Goal: Task Accomplishment & Management: Use online tool/utility

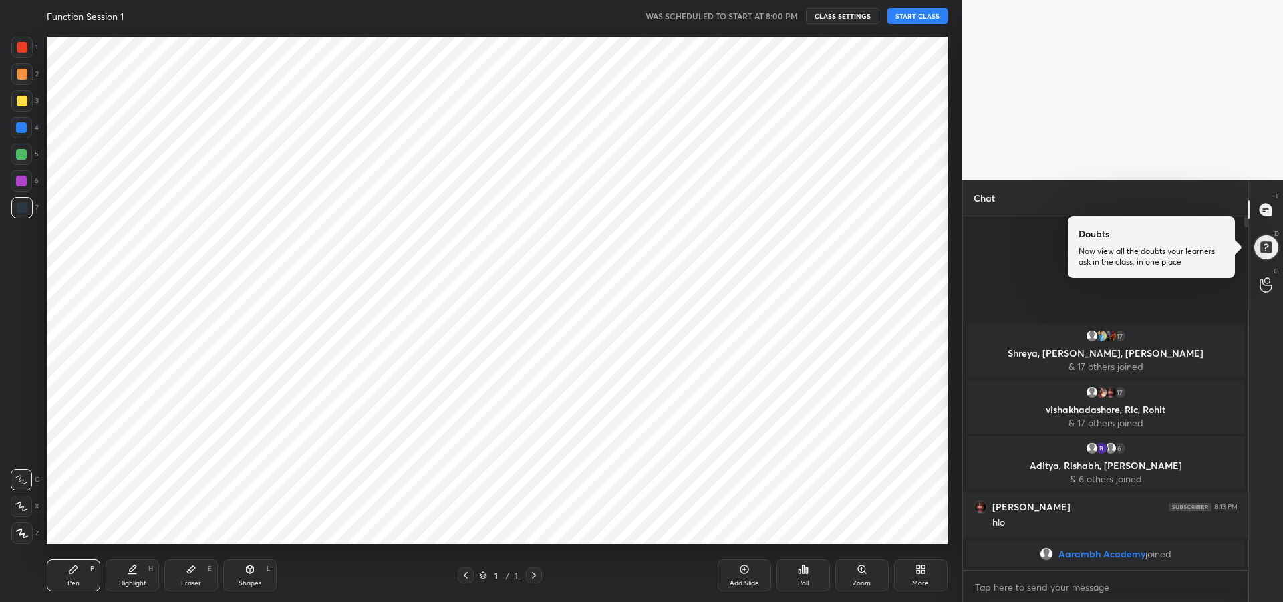
scroll to position [66282, 65890]
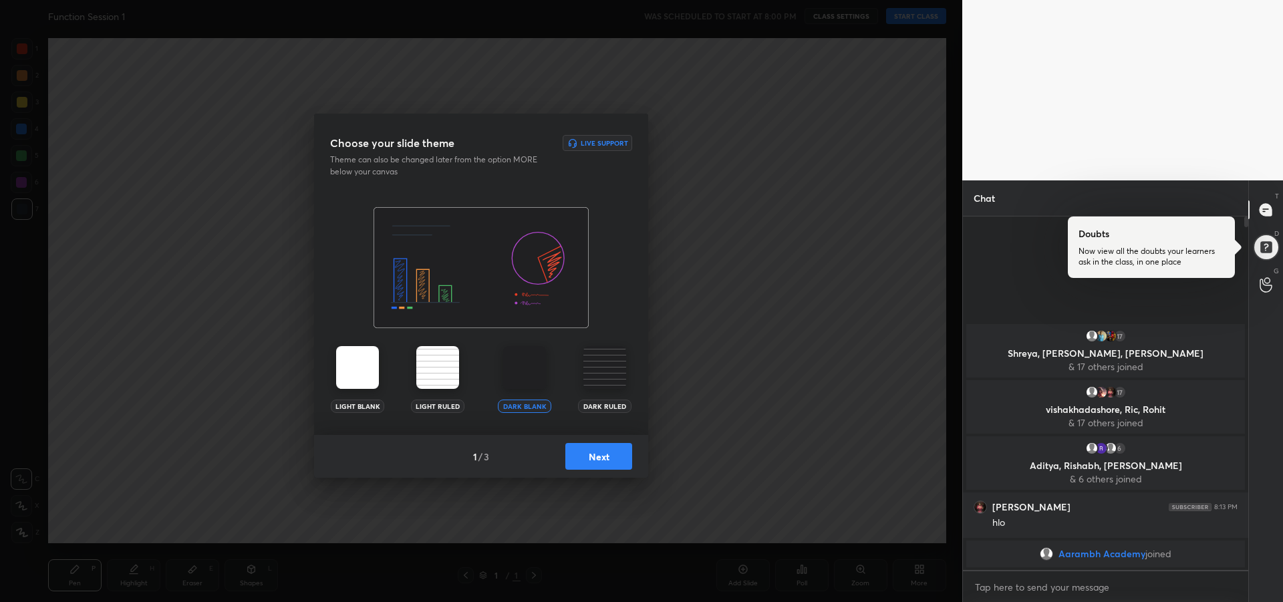
click at [600, 458] on button "Next" at bounding box center [598, 456] width 67 height 27
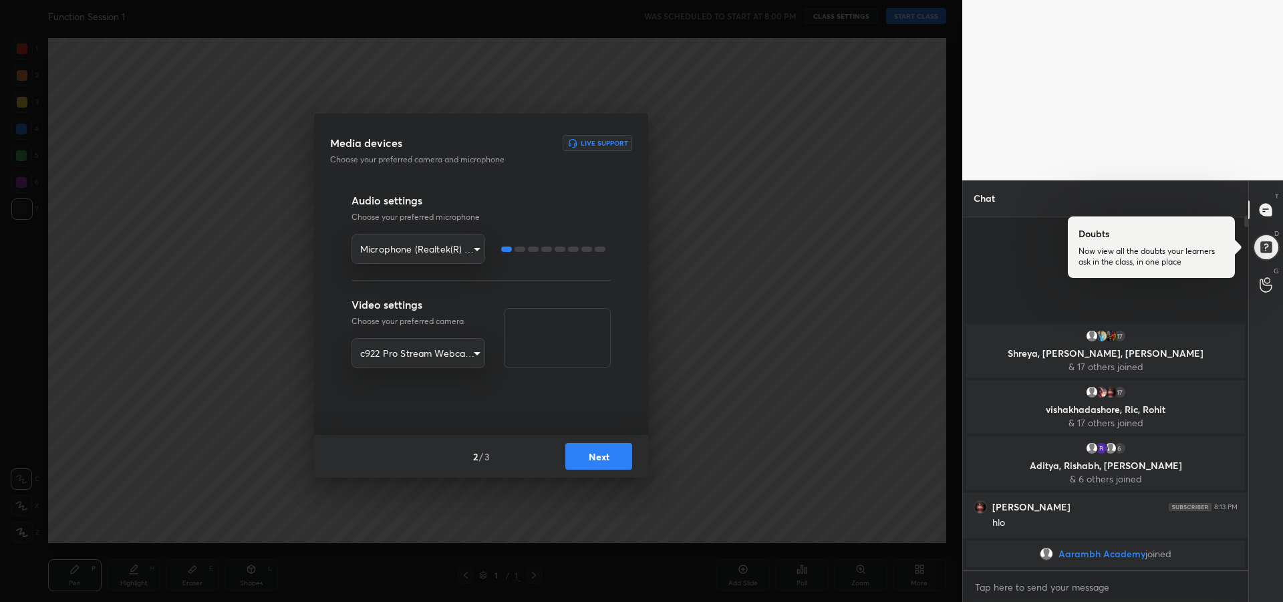
click at [603, 458] on button "Next" at bounding box center [598, 456] width 67 height 27
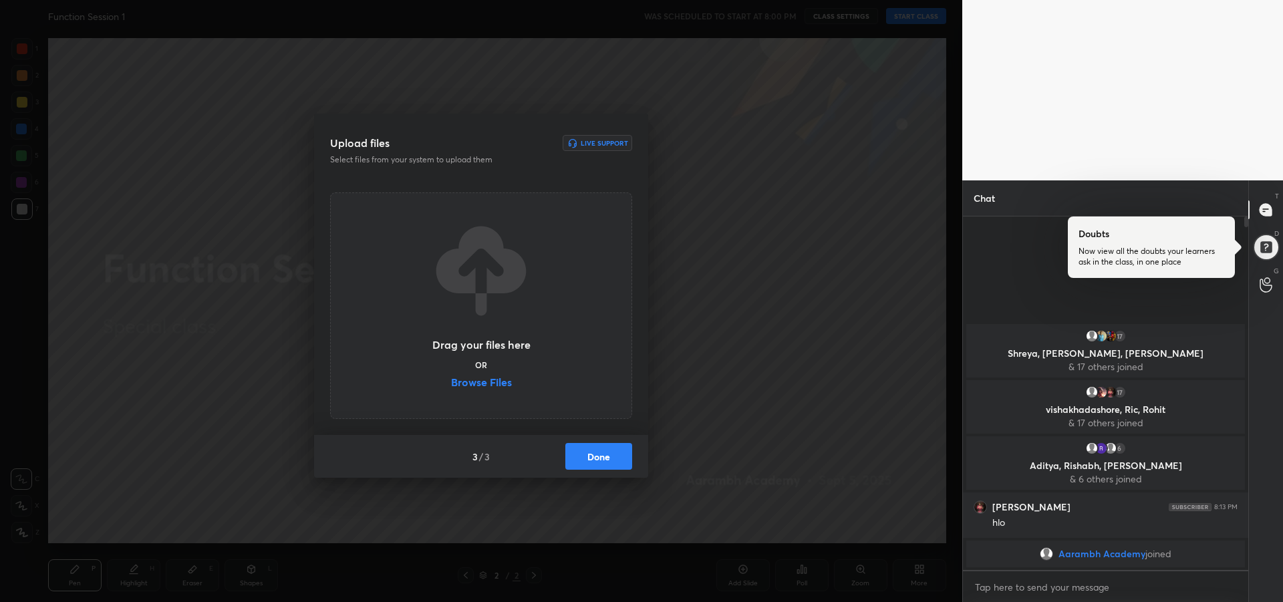
click at [609, 459] on button "Done" at bounding box center [598, 456] width 67 height 27
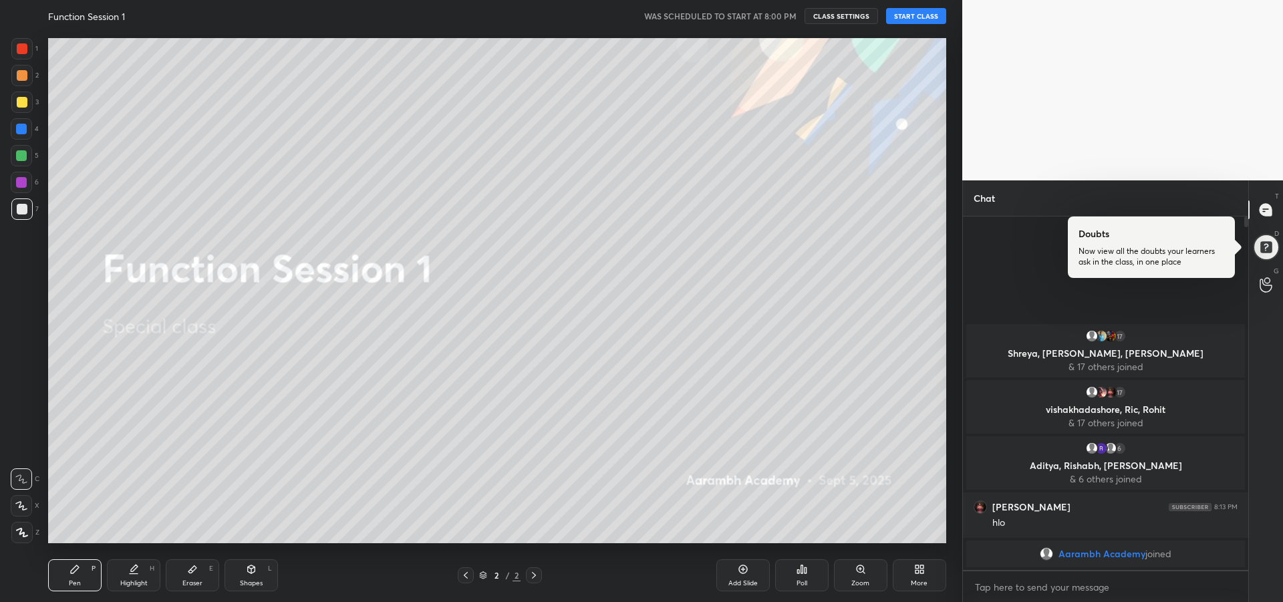
click at [909, 16] on button "START CLASS" at bounding box center [916, 16] width 60 height 16
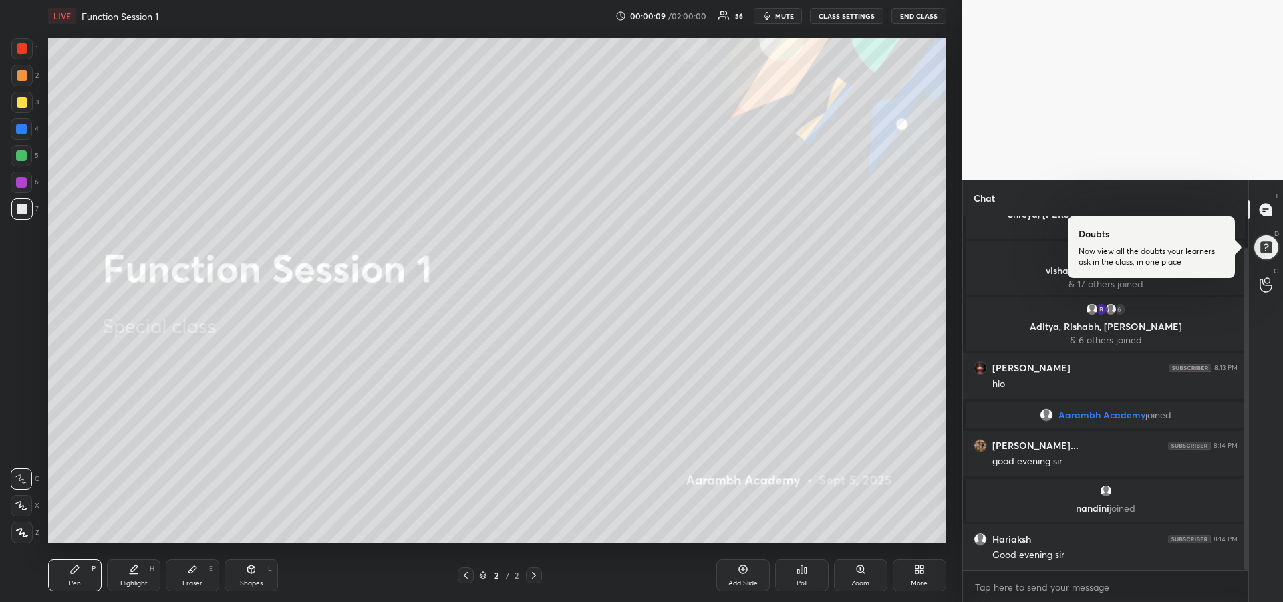
scroll to position [82, 0]
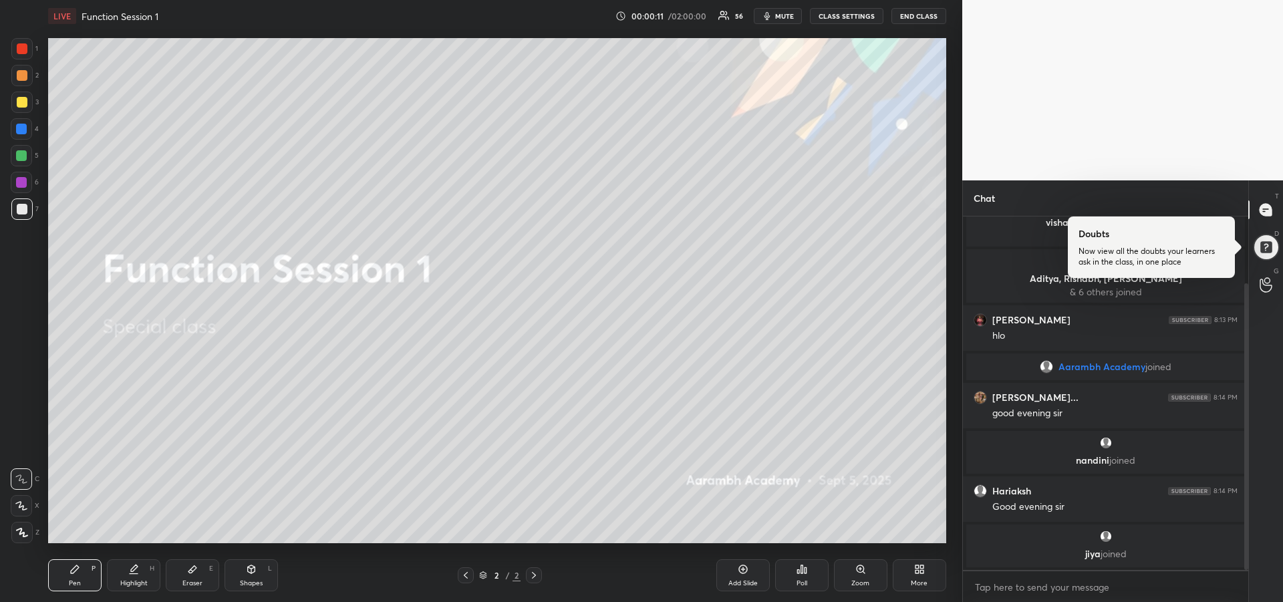
click at [778, 14] on span "mute" at bounding box center [784, 15] width 19 height 9
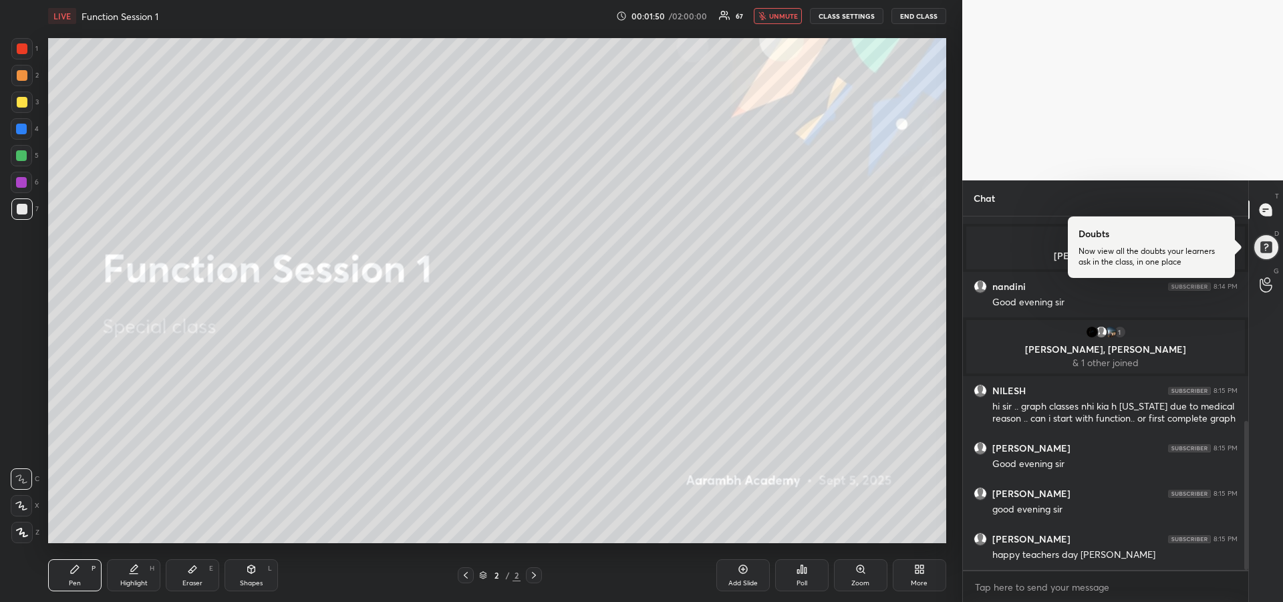
scroll to position [532, 0]
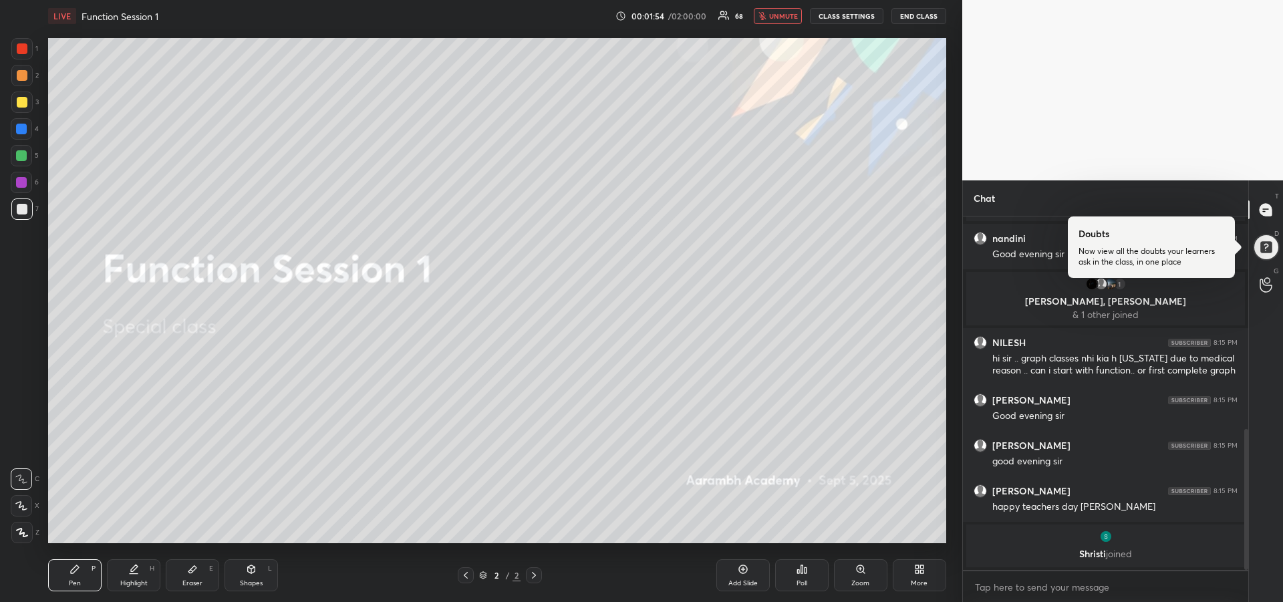
click at [777, 21] on button "unmute" at bounding box center [777, 16] width 48 height 16
click at [18, 506] on icon at bounding box center [21, 505] width 12 height 9
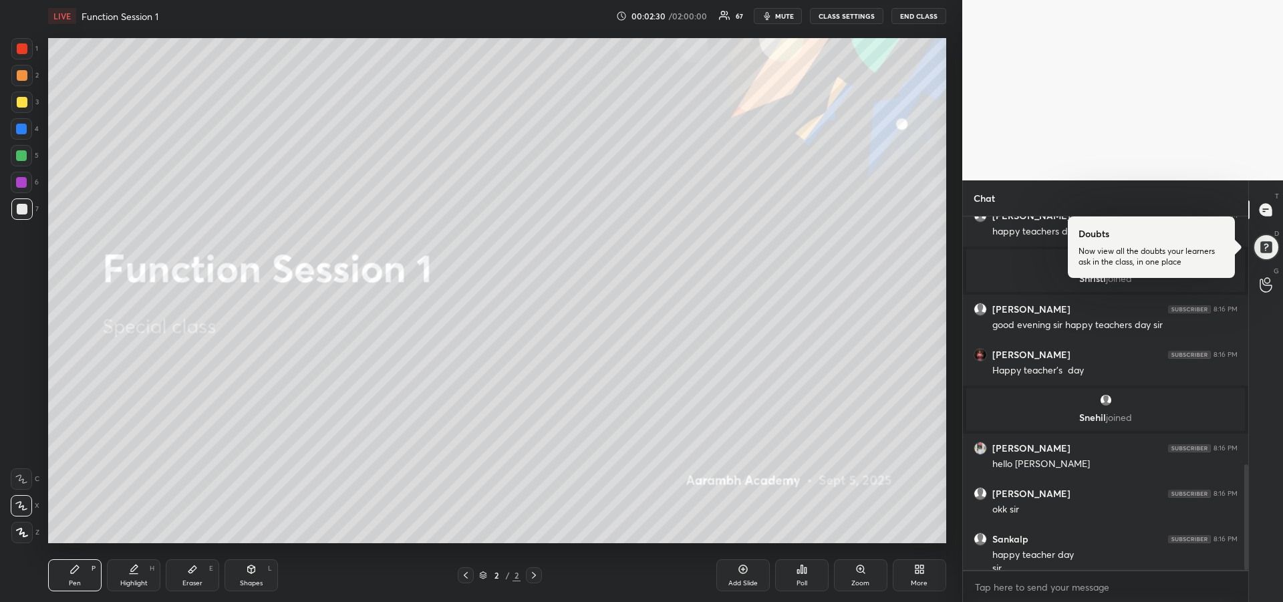
scroll to position [832, 0]
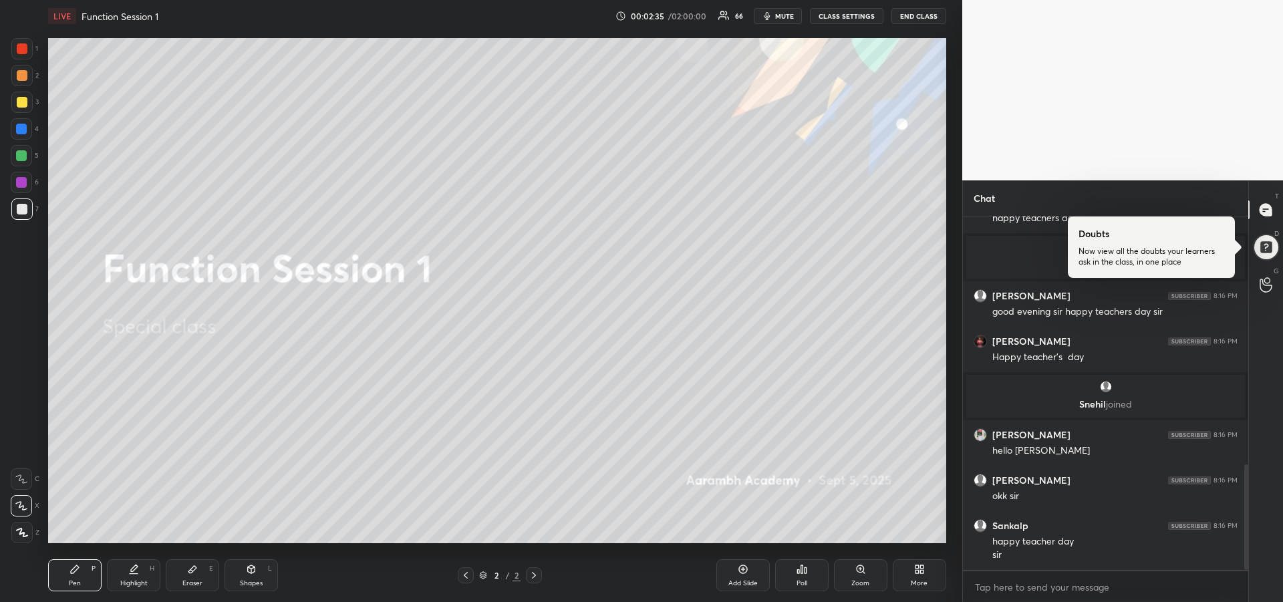
click at [22, 106] on div at bounding box center [22, 102] width 11 height 11
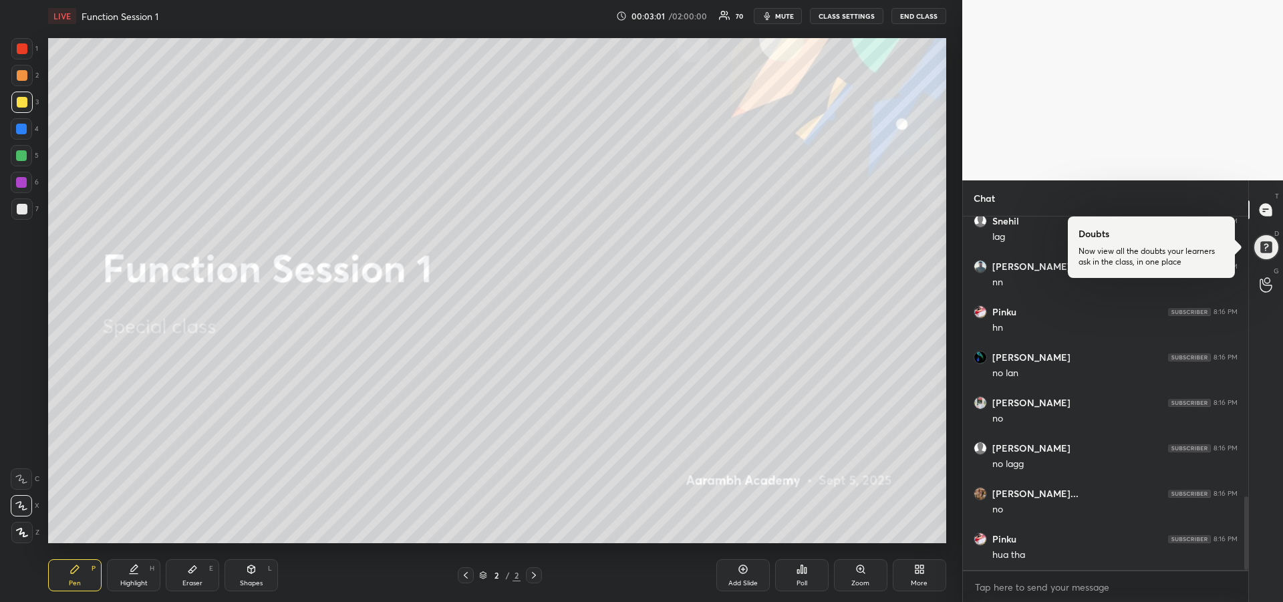
scroll to position [1350, 0]
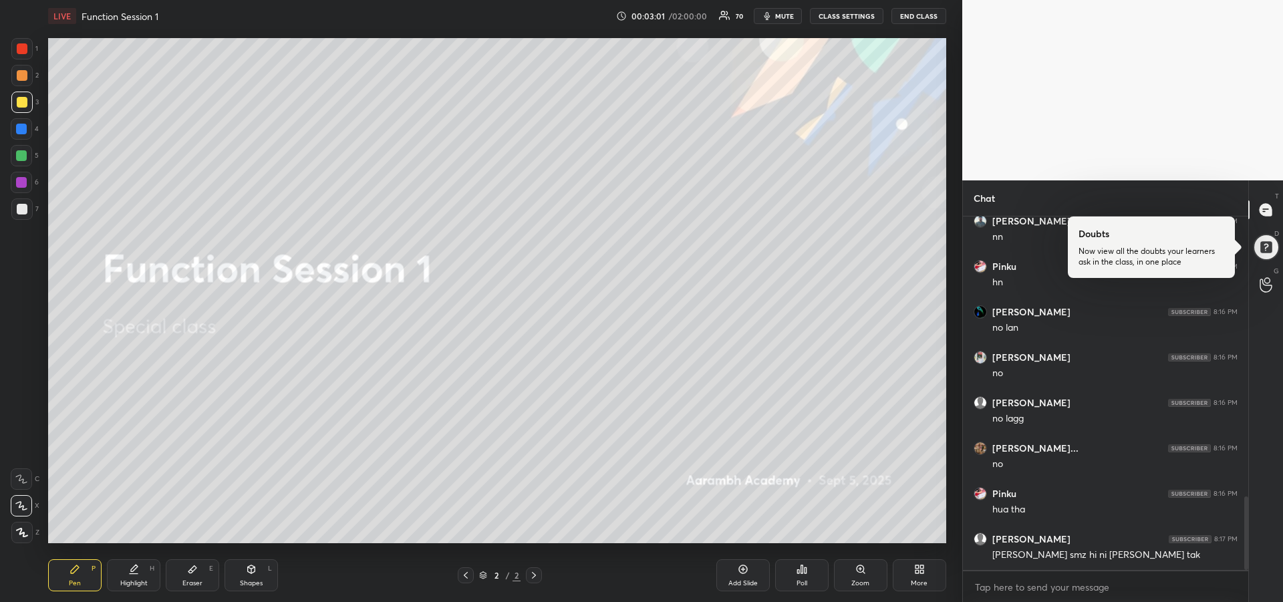
click at [15, 184] on div at bounding box center [21, 182] width 21 height 21
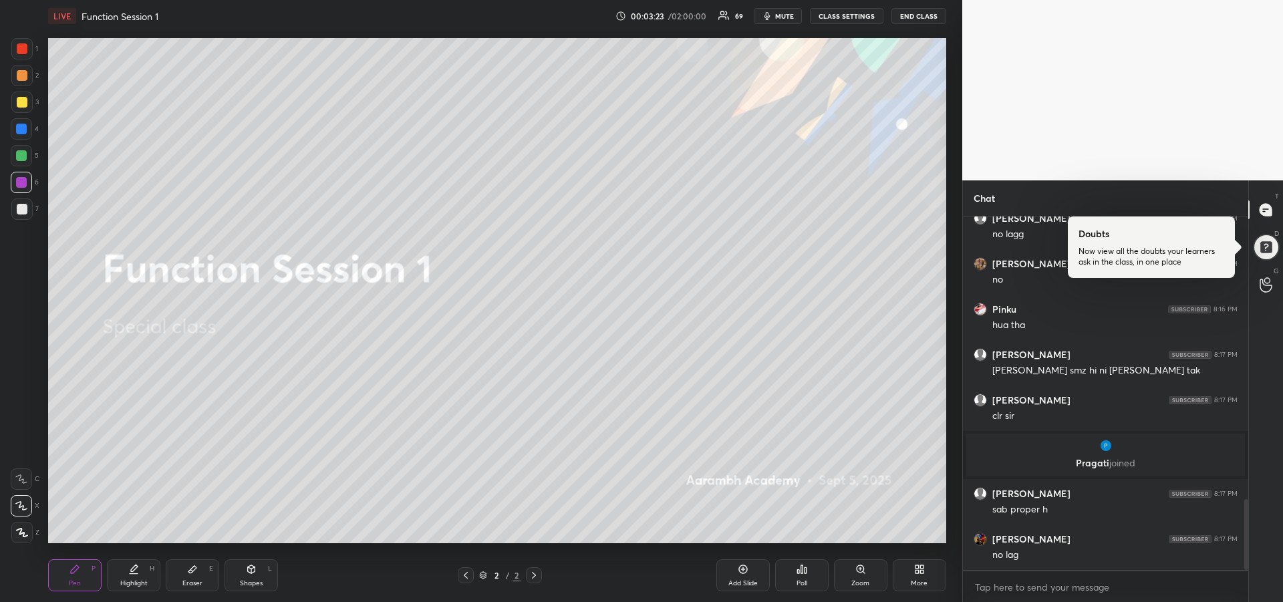
scroll to position [1417, 0]
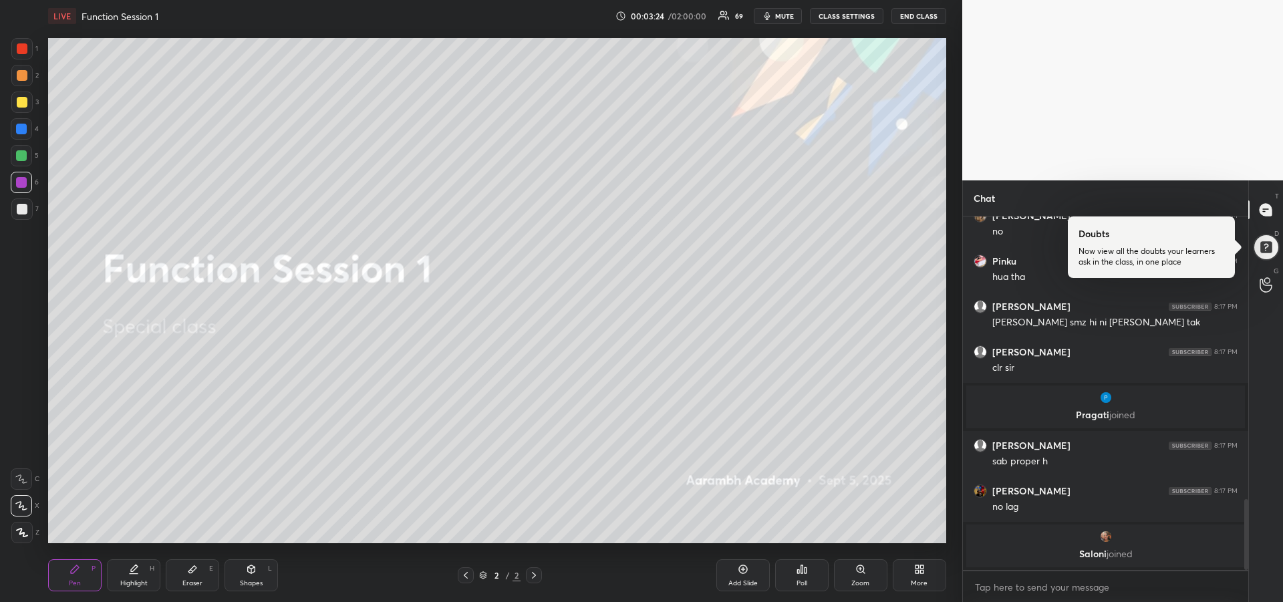
click at [23, 138] on div at bounding box center [21, 128] width 21 height 21
click at [22, 164] on div at bounding box center [21, 155] width 21 height 21
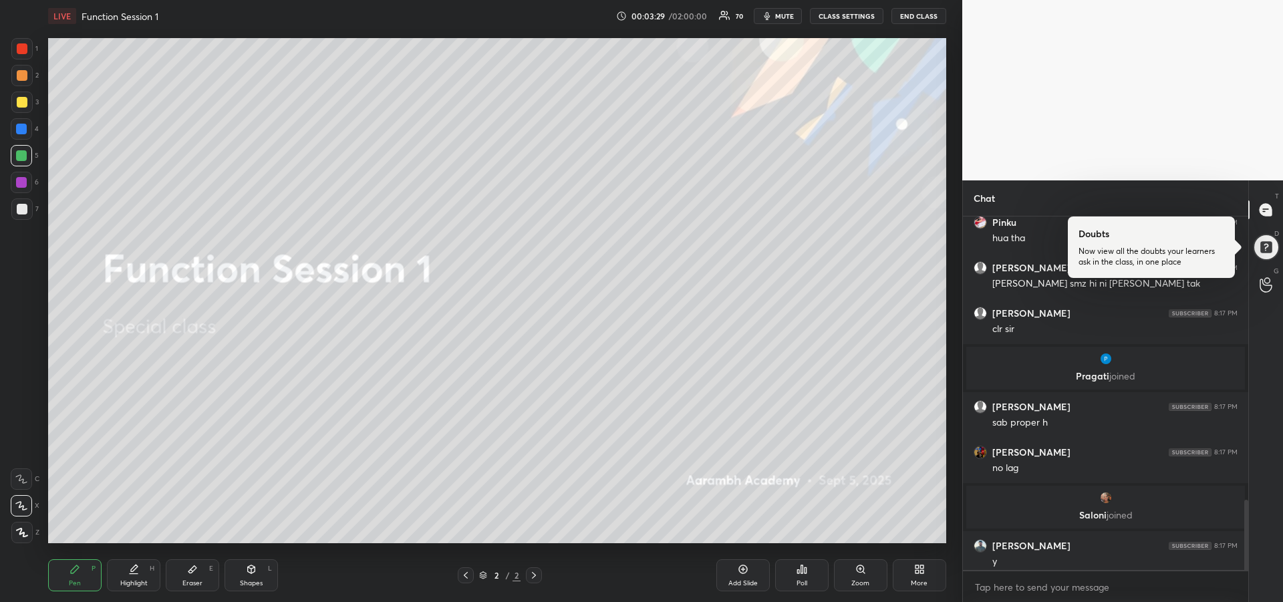
scroll to position [1423, 0]
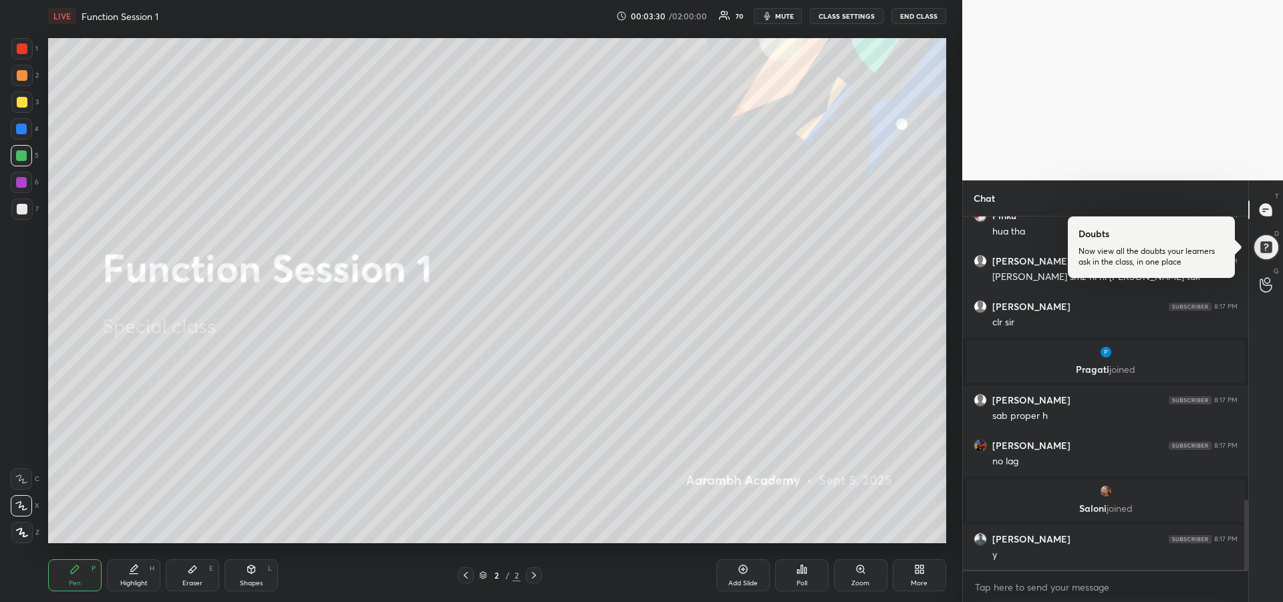
click at [740, 576] on div "Add Slide" at bounding box center [742, 575] width 53 height 32
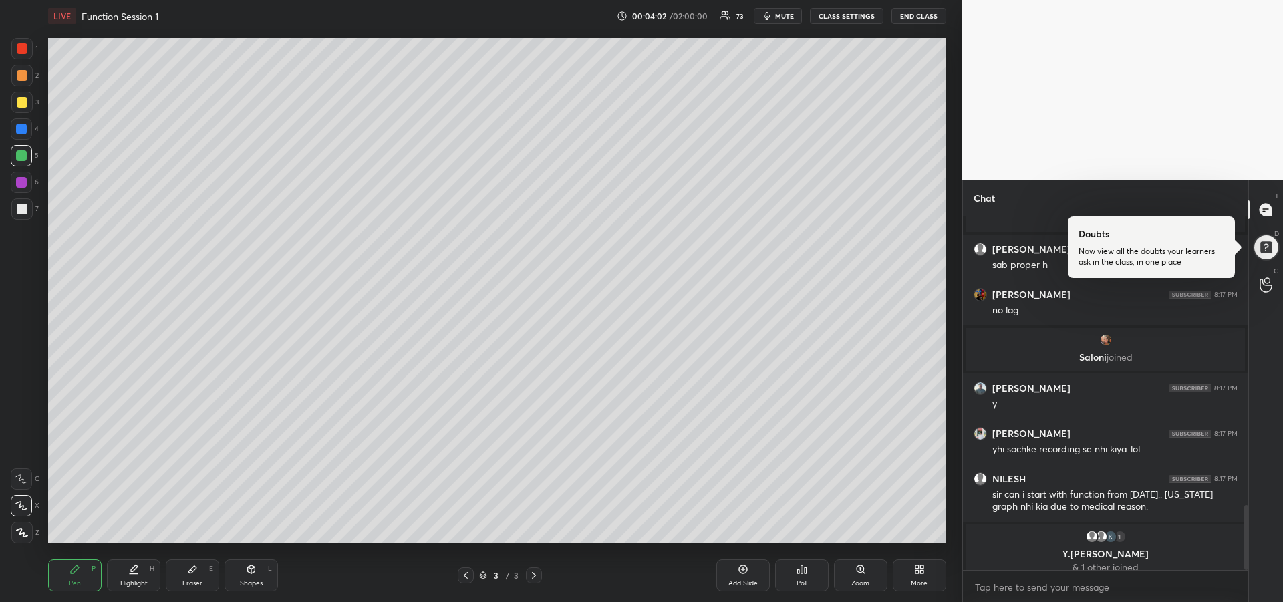
scroll to position [1585, 0]
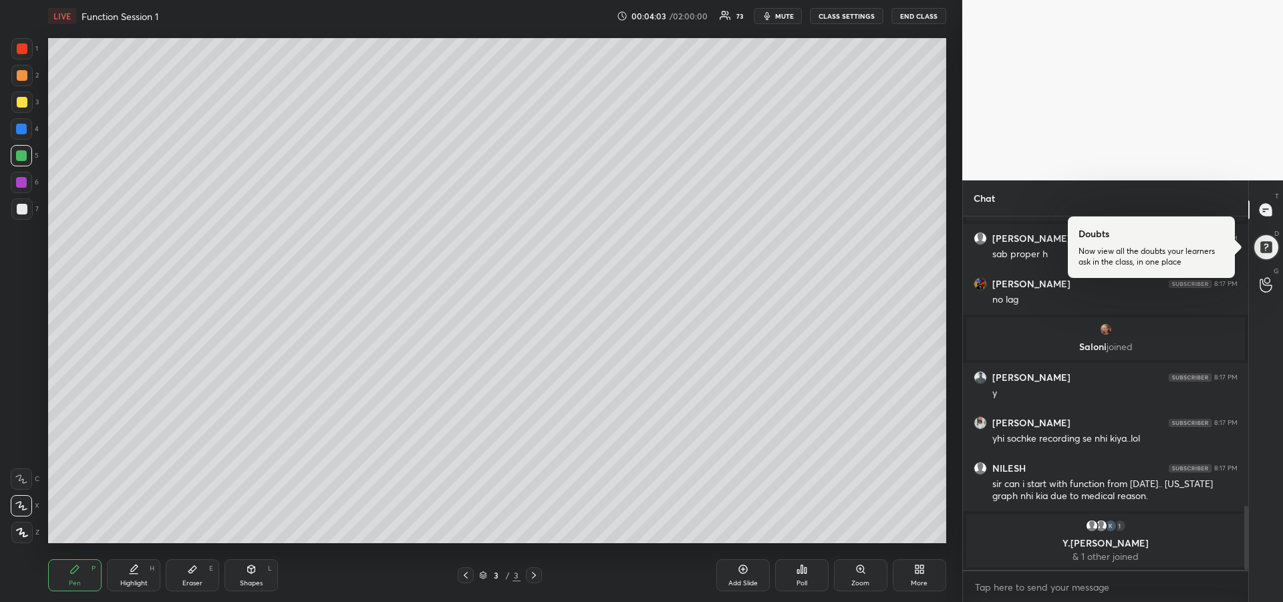
click at [21, 189] on div at bounding box center [21, 182] width 21 height 21
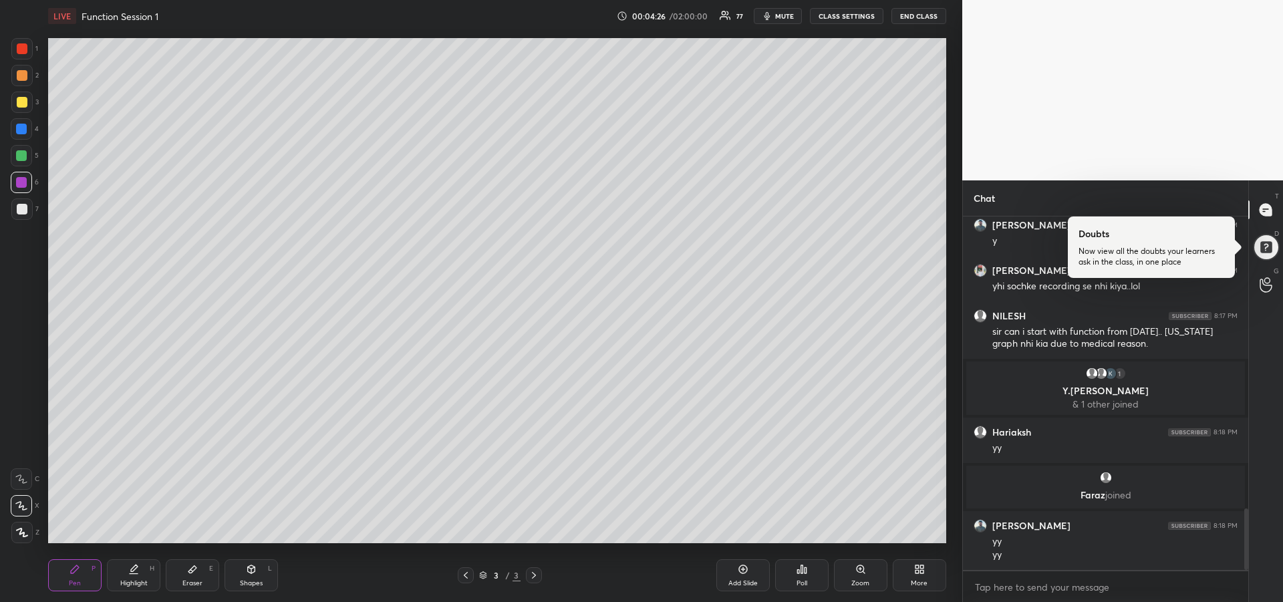
scroll to position [1683, 0]
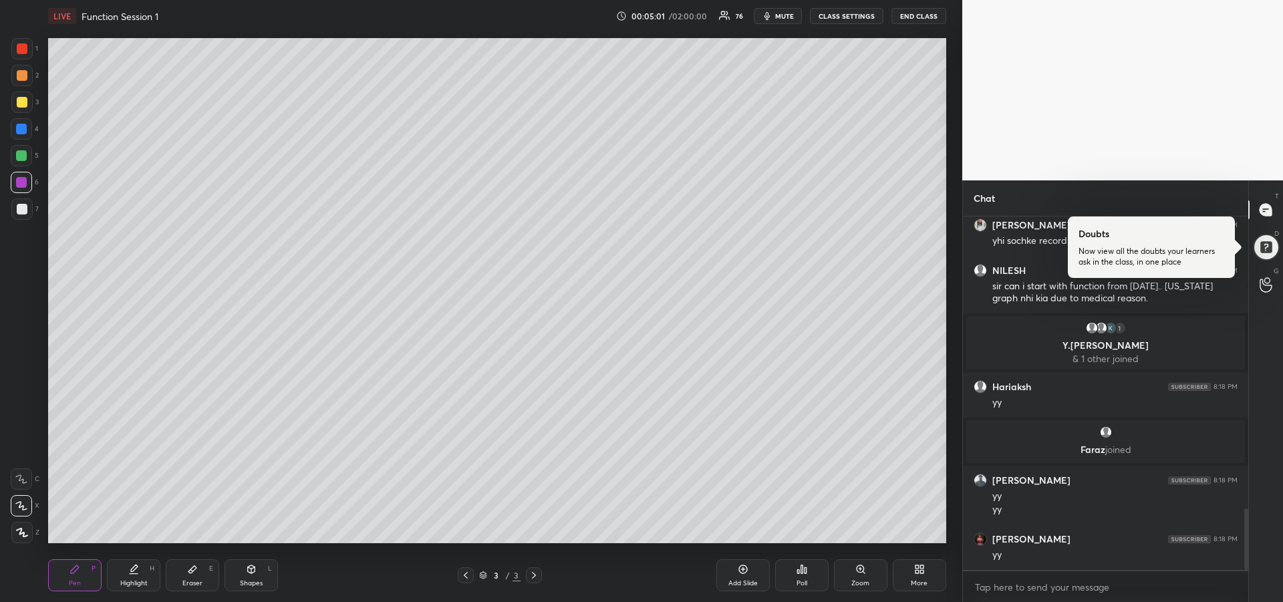
click at [740, 577] on div "Add Slide" at bounding box center [742, 575] width 53 height 32
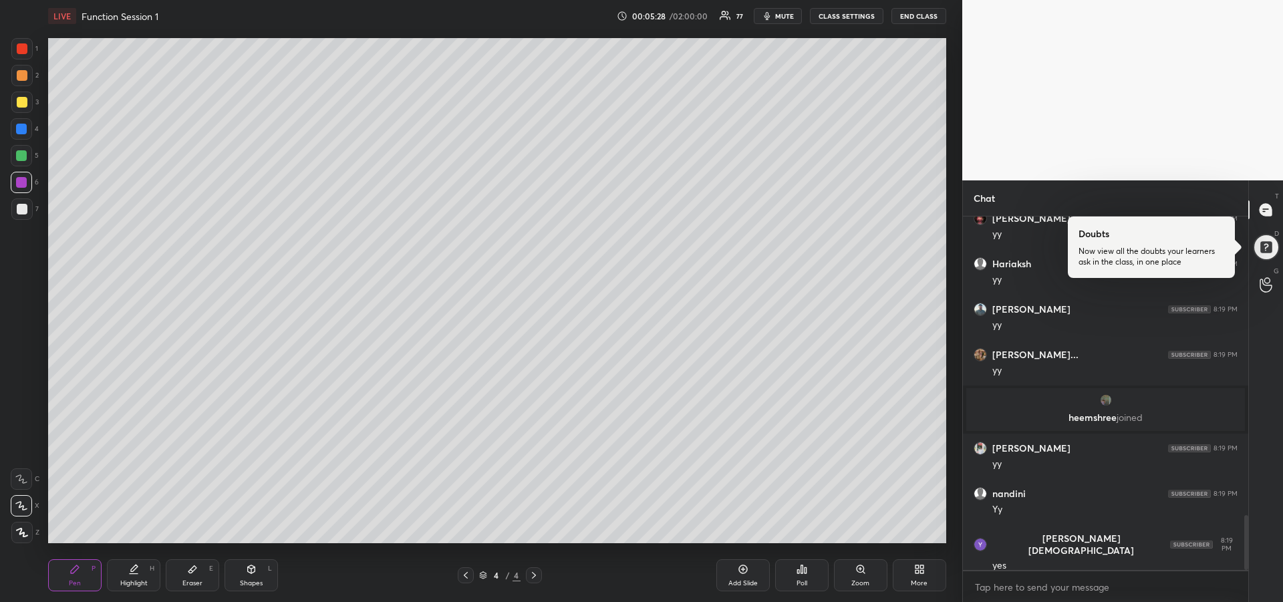
scroll to position [1979, 0]
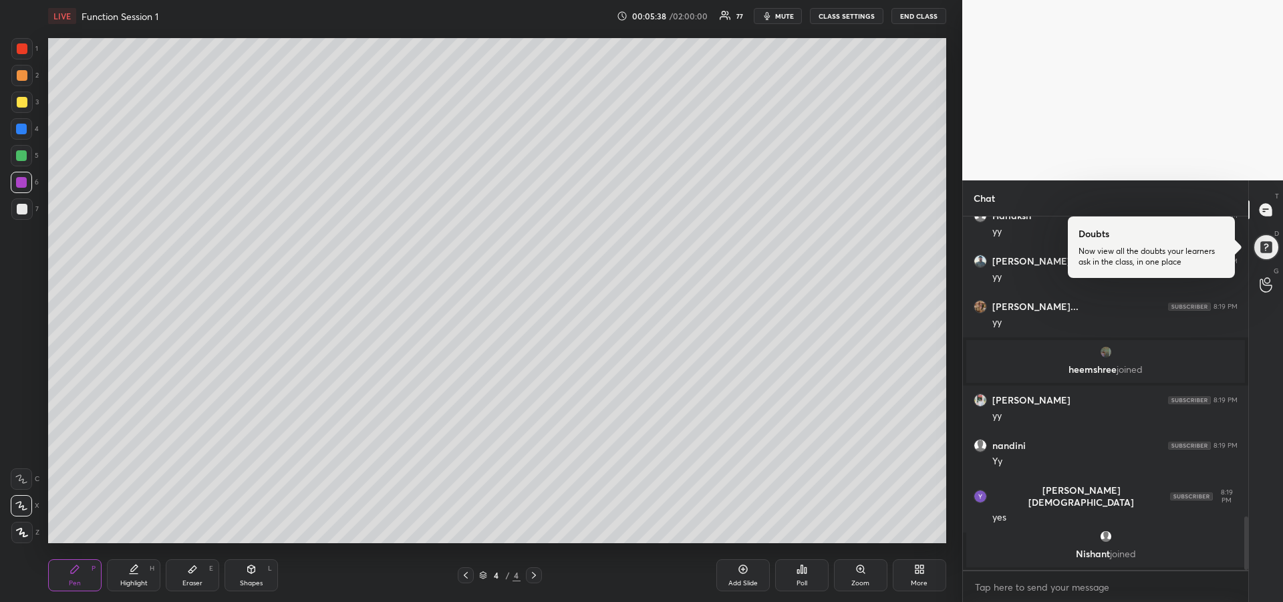
click at [198, 575] on div "Eraser E" at bounding box center [192, 575] width 53 height 32
click at [25, 534] on rect at bounding box center [25, 534] width 1 height 1
click at [77, 577] on div "Pen P" at bounding box center [74, 575] width 53 height 32
click at [465, 576] on icon at bounding box center [466, 575] width 4 height 7
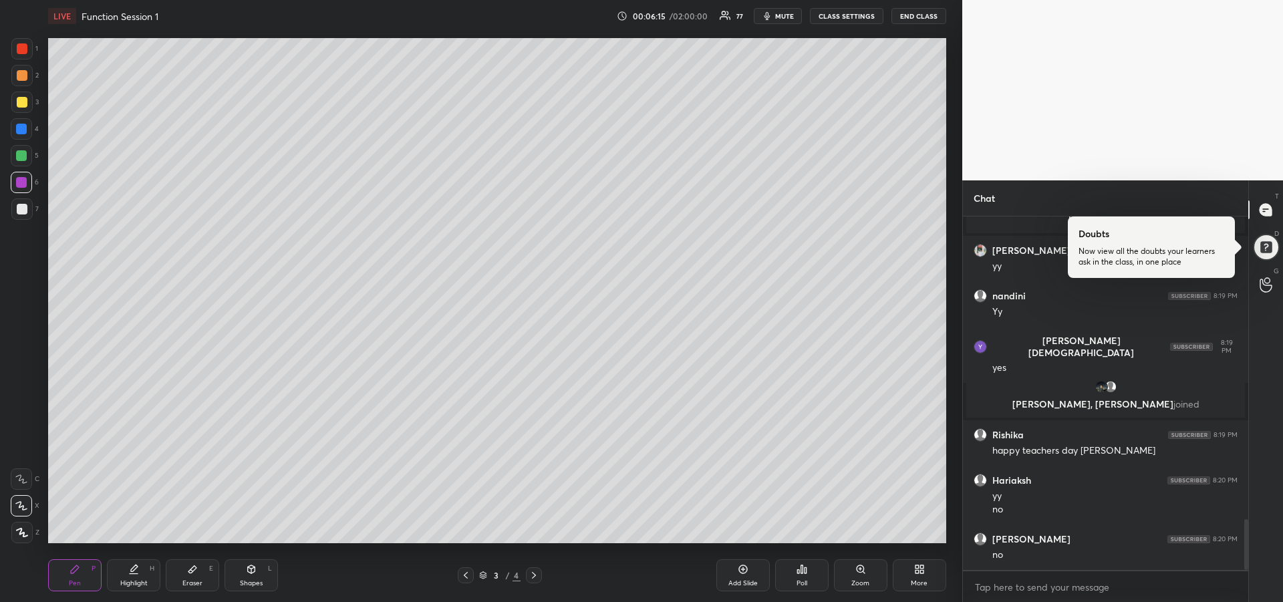
scroll to position [2138, 0]
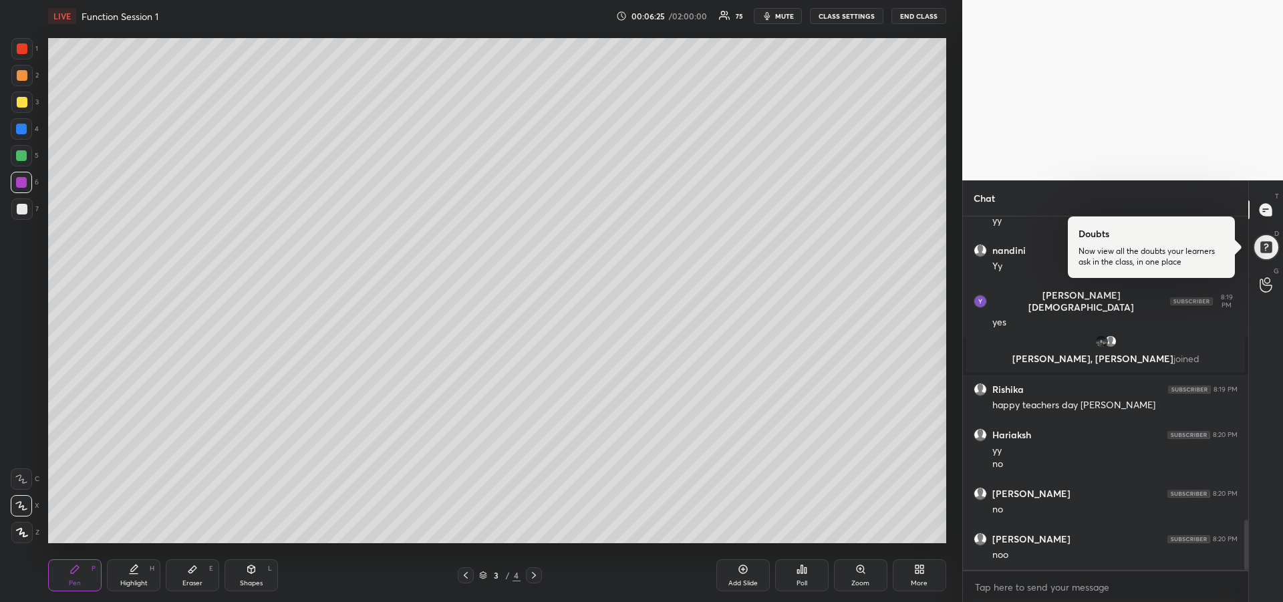
click at [20, 210] on div at bounding box center [22, 209] width 11 height 11
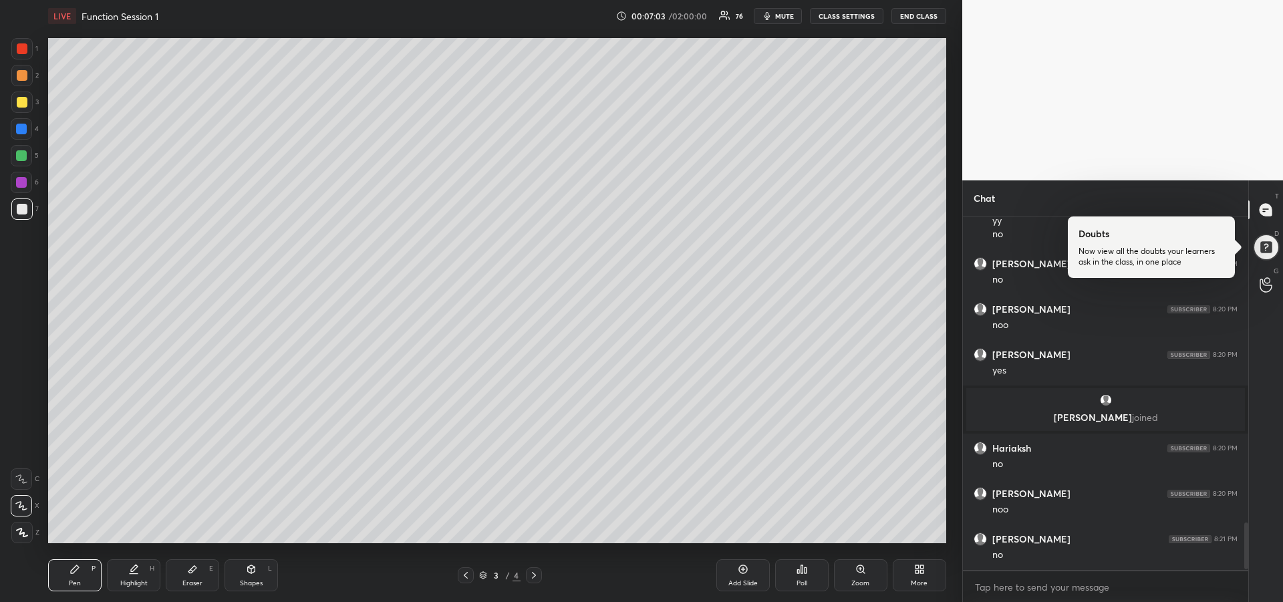
scroll to position [2336, 0]
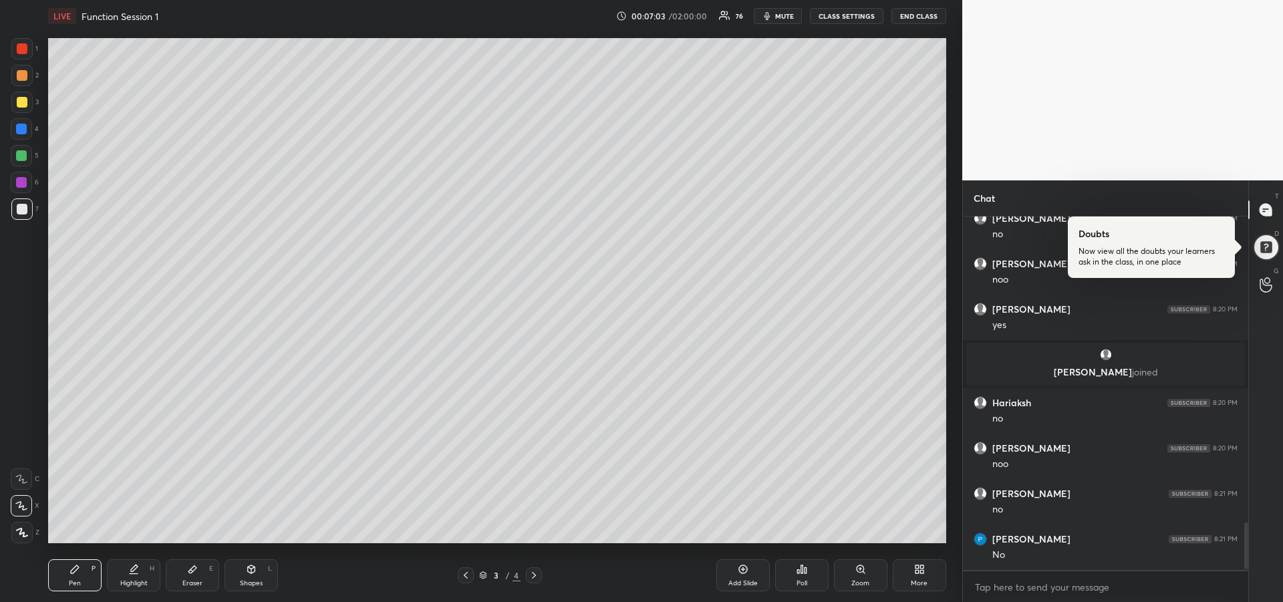
click at [23, 160] on div at bounding box center [21, 155] width 11 height 11
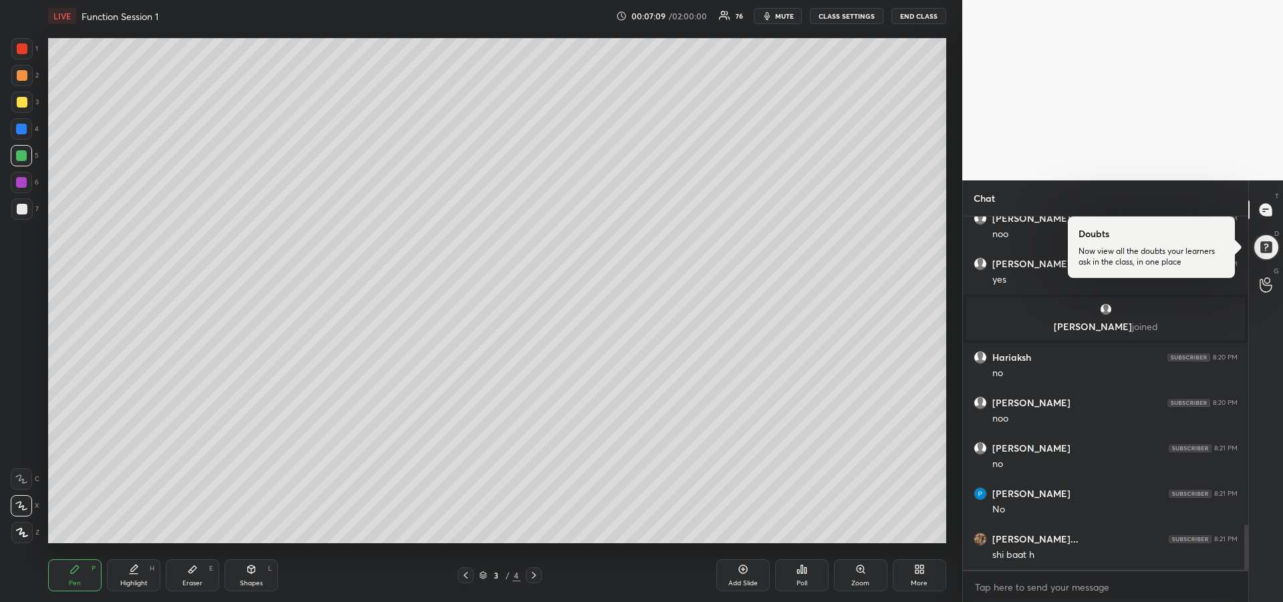
click at [735, 572] on div "Add Slide" at bounding box center [742, 575] width 53 height 32
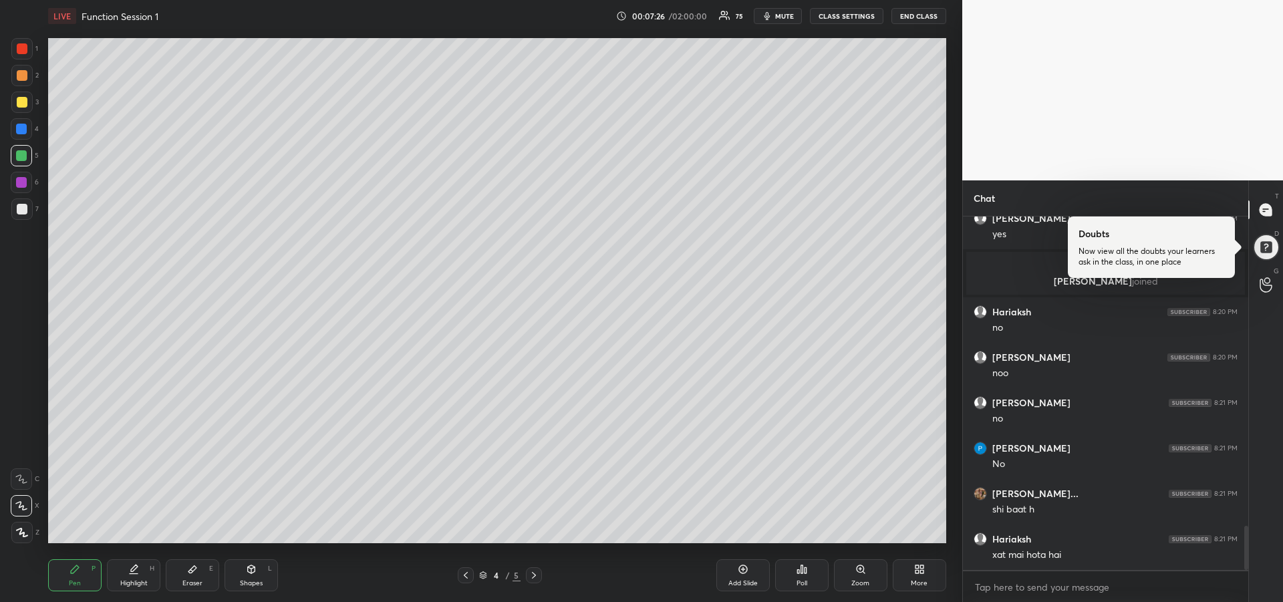
scroll to position [2472, 0]
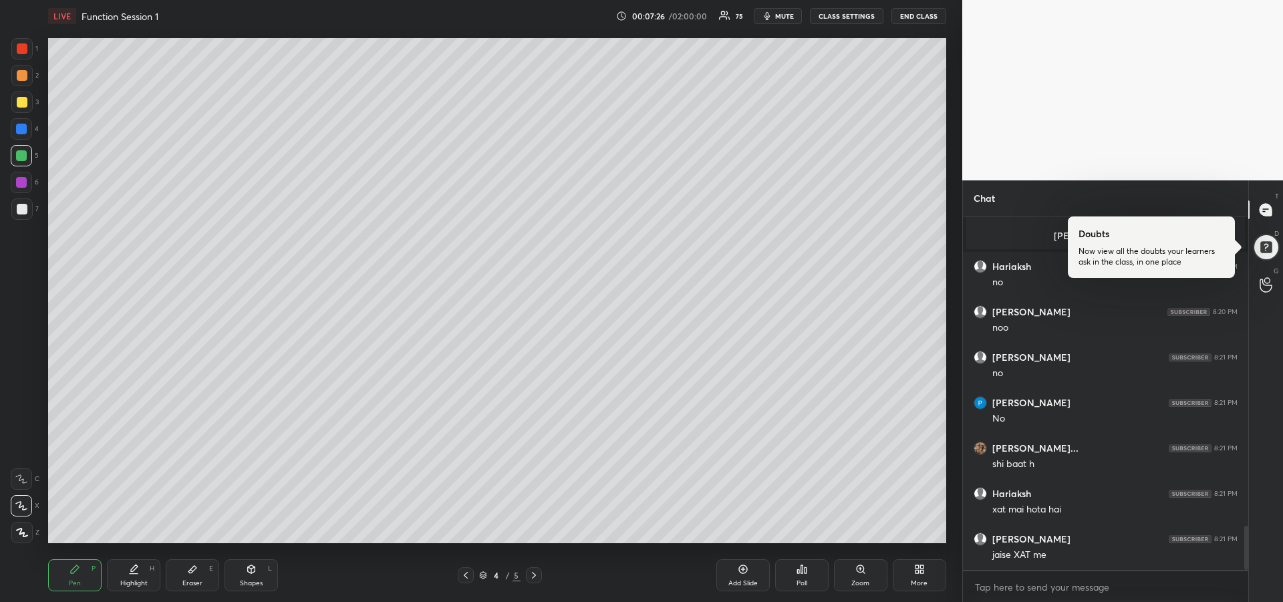
click at [197, 574] on icon at bounding box center [192, 569] width 11 height 11
click at [77, 572] on icon at bounding box center [74, 569] width 11 height 11
click at [20, 188] on div at bounding box center [21, 182] width 21 height 21
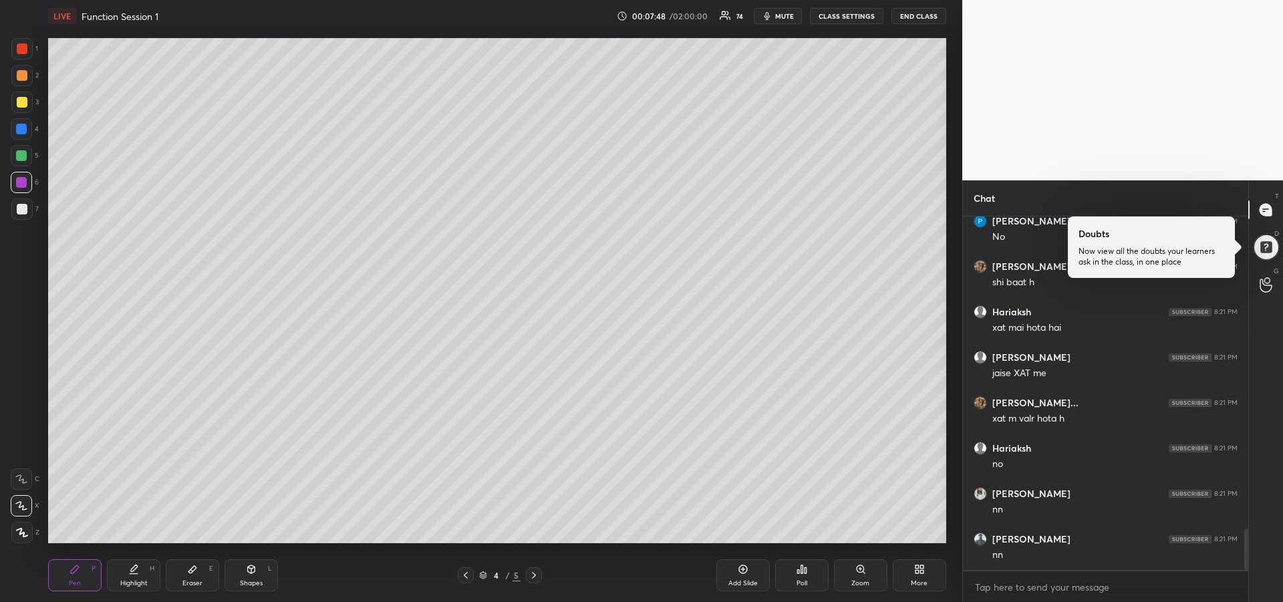
scroll to position [2699, 0]
click at [463, 574] on icon at bounding box center [465, 575] width 11 height 11
click at [21, 213] on div at bounding box center [22, 209] width 11 height 11
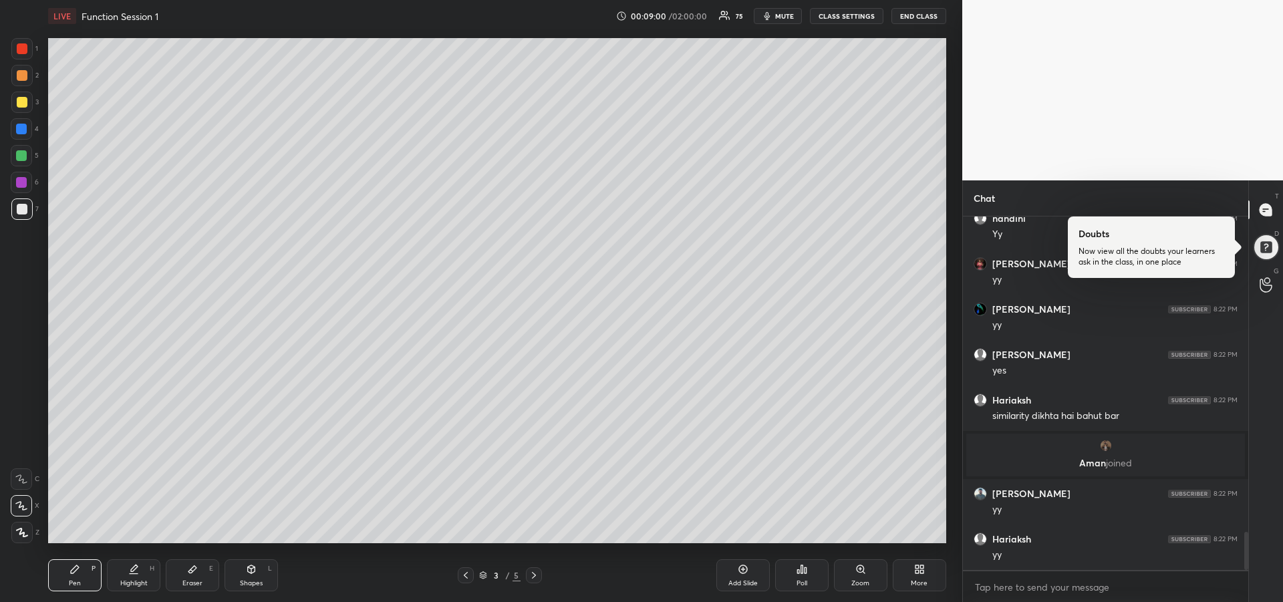
scroll to position [2999, 0]
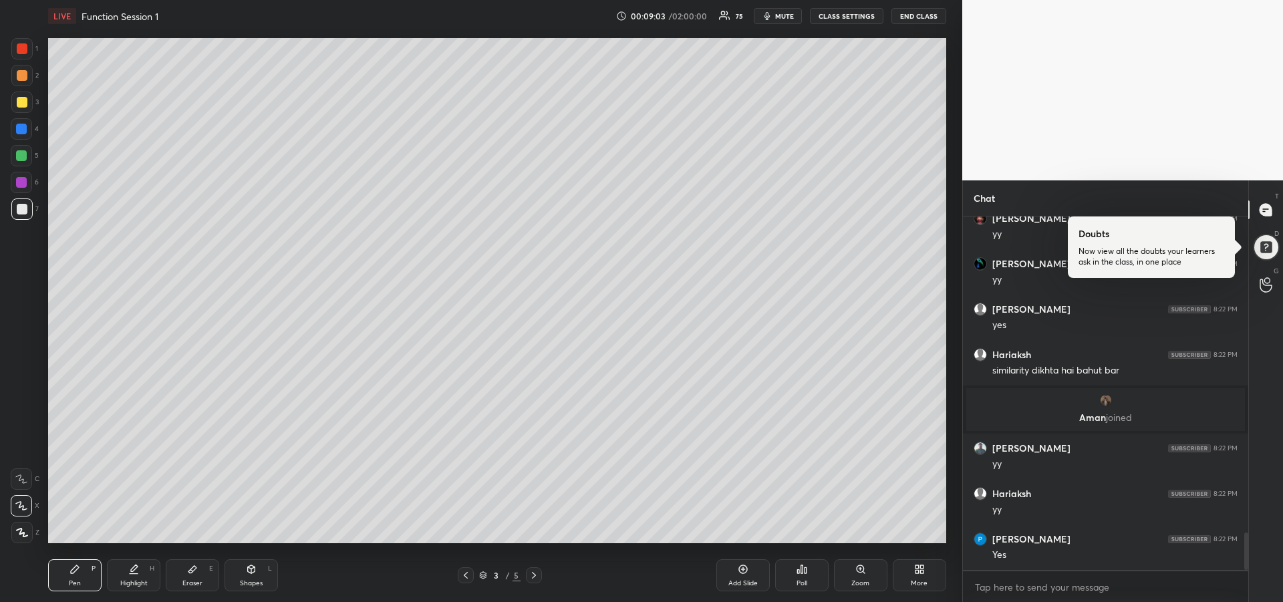
click at [737, 577] on div "Add Slide" at bounding box center [742, 575] width 53 height 32
click at [23, 107] on div at bounding box center [22, 102] width 11 height 11
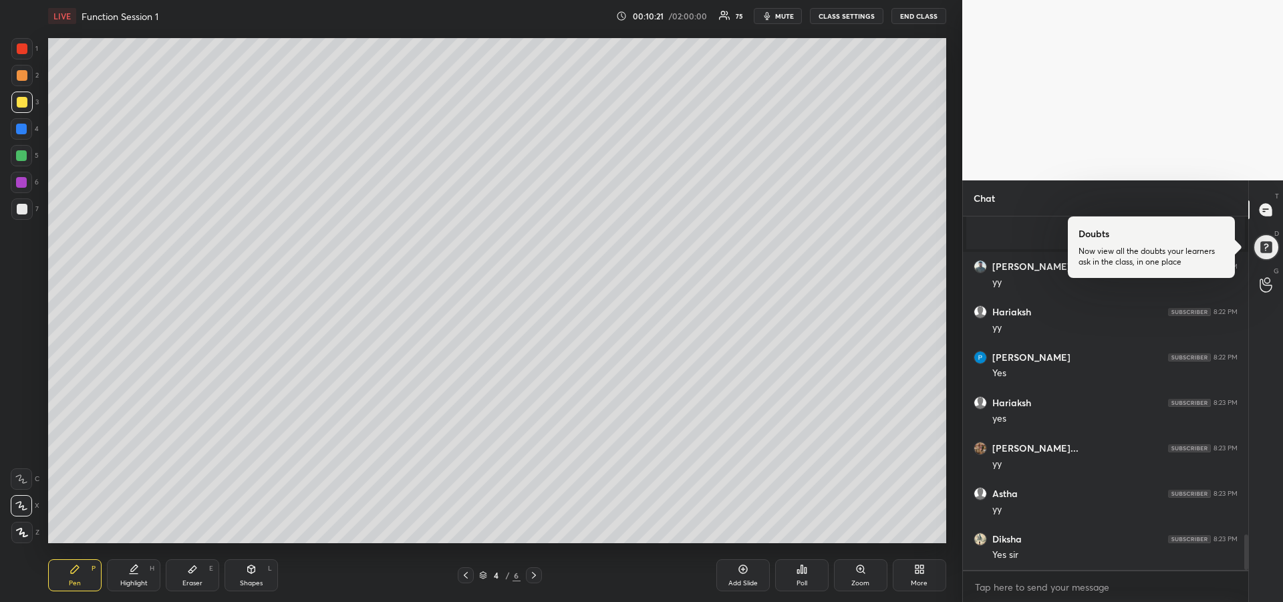
scroll to position [3228, 0]
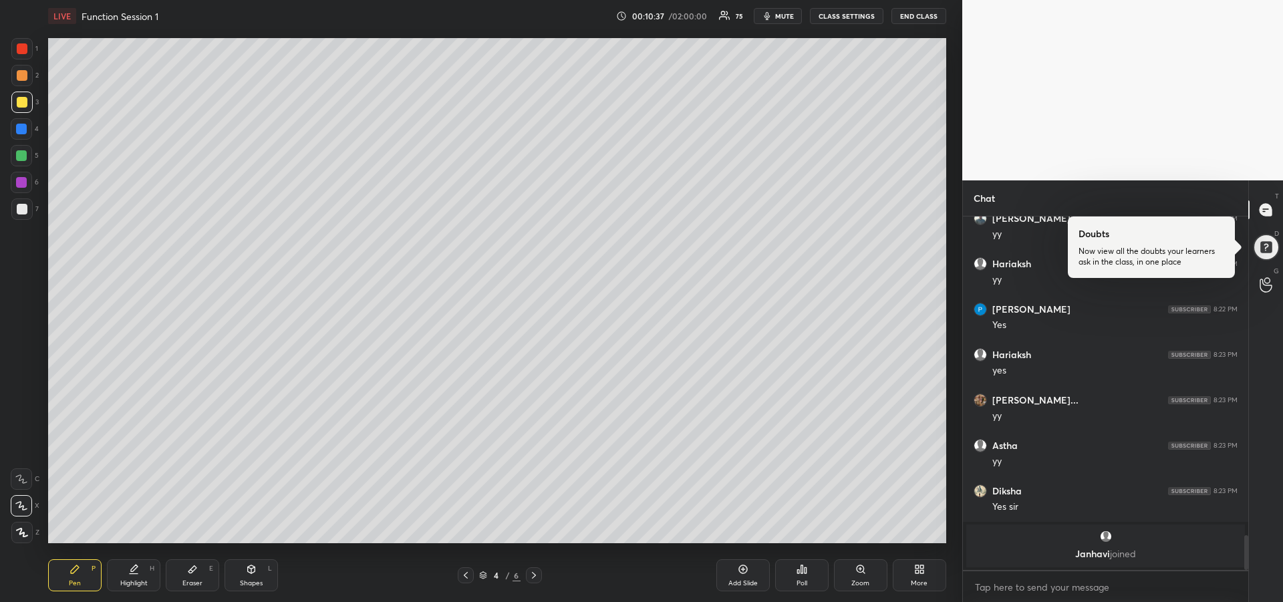
click at [23, 163] on div at bounding box center [21, 155] width 21 height 21
click at [20, 186] on div at bounding box center [21, 182] width 11 height 11
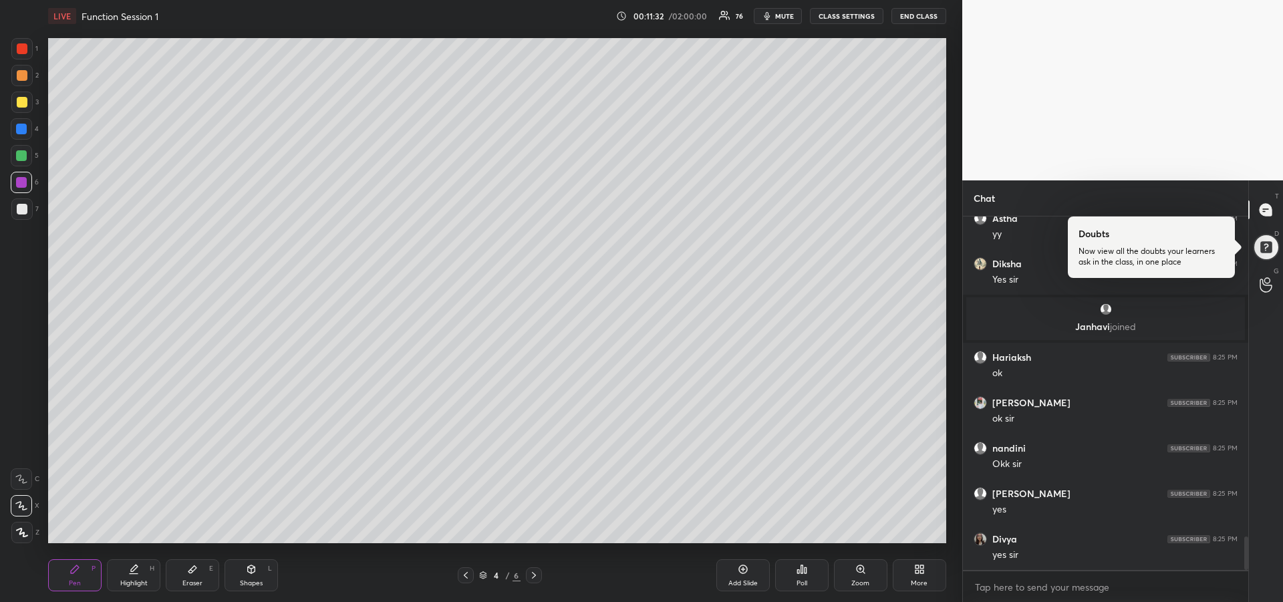
scroll to position [3405, 0]
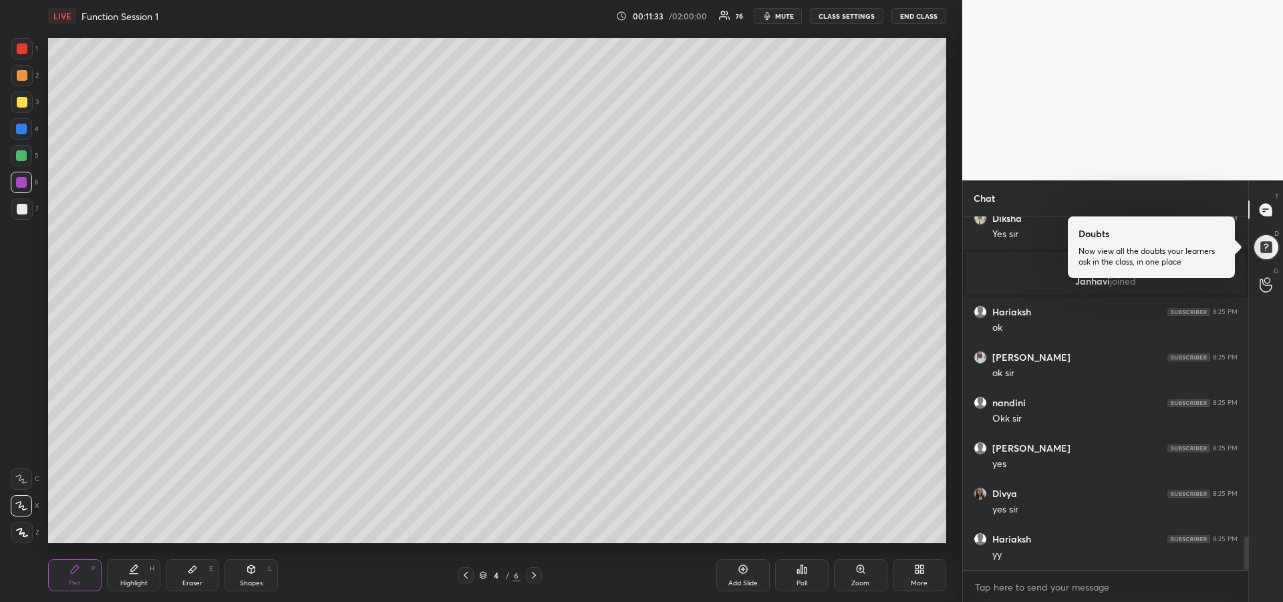
click at [21, 104] on div at bounding box center [22, 102] width 11 height 11
click at [470, 574] on icon at bounding box center [465, 575] width 11 height 11
click at [537, 578] on icon at bounding box center [533, 575] width 11 height 11
click at [536, 577] on icon at bounding box center [533, 575] width 11 height 11
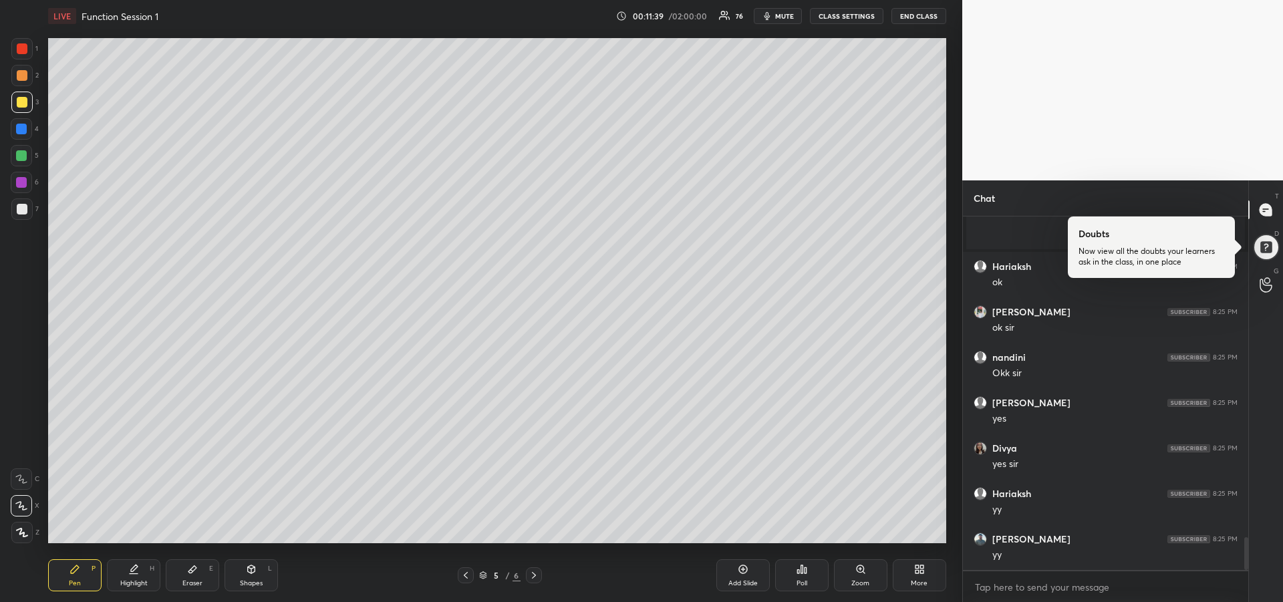
scroll to position [3496, 0]
click at [188, 580] on div "Eraser" at bounding box center [192, 583] width 20 height 7
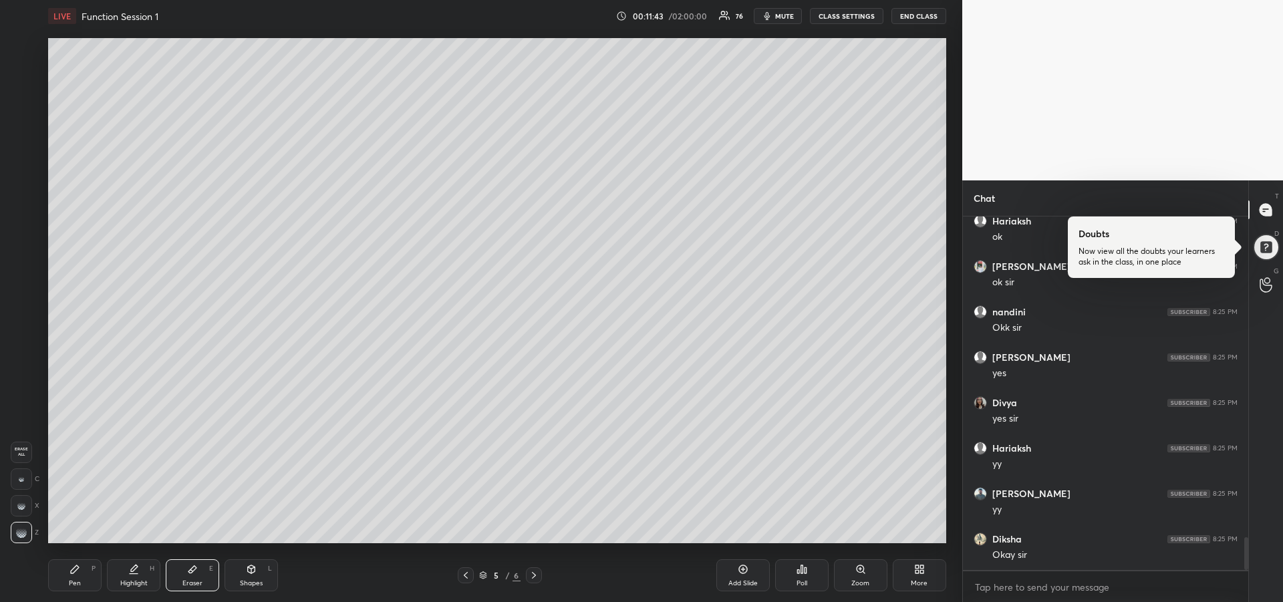
click at [19, 452] on span "Erase all" at bounding box center [21, 451] width 20 height 9
click at [78, 567] on icon at bounding box center [75, 569] width 8 height 8
click at [19, 205] on div at bounding box center [22, 209] width 11 height 11
click at [21, 184] on div at bounding box center [21, 182] width 11 height 11
click at [22, 216] on div at bounding box center [21, 208] width 21 height 21
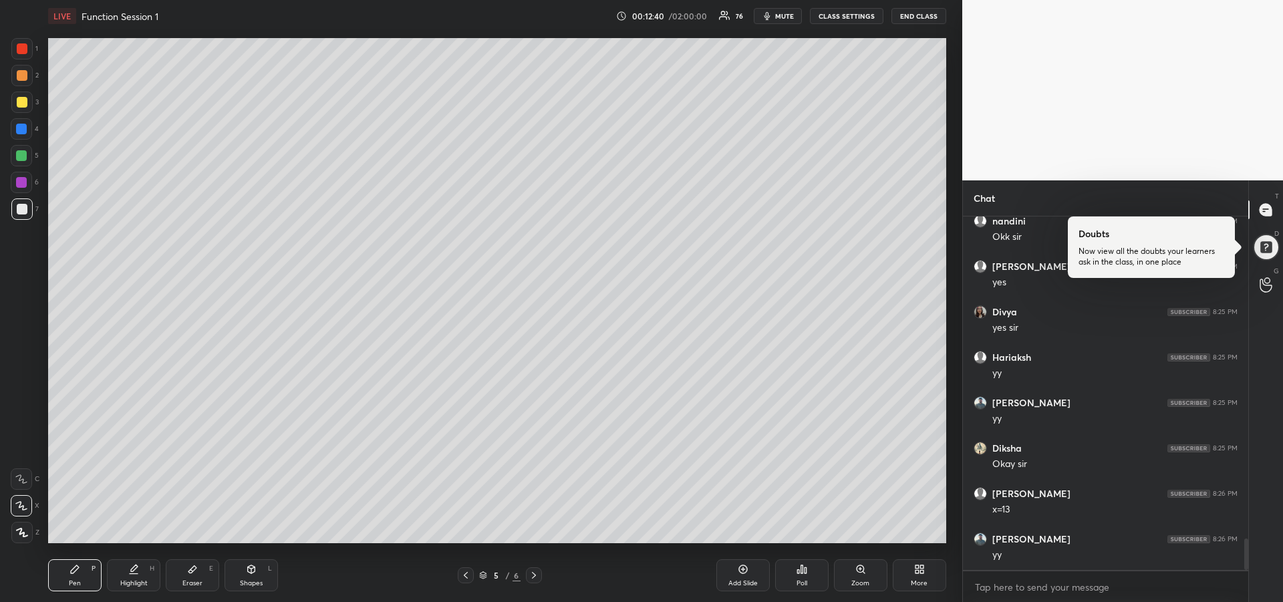
scroll to position [3632, 0]
click at [132, 575] on div "Highlight H" at bounding box center [133, 575] width 53 height 32
click at [21, 160] on div at bounding box center [21, 155] width 11 height 11
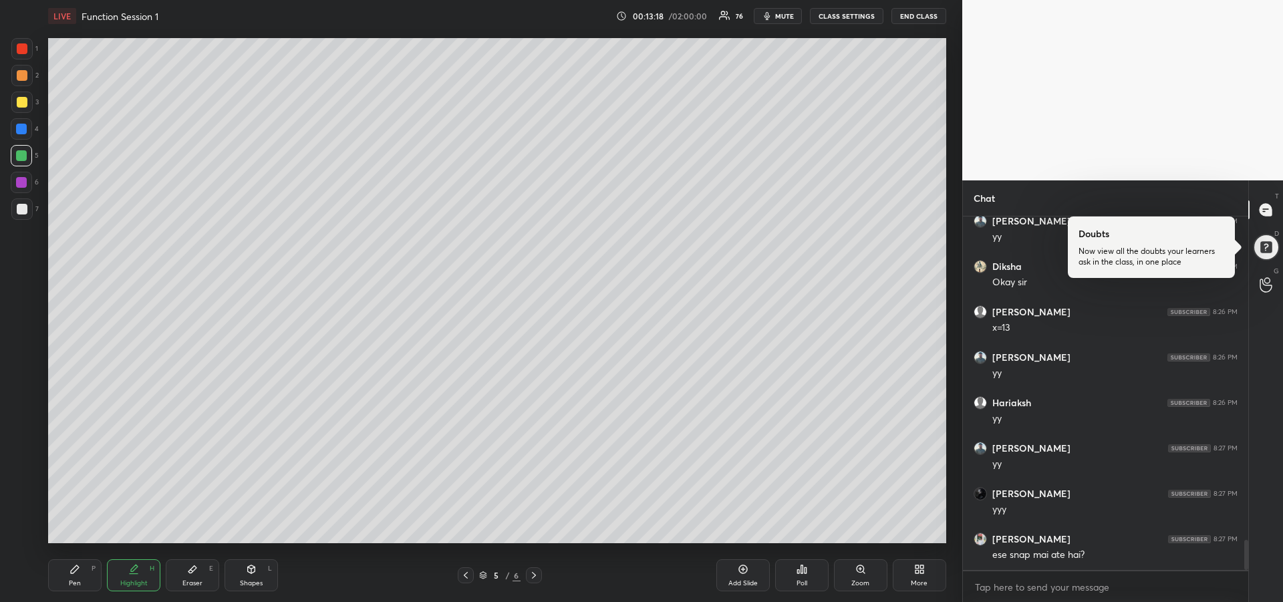
click at [70, 582] on div "Pen" at bounding box center [75, 583] width 12 height 7
click at [244, 576] on div "Shapes L" at bounding box center [250, 575] width 53 height 32
click at [71, 580] on div "Pen" at bounding box center [75, 583] width 12 height 7
click at [19, 484] on div at bounding box center [21, 478] width 21 height 21
click at [195, 588] on div "Eraser E" at bounding box center [192, 575] width 53 height 32
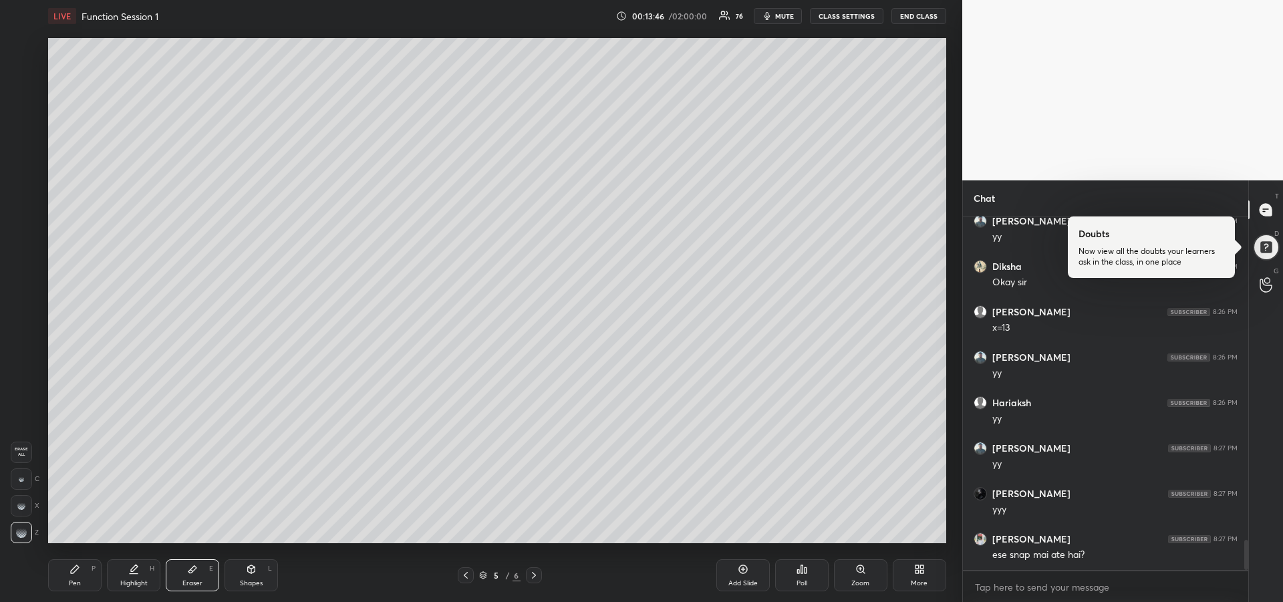
click at [71, 582] on div "Pen" at bounding box center [75, 583] width 12 height 7
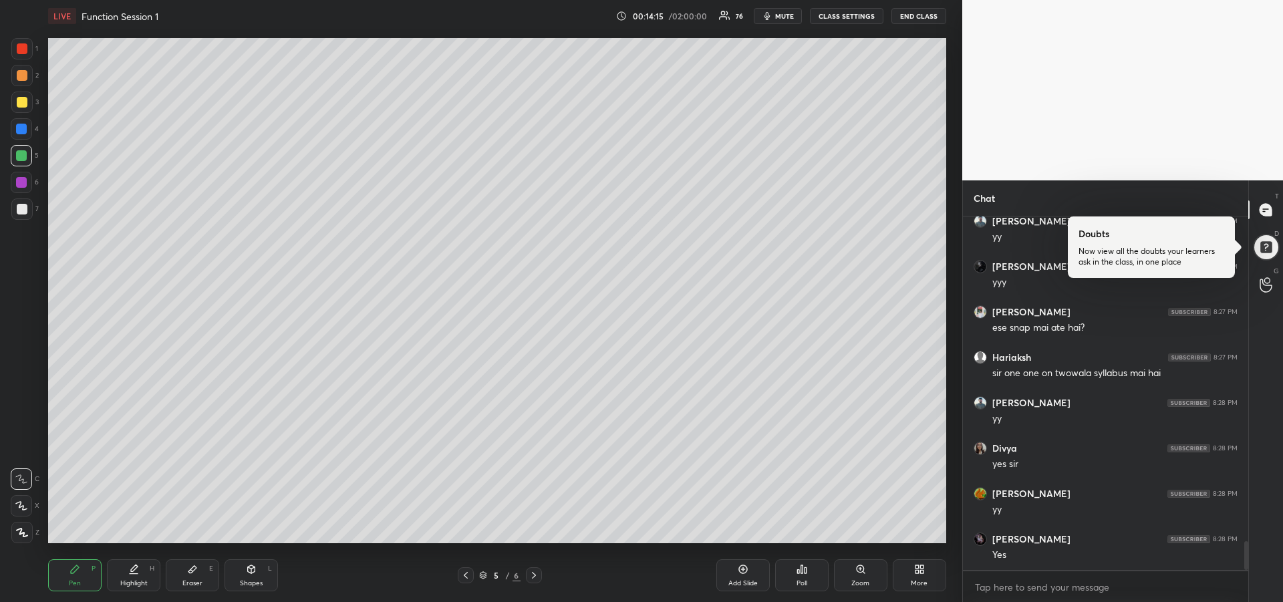
scroll to position [4041, 0]
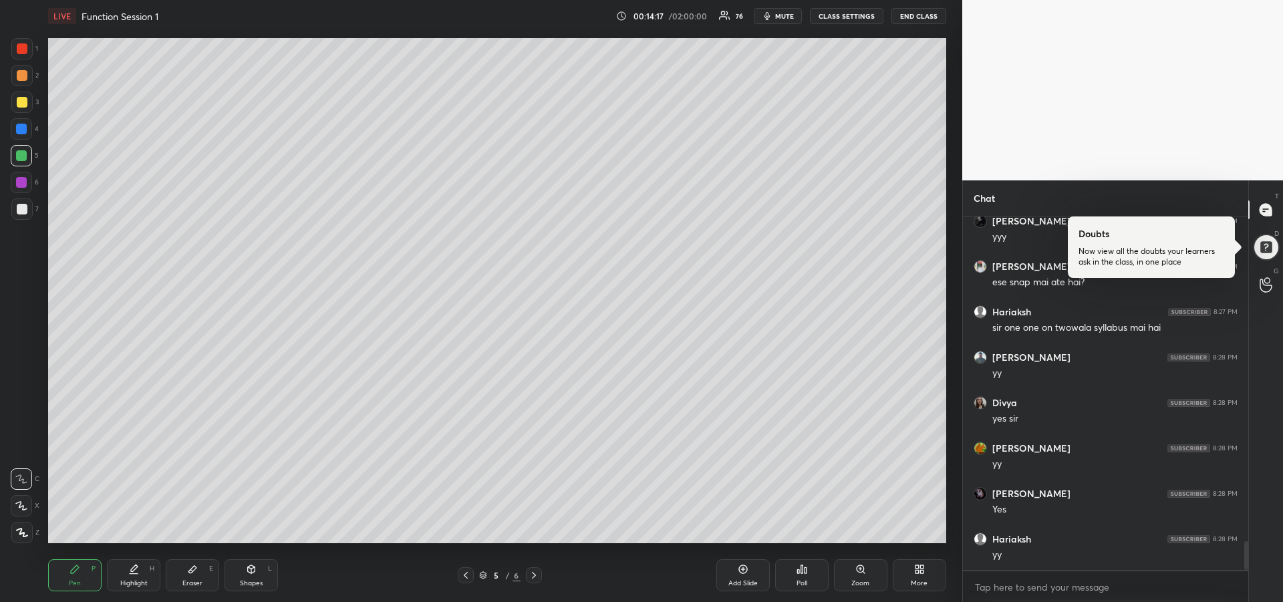
click at [194, 582] on div "Eraser" at bounding box center [192, 583] width 20 height 7
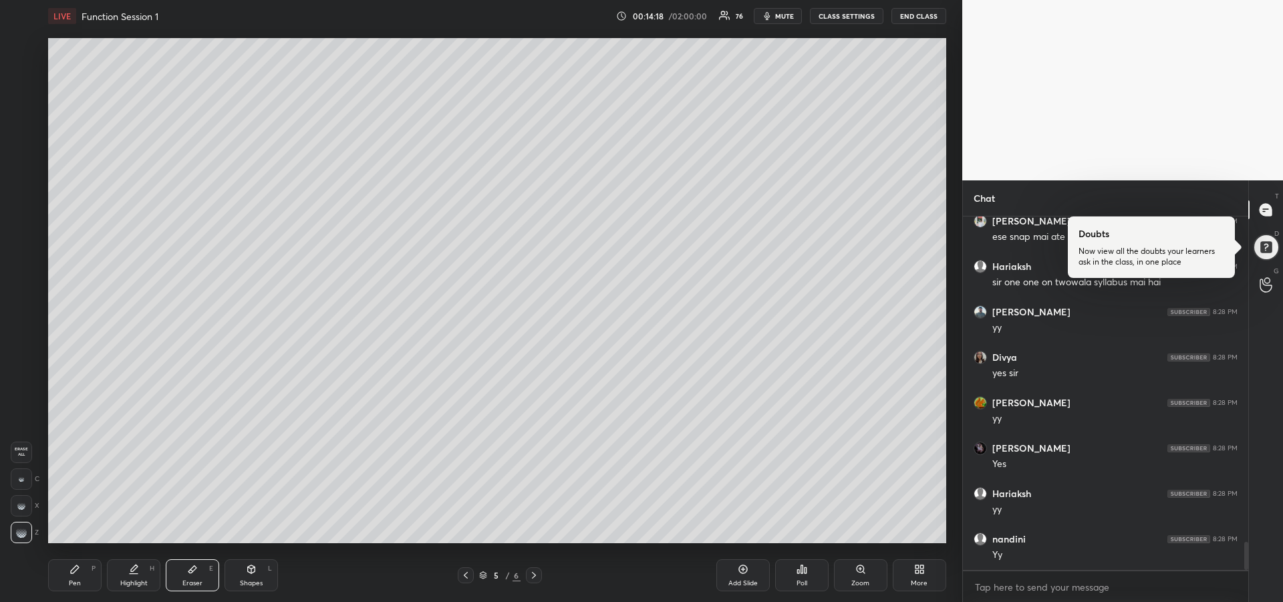
scroll to position [4132, 0]
click at [65, 580] on div "Pen P" at bounding box center [74, 575] width 53 height 32
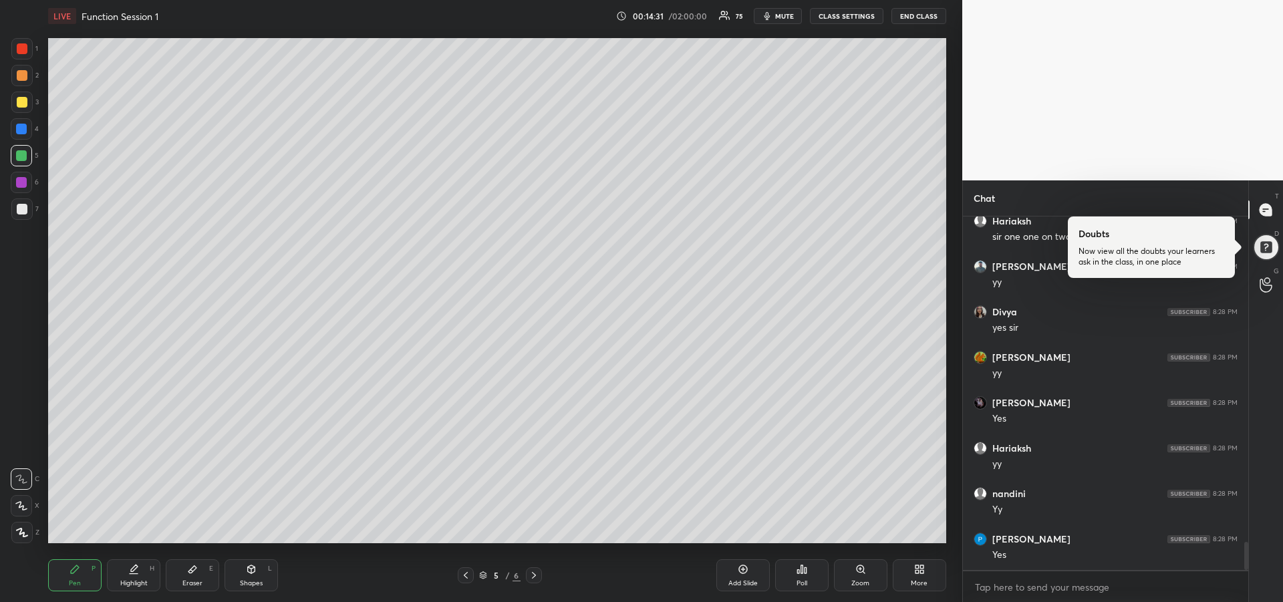
click at [17, 106] on div at bounding box center [22, 102] width 11 height 11
click at [22, 131] on div at bounding box center [21, 129] width 11 height 11
click at [735, 580] on div "Add Slide" at bounding box center [742, 583] width 29 height 7
click at [23, 134] on div at bounding box center [21, 129] width 11 height 11
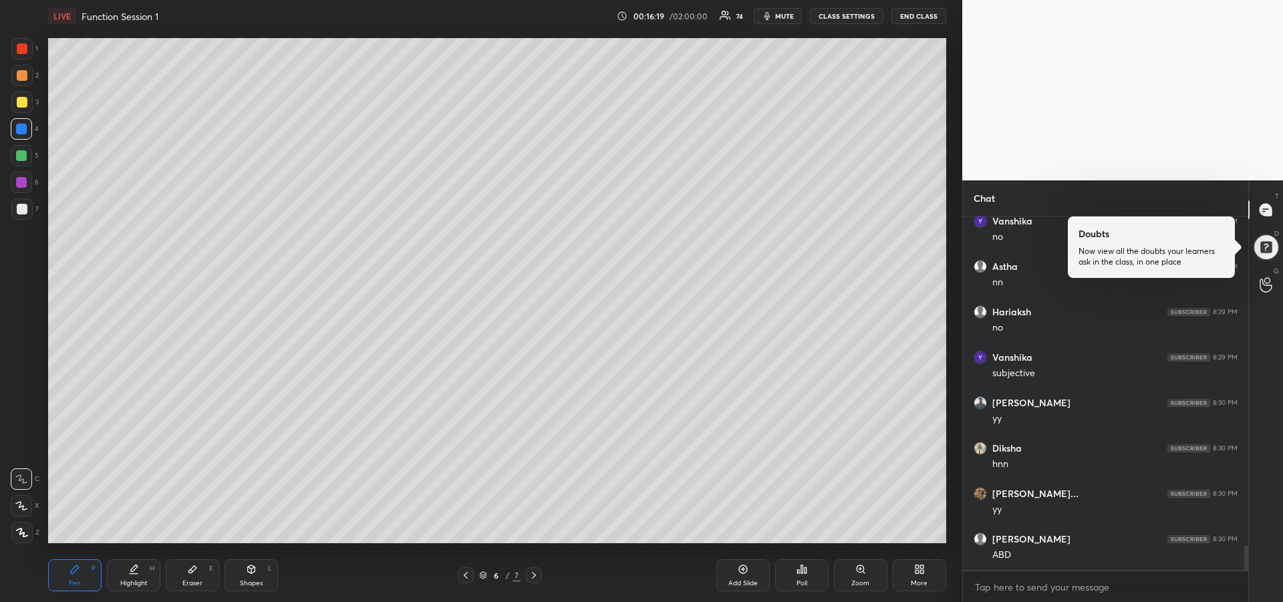
scroll to position [4679, 0]
click at [18, 156] on div at bounding box center [21, 155] width 11 height 11
click at [188, 577] on div "Eraser E" at bounding box center [192, 575] width 53 height 32
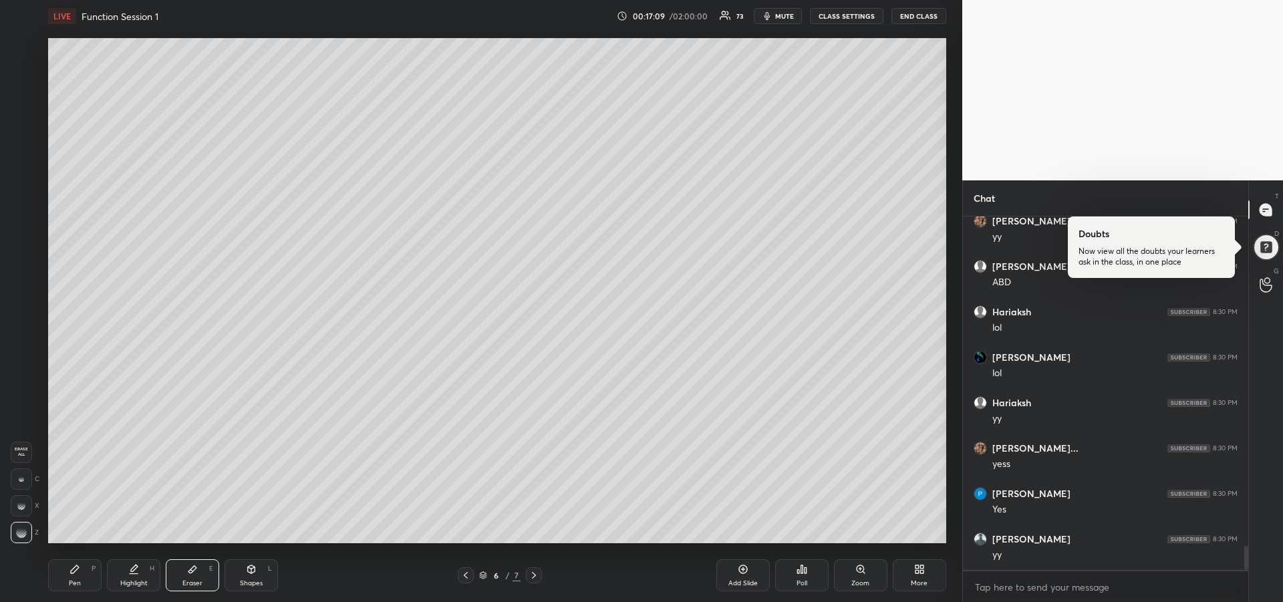
click at [83, 576] on div "Pen P" at bounding box center [74, 575] width 53 height 32
click at [21, 163] on div at bounding box center [21, 155] width 21 height 21
click at [23, 188] on div at bounding box center [21, 182] width 21 height 21
click at [139, 582] on div "Highlight" at bounding box center [133, 583] width 27 height 7
click at [64, 575] on div "Pen P" at bounding box center [74, 575] width 53 height 32
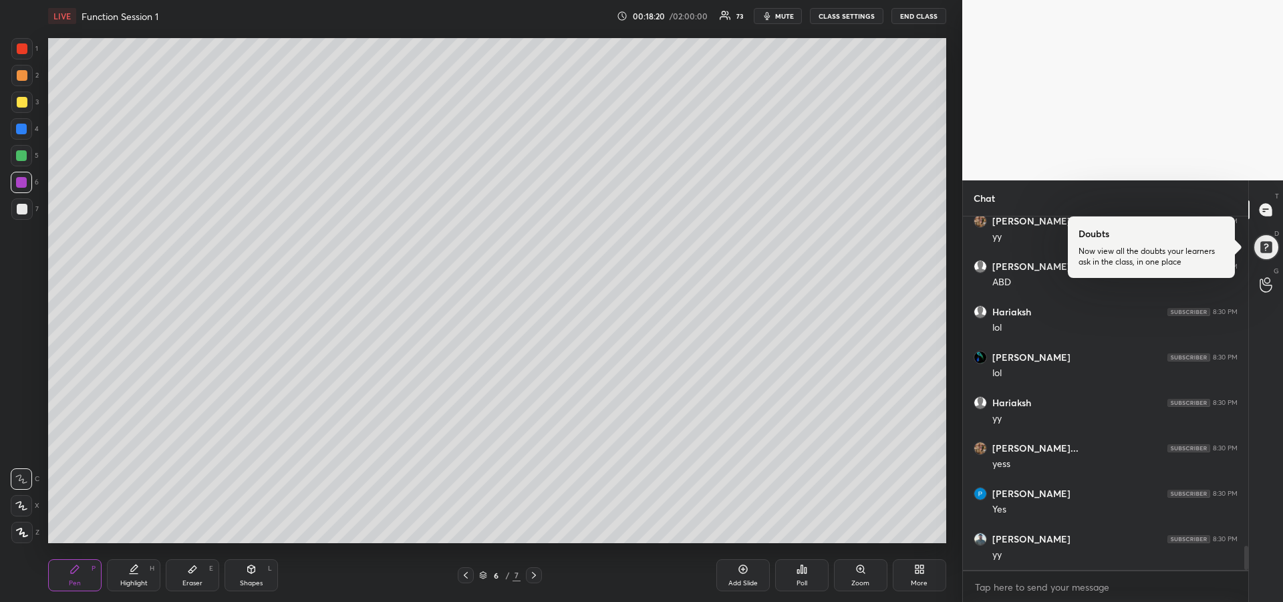
click at [17, 216] on div at bounding box center [21, 208] width 21 height 21
click at [196, 564] on icon at bounding box center [192, 569] width 11 height 11
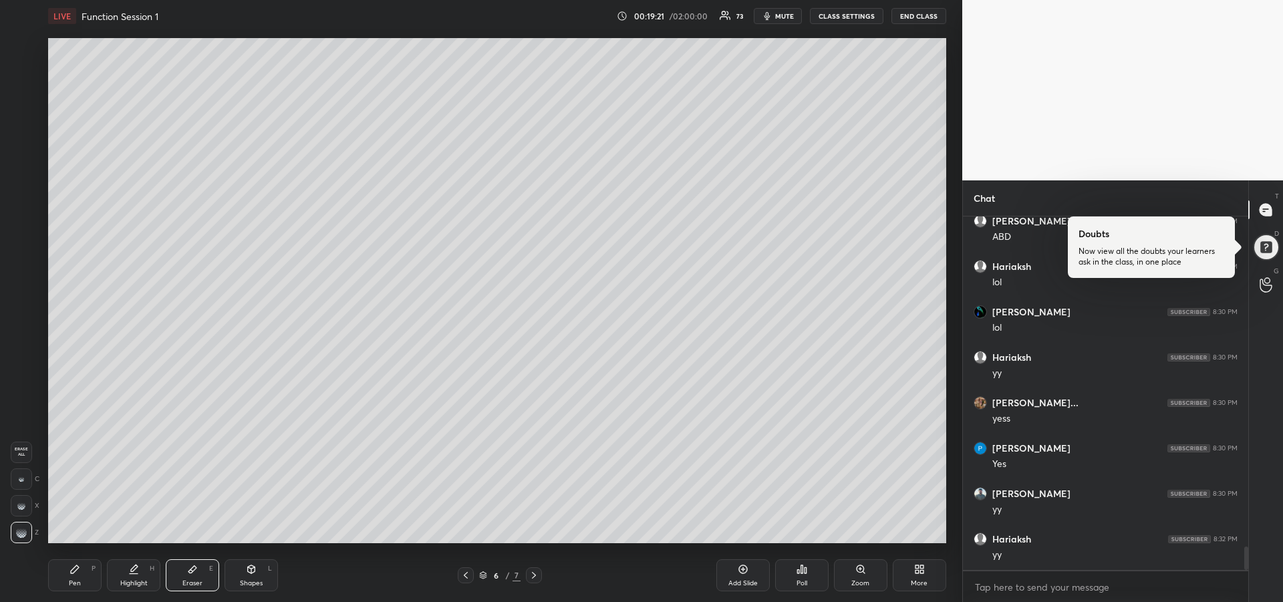
click at [66, 580] on div "Pen P" at bounding box center [74, 575] width 53 height 32
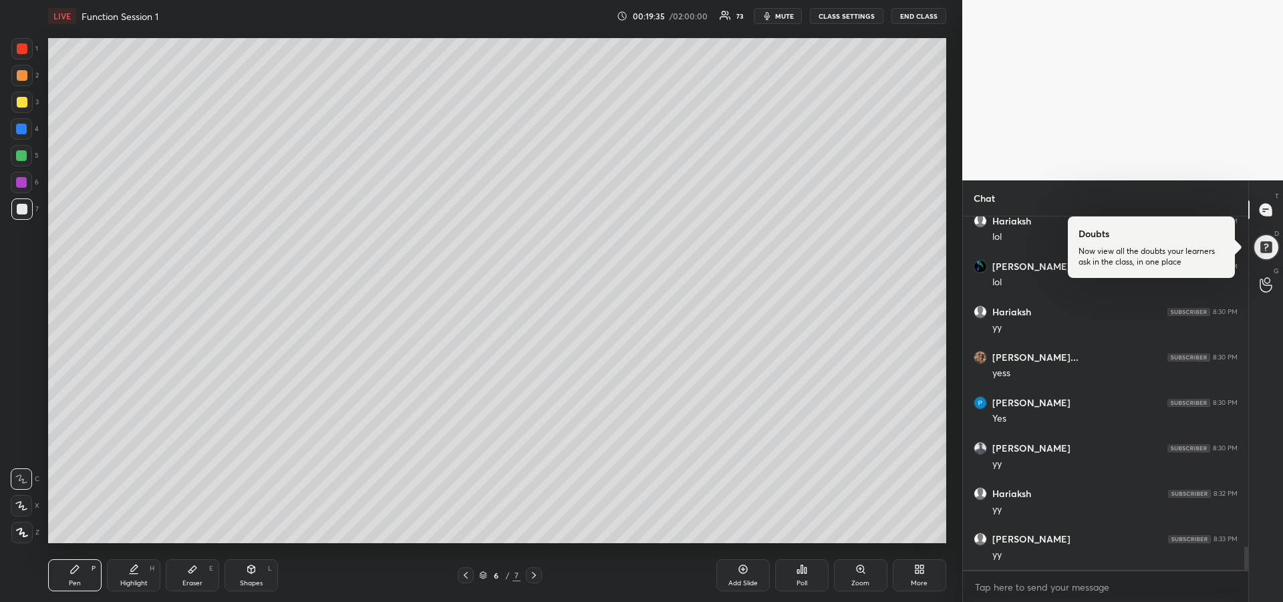
scroll to position [5043, 0]
click at [132, 585] on div "Highlight" at bounding box center [133, 583] width 27 height 7
click at [83, 580] on div "Pen P" at bounding box center [74, 575] width 53 height 32
click at [14, 110] on div at bounding box center [21, 102] width 21 height 21
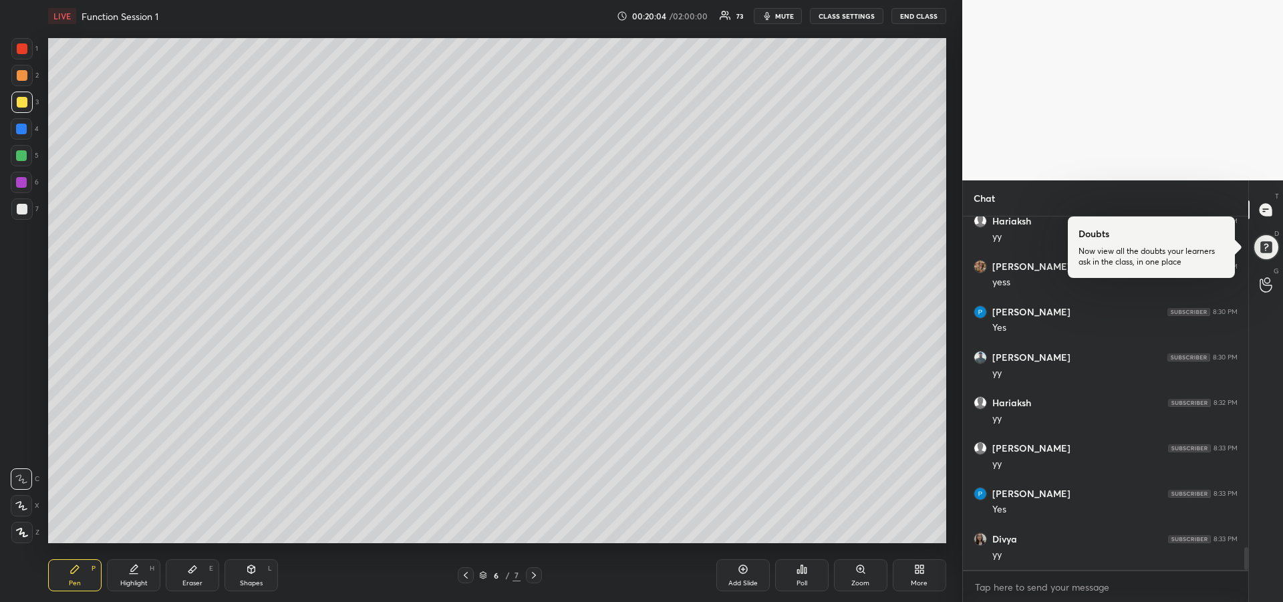
scroll to position [5133, 0]
click at [20, 132] on div at bounding box center [21, 129] width 11 height 11
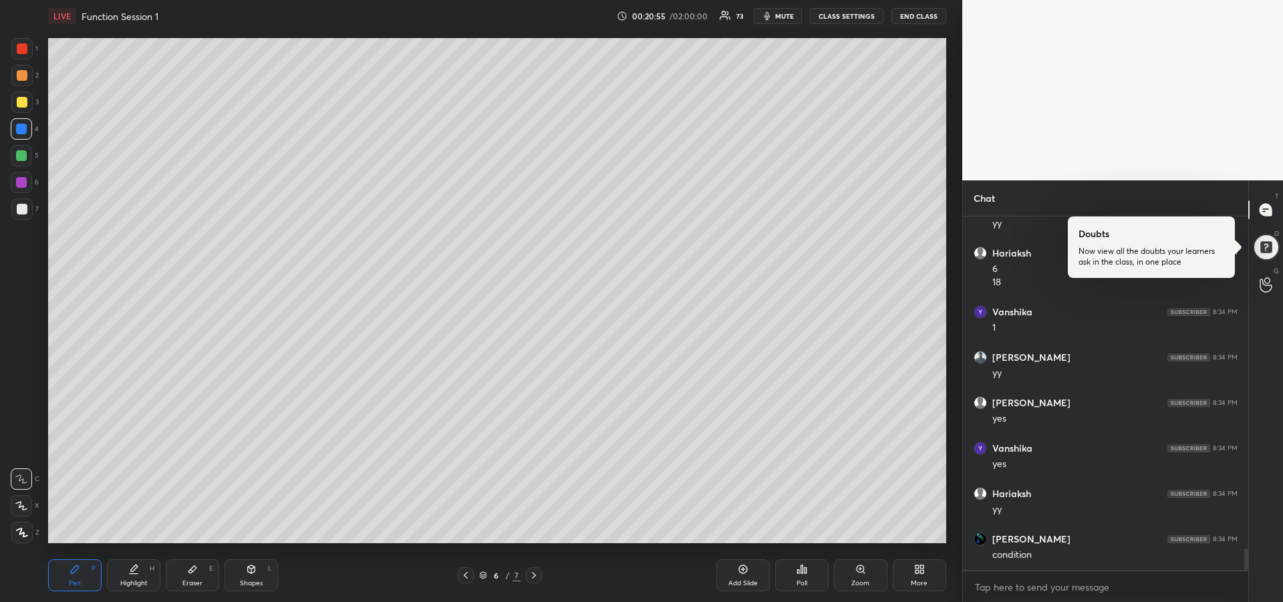
scroll to position [5510, 0]
click at [22, 192] on div at bounding box center [21, 182] width 21 height 21
click at [134, 575] on div "Highlight H" at bounding box center [133, 575] width 53 height 32
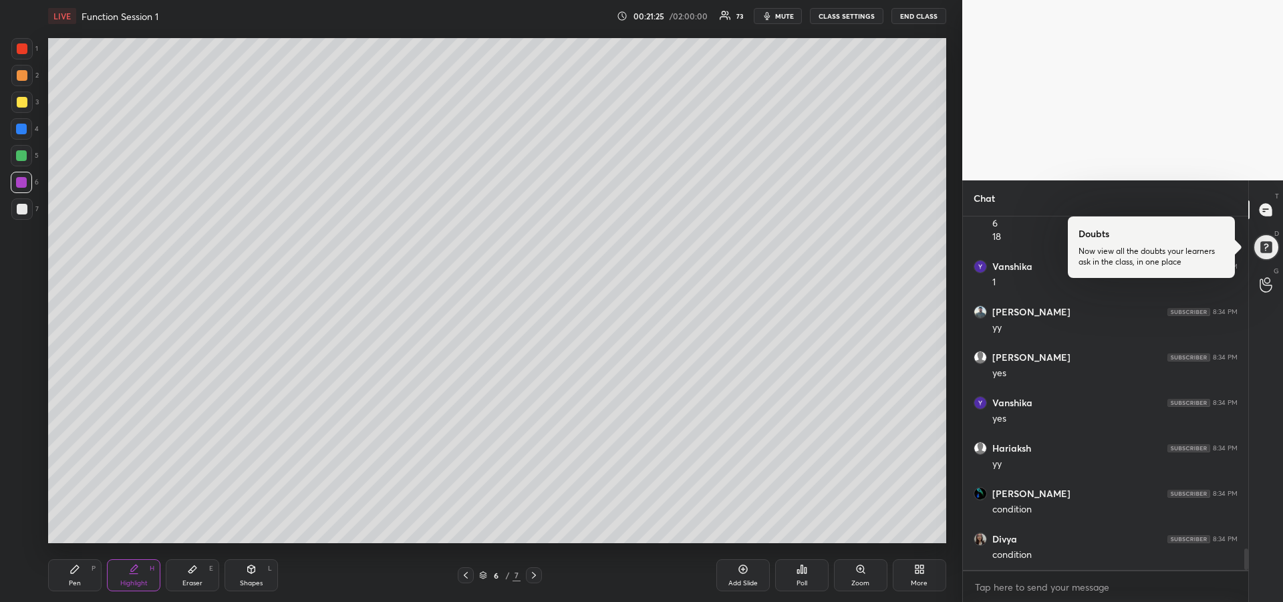
click at [25, 160] on div at bounding box center [21, 155] width 11 height 11
click at [83, 579] on div "Pen P" at bounding box center [74, 575] width 53 height 32
click at [195, 583] on div "Eraser" at bounding box center [192, 583] width 20 height 7
click at [73, 582] on div "Pen" at bounding box center [75, 583] width 12 height 7
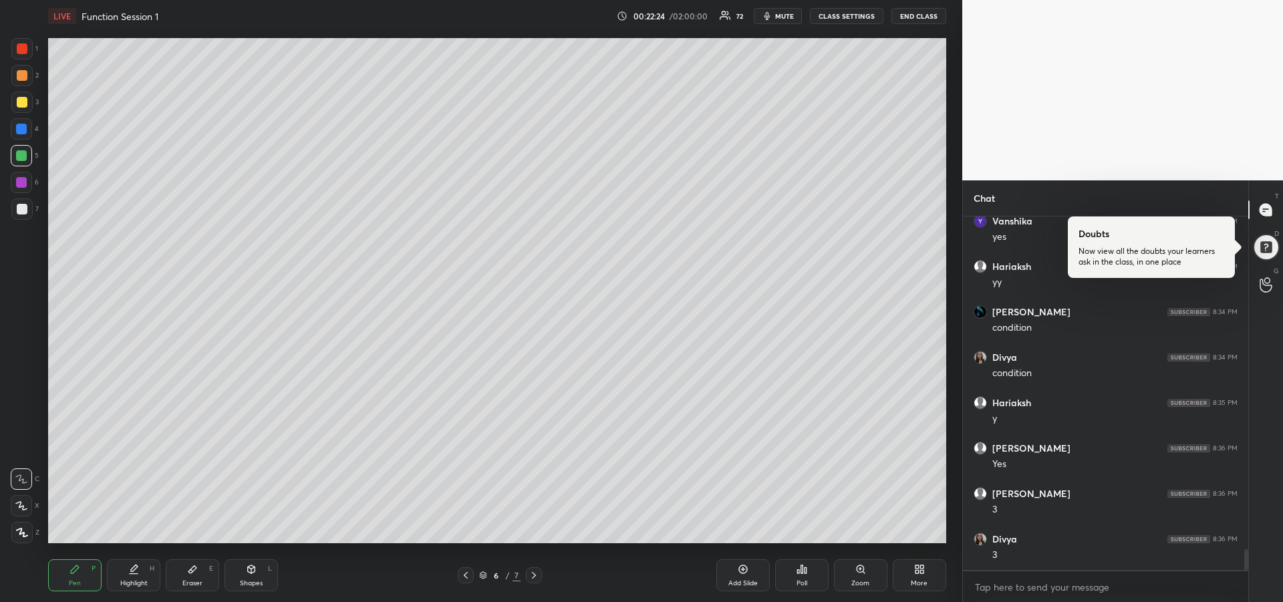
click at [22, 212] on div at bounding box center [22, 209] width 11 height 11
click at [17, 103] on div at bounding box center [22, 102] width 11 height 11
click at [21, 186] on div at bounding box center [21, 182] width 11 height 11
click at [746, 580] on div "Add Slide" at bounding box center [742, 583] width 29 height 7
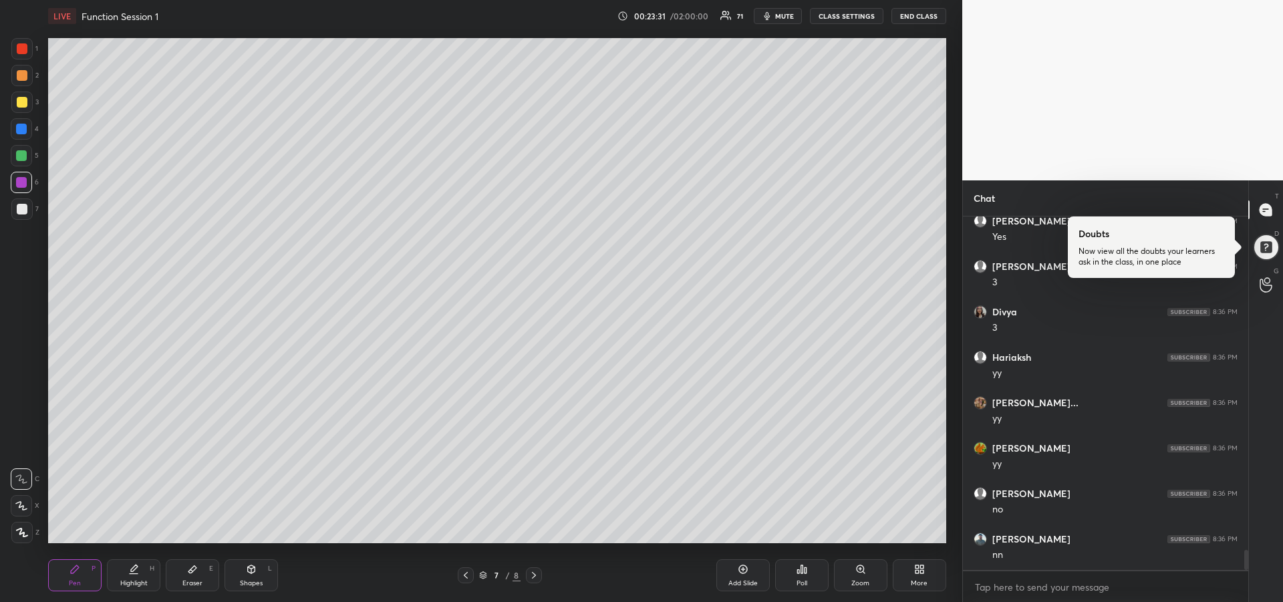
scroll to position [5967, 0]
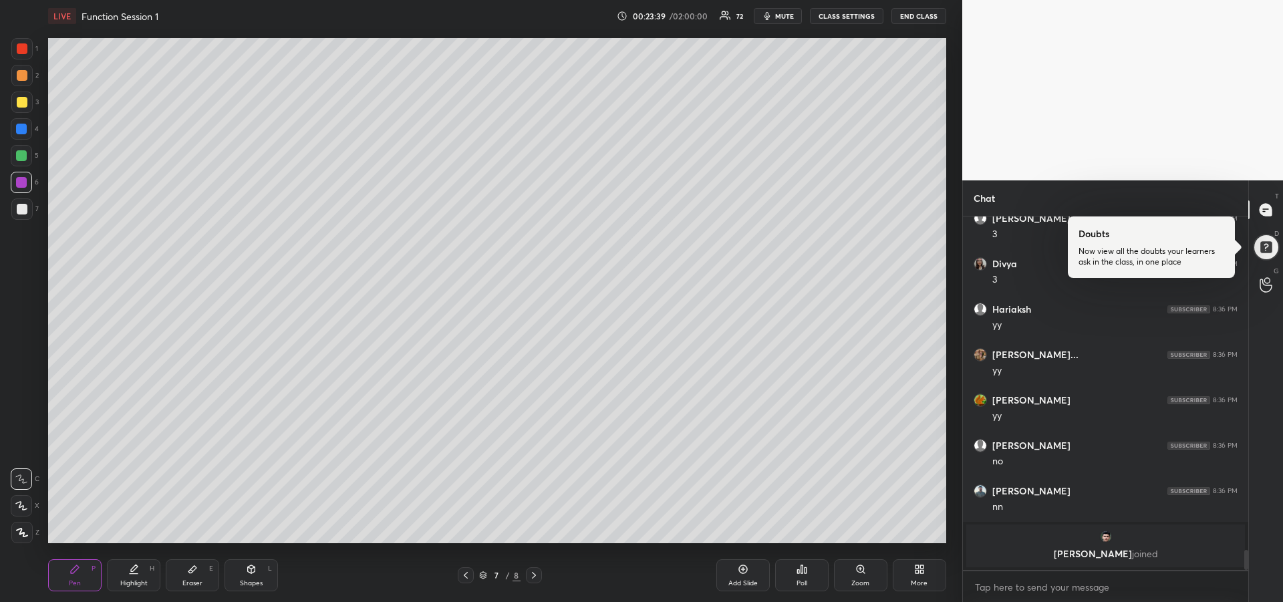
click at [23, 154] on div at bounding box center [21, 155] width 11 height 11
click at [470, 572] on icon at bounding box center [465, 575] width 11 height 11
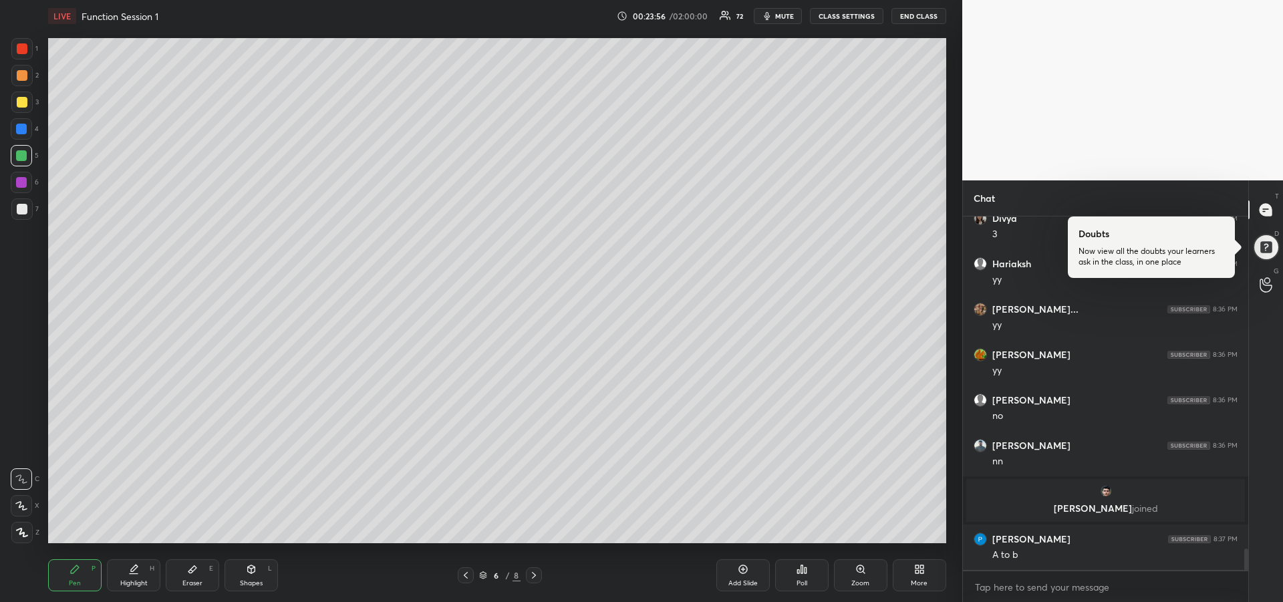
scroll to position [5493, 0]
click at [128, 575] on div "Highlight H" at bounding box center [133, 575] width 53 height 32
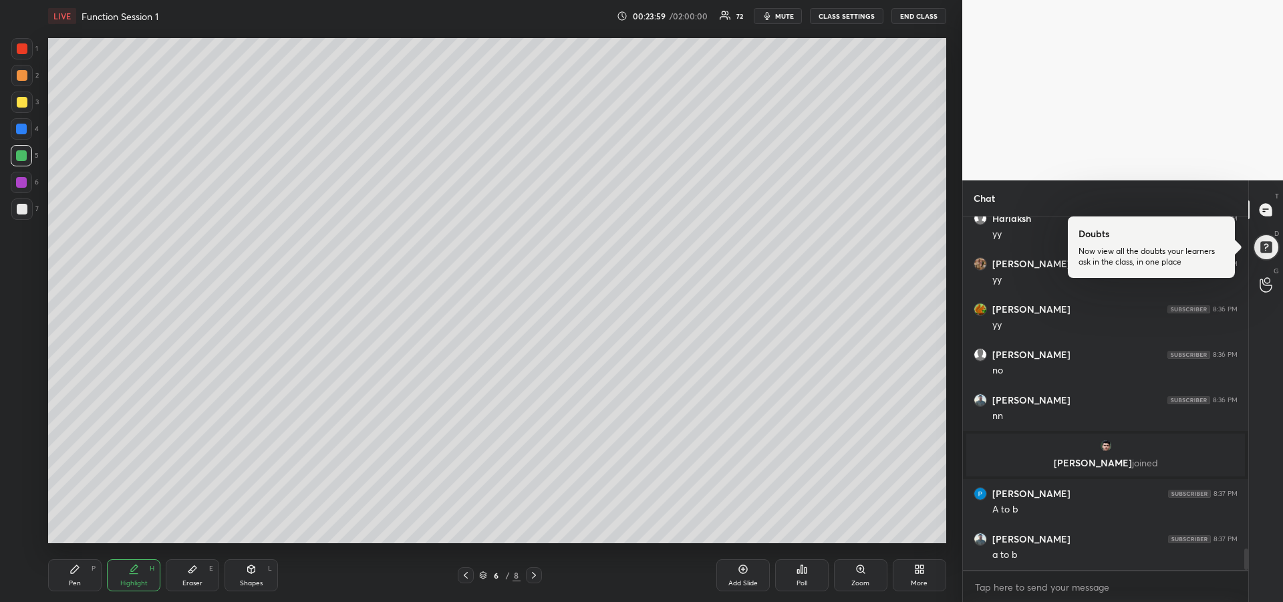
scroll to position [5584, 0]
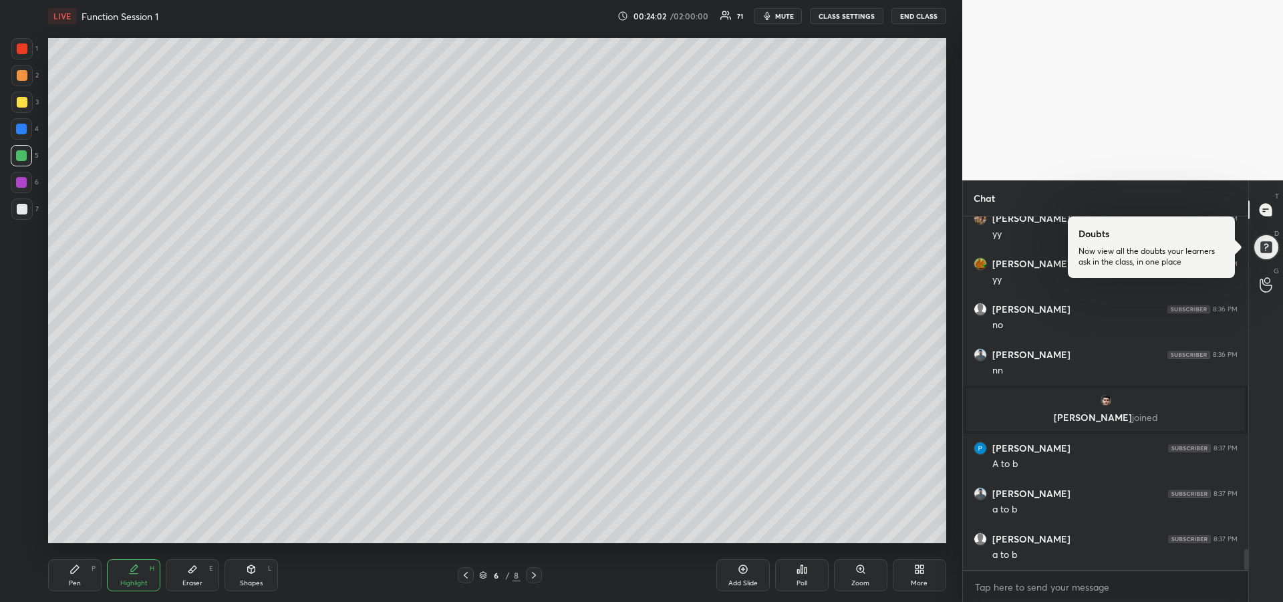
click at [77, 574] on icon at bounding box center [74, 569] width 11 height 11
click at [534, 572] on icon at bounding box center [533, 575] width 11 height 11
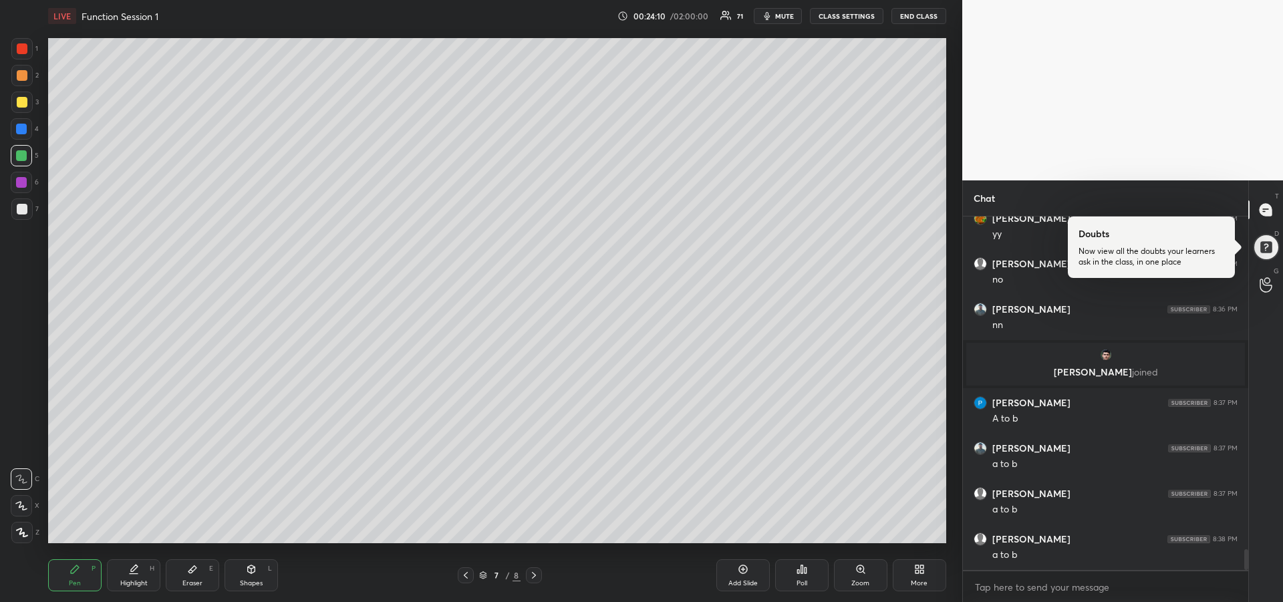
click at [190, 591] on div "Eraser E" at bounding box center [192, 575] width 53 height 32
click at [72, 580] on div "Pen" at bounding box center [75, 583] width 12 height 7
click at [23, 134] on div at bounding box center [21, 129] width 11 height 11
click at [190, 578] on div "Eraser E" at bounding box center [192, 575] width 53 height 32
click at [71, 574] on icon at bounding box center [74, 569] width 11 height 11
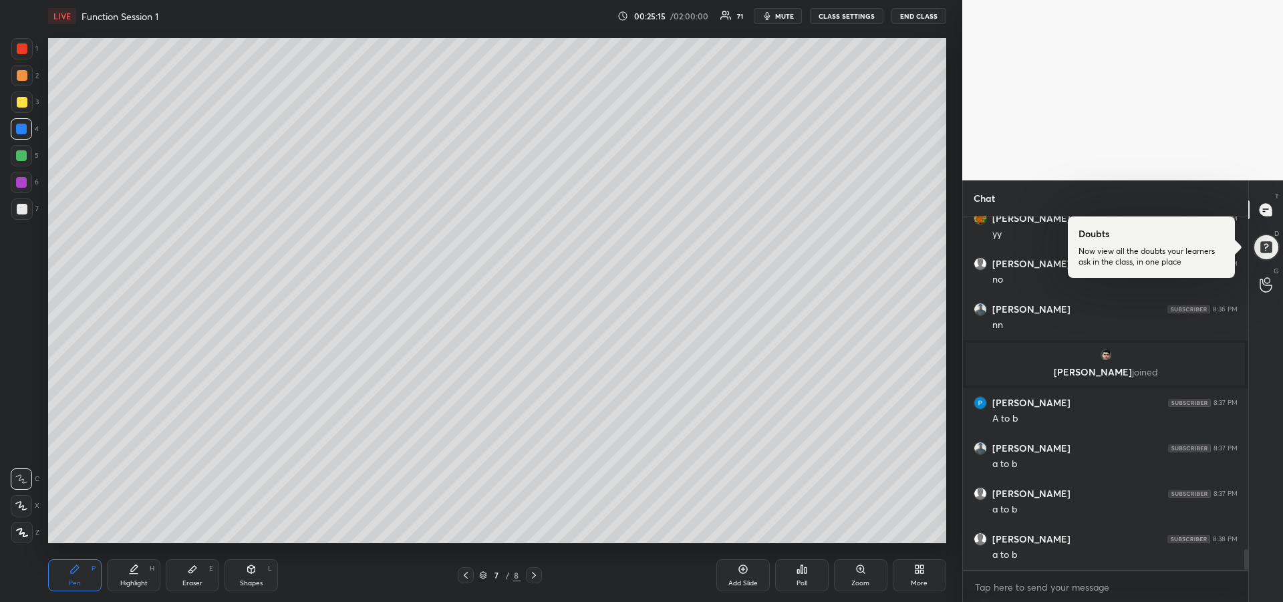
click at [21, 212] on div at bounding box center [22, 209] width 11 height 11
click at [462, 576] on icon at bounding box center [465, 575] width 11 height 11
click at [534, 576] on icon at bounding box center [534, 575] width 4 height 7
click at [19, 188] on div at bounding box center [21, 182] width 21 height 21
click at [137, 574] on div "Highlight H" at bounding box center [133, 575] width 53 height 32
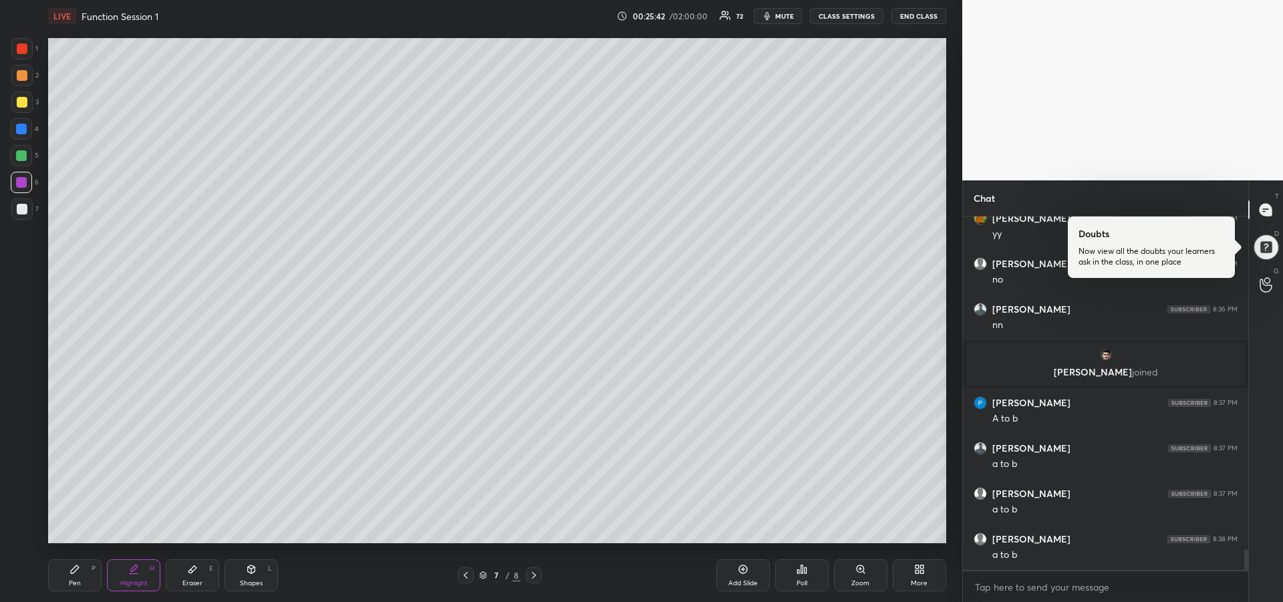
click at [18, 102] on div at bounding box center [22, 102] width 11 height 11
click at [78, 572] on icon at bounding box center [74, 569] width 11 height 11
click at [140, 574] on div "Highlight H" at bounding box center [133, 575] width 53 height 32
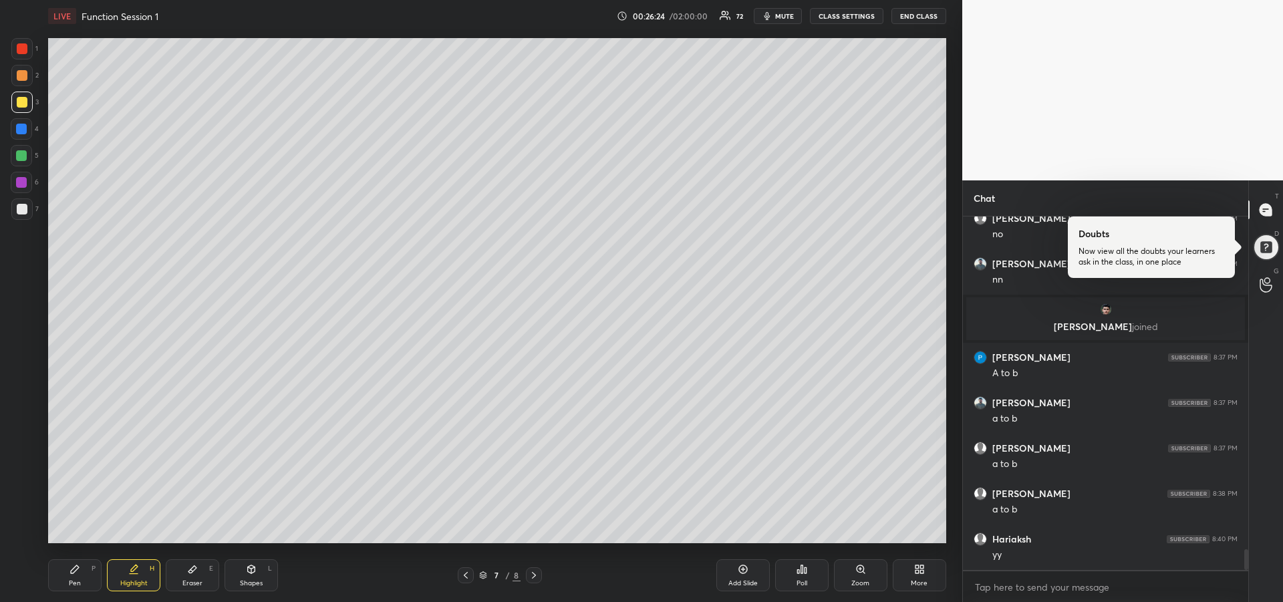
click at [71, 575] on div "Pen P" at bounding box center [74, 575] width 53 height 32
click at [20, 186] on div at bounding box center [21, 182] width 11 height 11
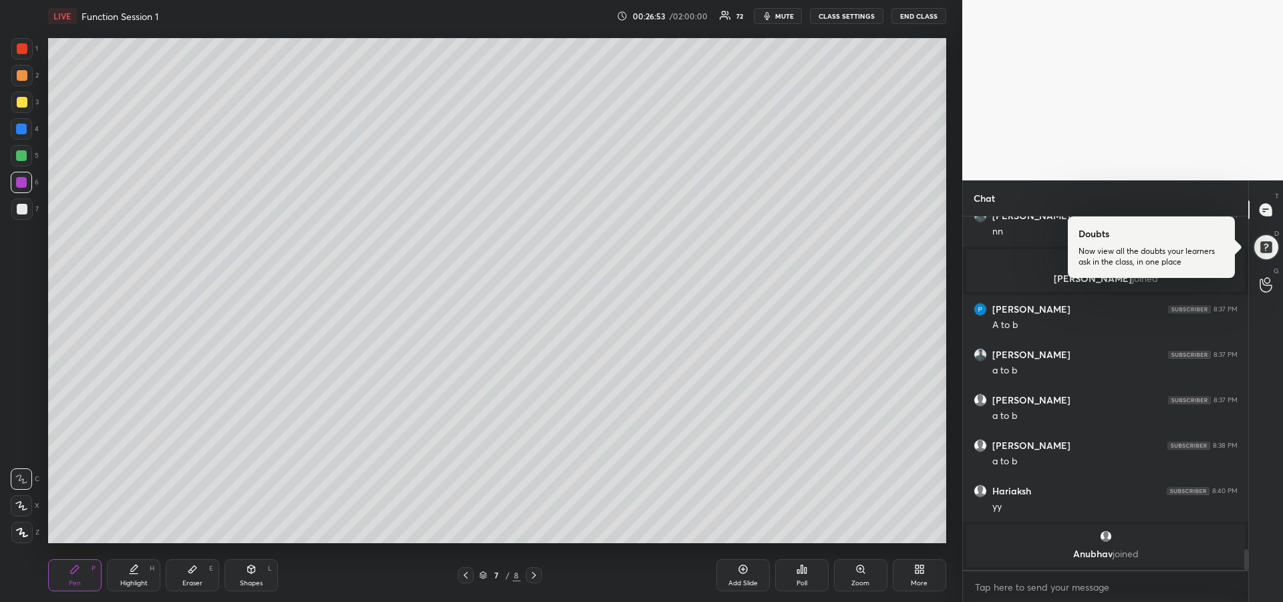
click at [20, 106] on div at bounding box center [22, 102] width 11 height 11
click at [18, 505] on icon at bounding box center [21, 505] width 12 height 9
click at [24, 210] on div at bounding box center [22, 209] width 11 height 11
click at [128, 574] on div "Highlight H" at bounding box center [133, 575] width 53 height 32
click at [74, 580] on div "Pen" at bounding box center [75, 583] width 12 height 7
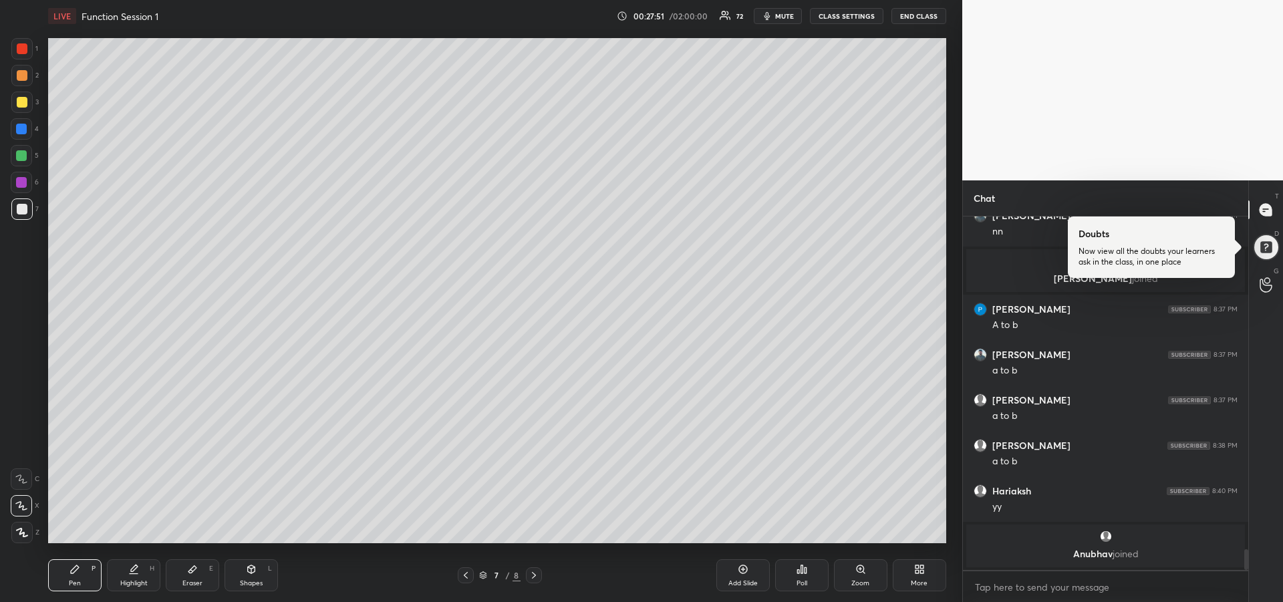
click at [22, 105] on div at bounding box center [22, 102] width 11 height 11
click at [23, 162] on div at bounding box center [21, 155] width 21 height 21
click at [743, 580] on div "Add Slide" at bounding box center [742, 583] width 29 height 7
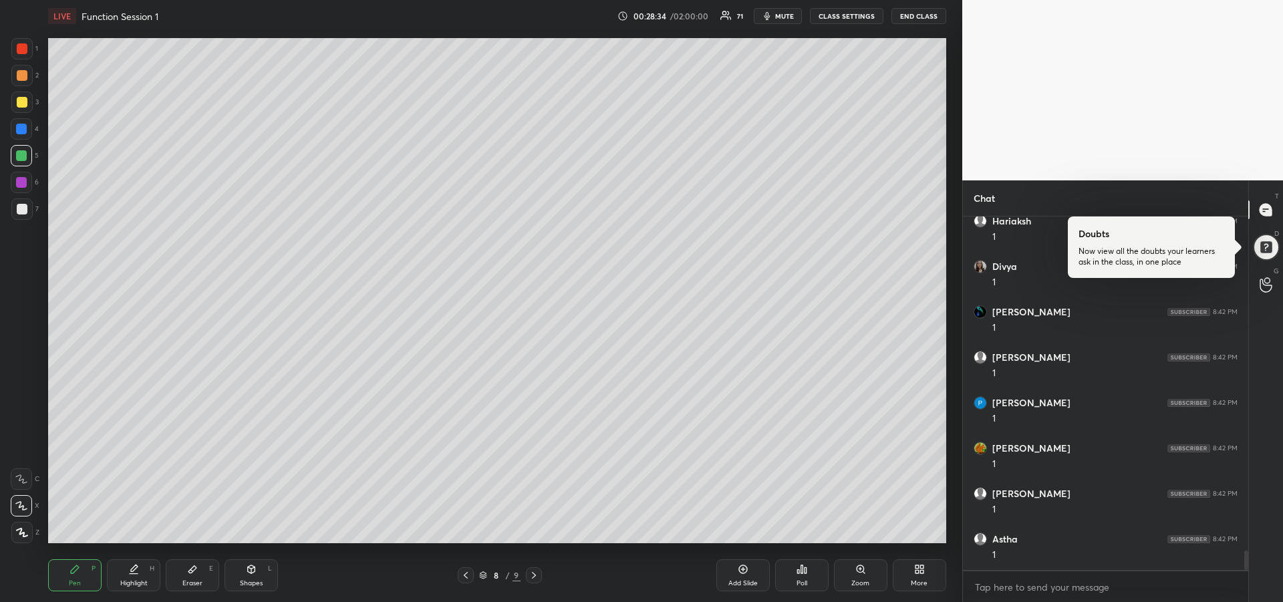
scroll to position [6046, 0]
click at [139, 560] on div "Highlight H" at bounding box center [133, 575] width 53 height 32
click at [55, 580] on div "Pen P" at bounding box center [74, 575] width 53 height 32
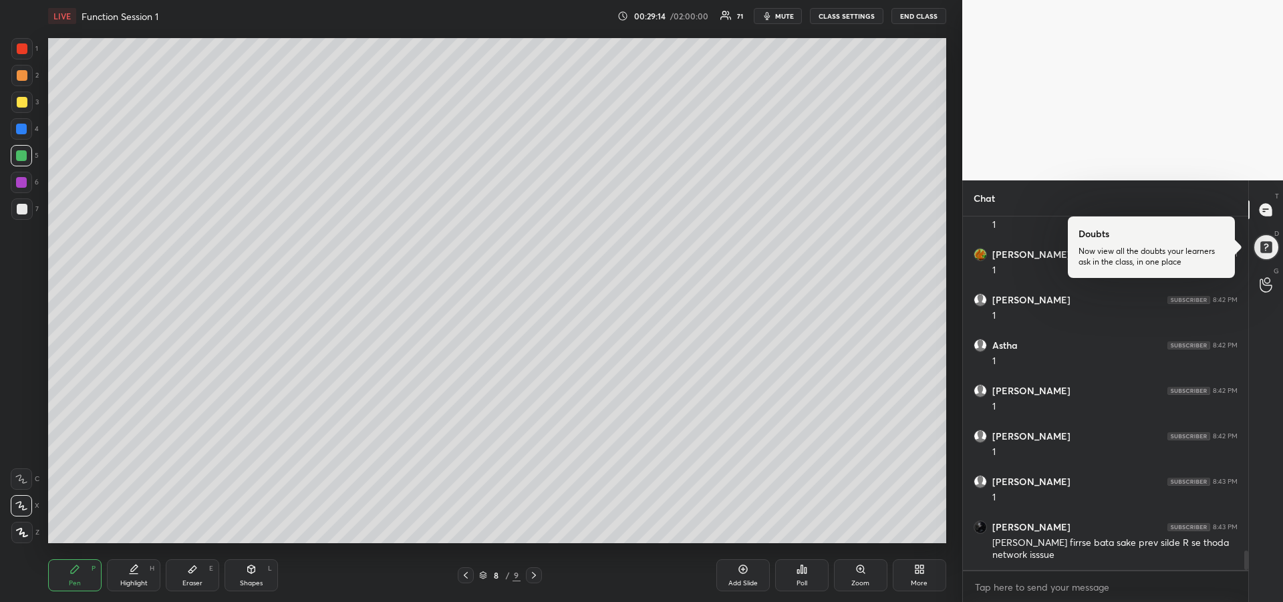
click at [460, 576] on div at bounding box center [466, 575] width 16 height 16
click at [140, 581] on div "Highlight" at bounding box center [133, 583] width 27 height 7
click at [535, 572] on icon at bounding box center [533, 575] width 11 height 11
click at [19, 210] on div at bounding box center [22, 209] width 11 height 11
click at [83, 578] on div "Pen P" at bounding box center [74, 575] width 53 height 32
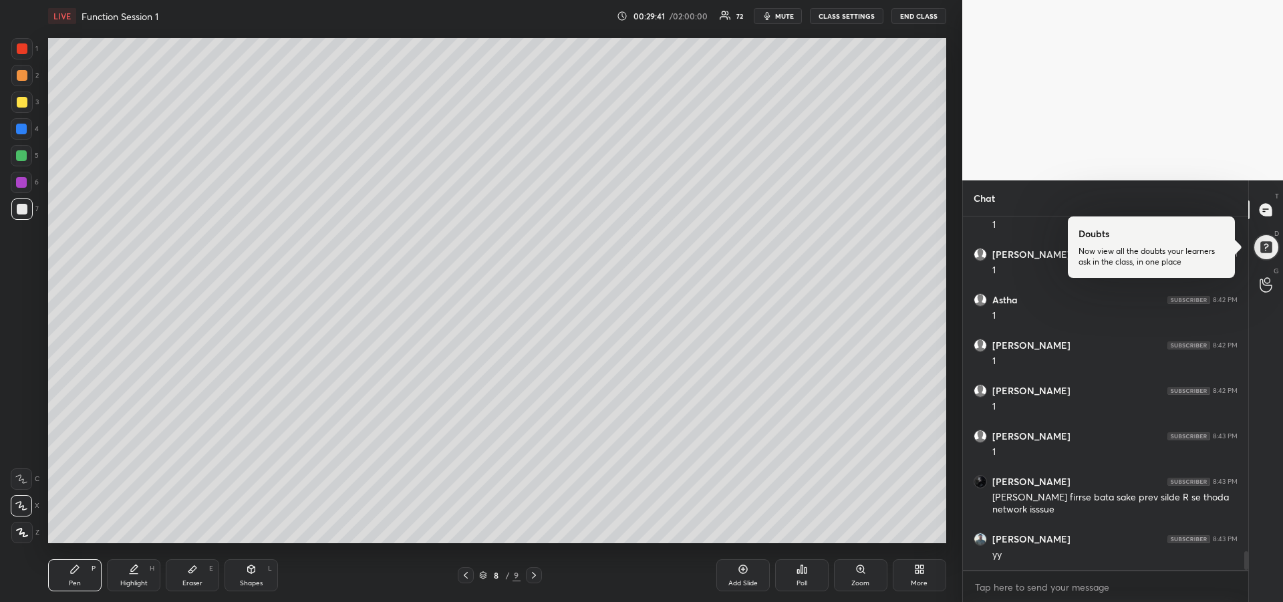
scroll to position [6285, 0]
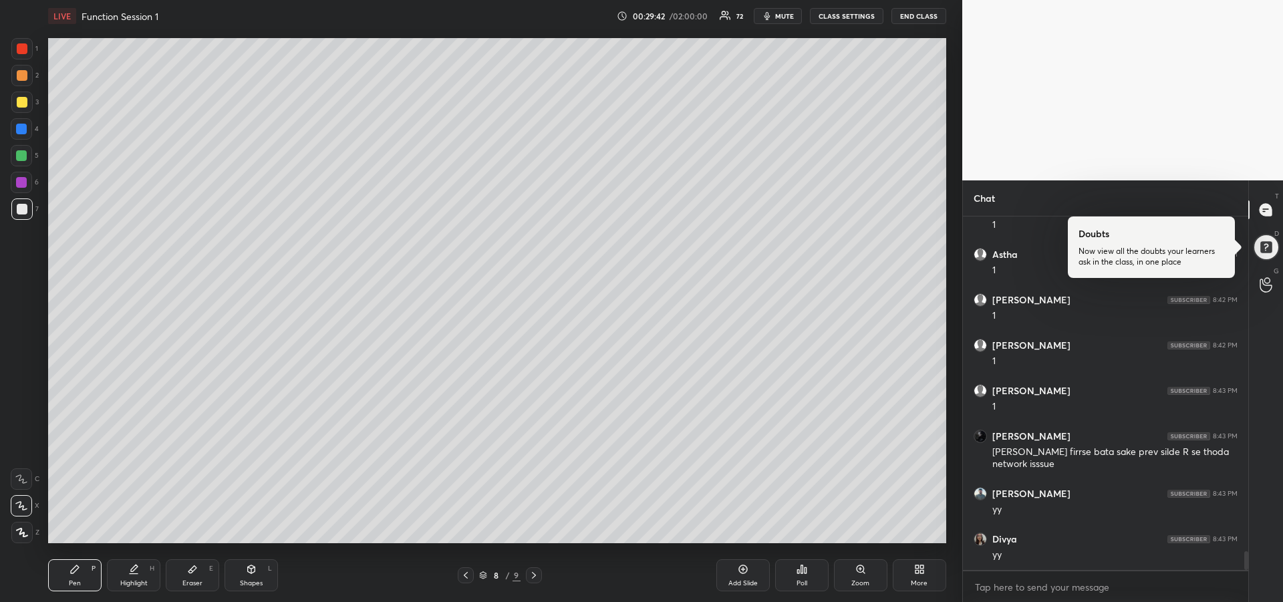
click at [23, 182] on div at bounding box center [21, 182] width 11 height 11
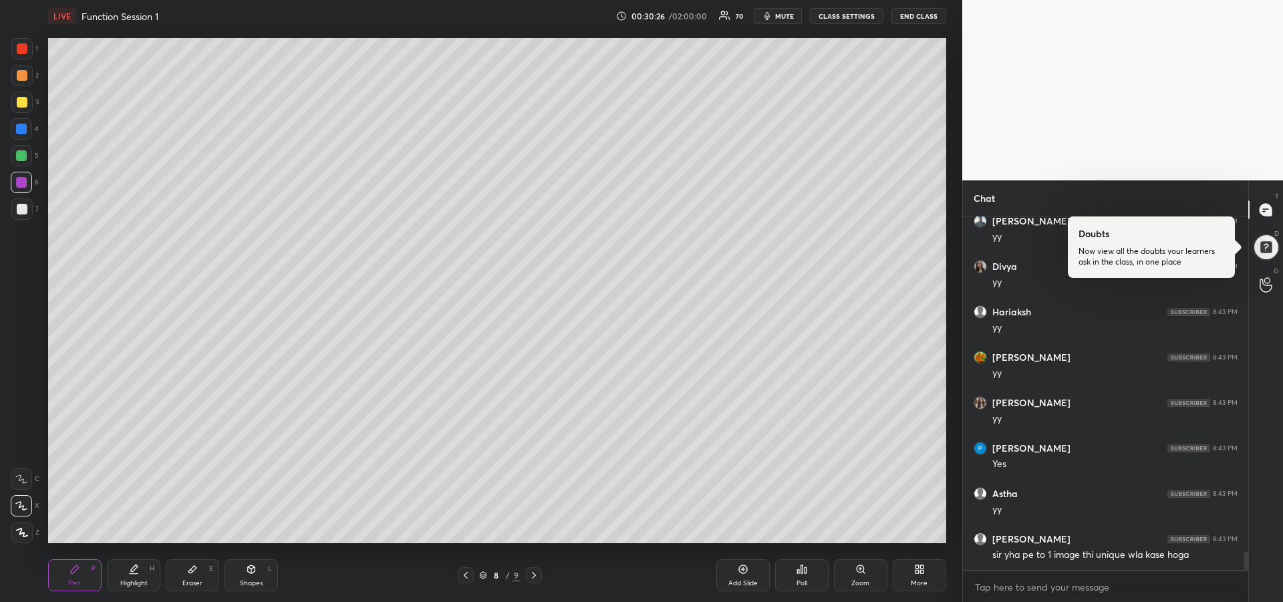
scroll to position [6606, 0]
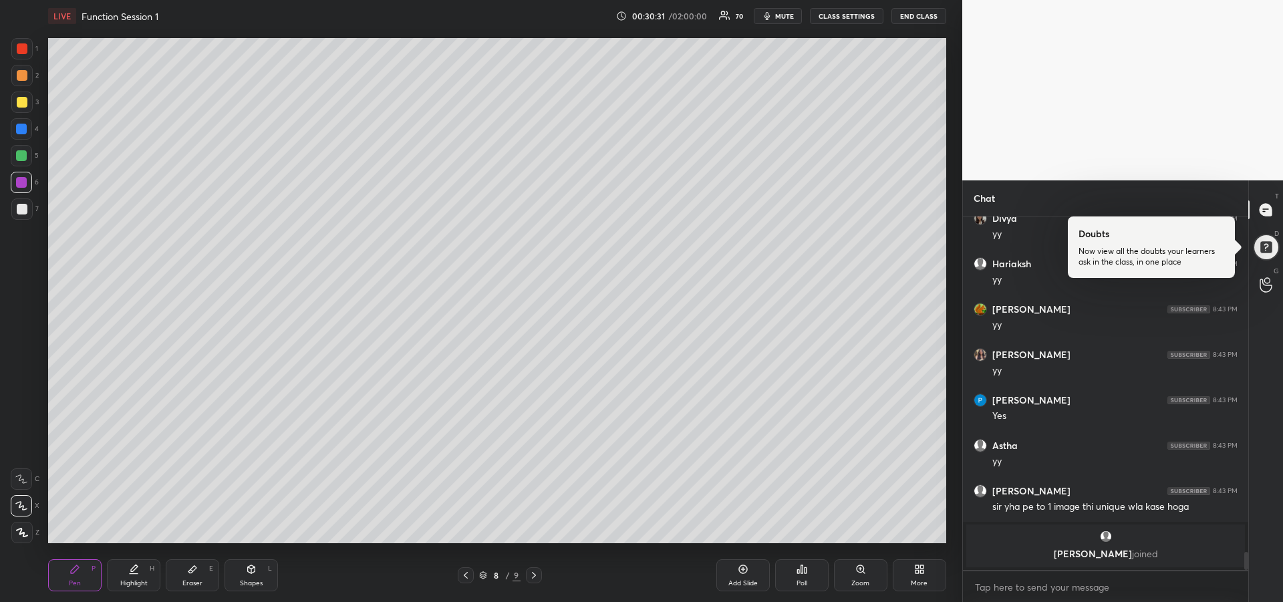
click at [20, 190] on div at bounding box center [21, 182] width 21 height 21
click at [21, 107] on div at bounding box center [22, 102] width 11 height 11
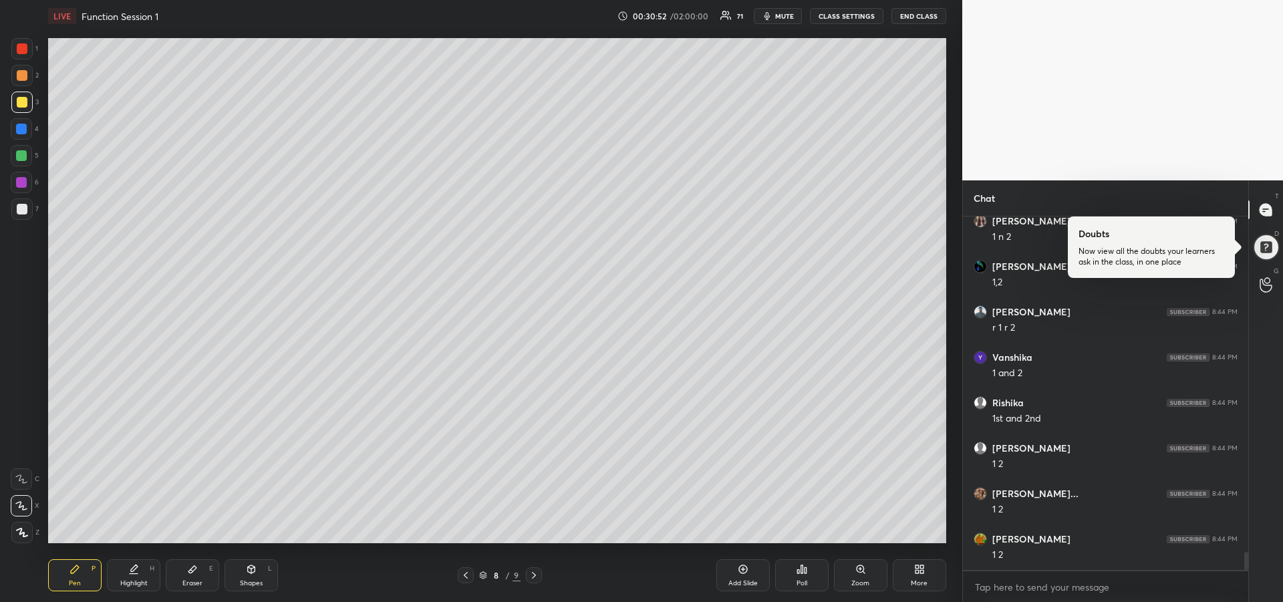
scroll to position [6745, 0]
click at [191, 584] on div "Eraser" at bounding box center [192, 583] width 20 height 7
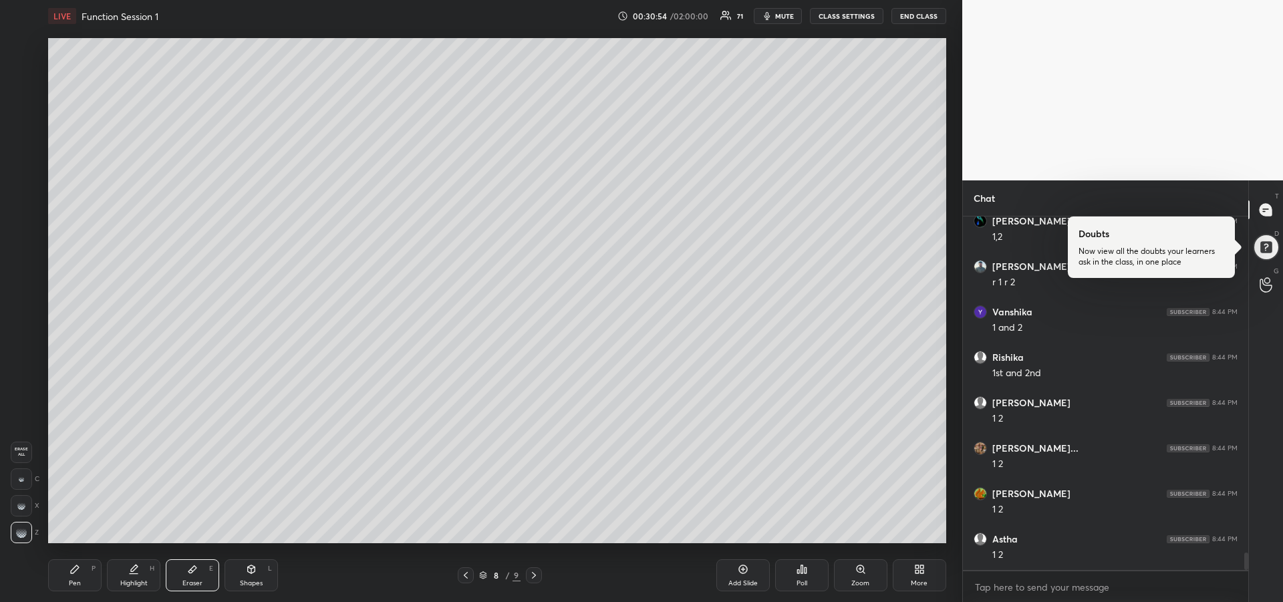
click at [77, 580] on div "Pen" at bounding box center [75, 583] width 12 height 7
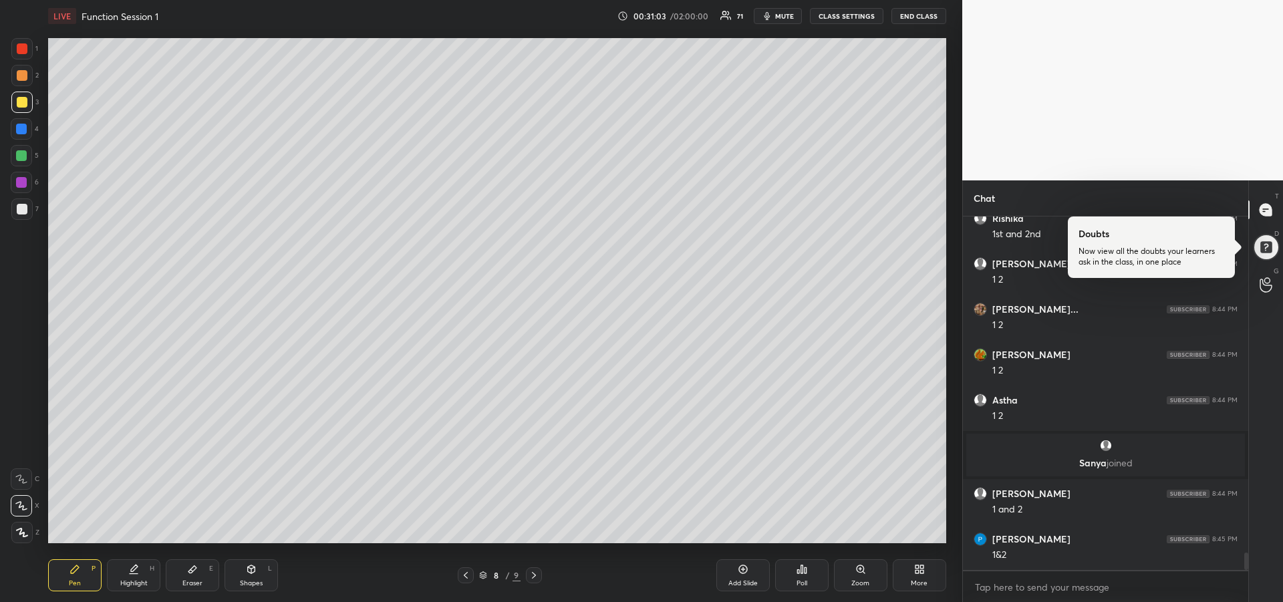
scroll to position [6821, 0]
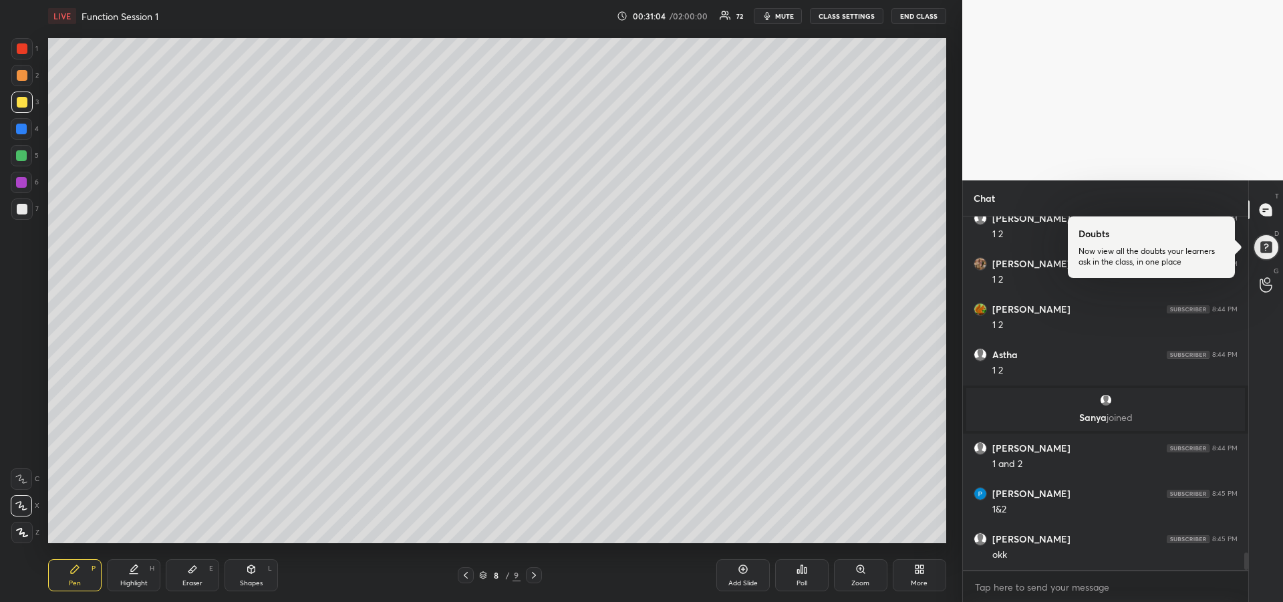
click at [19, 134] on div at bounding box center [21, 129] width 11 height 11
click at [124, 562] on div "Highlight H" at bounding box center [133, 575] width 53 height 32
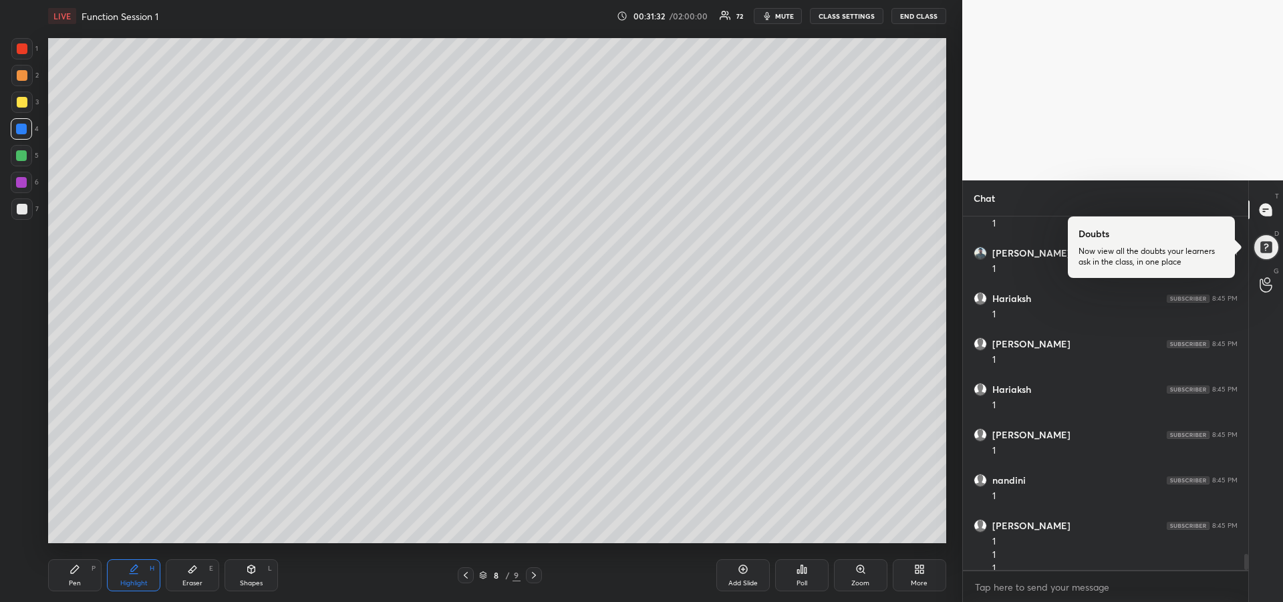
scroll to position [7347, 0]
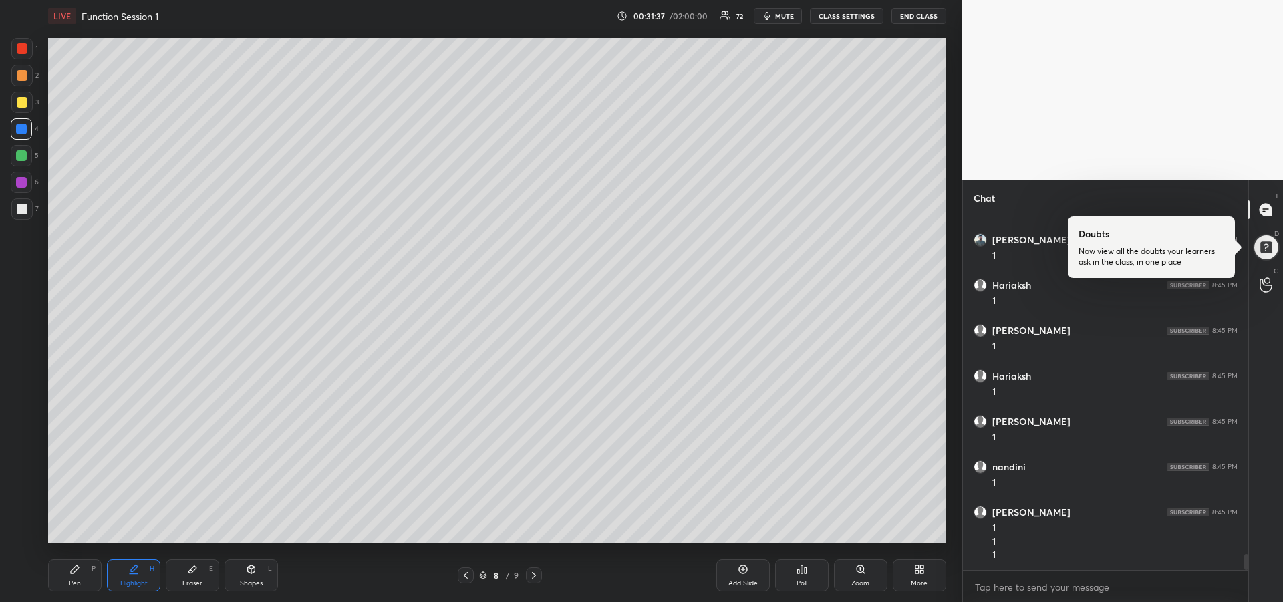
click at [69, 580] on div "Pen" at bounding box center [75, 583] width 12 height 7
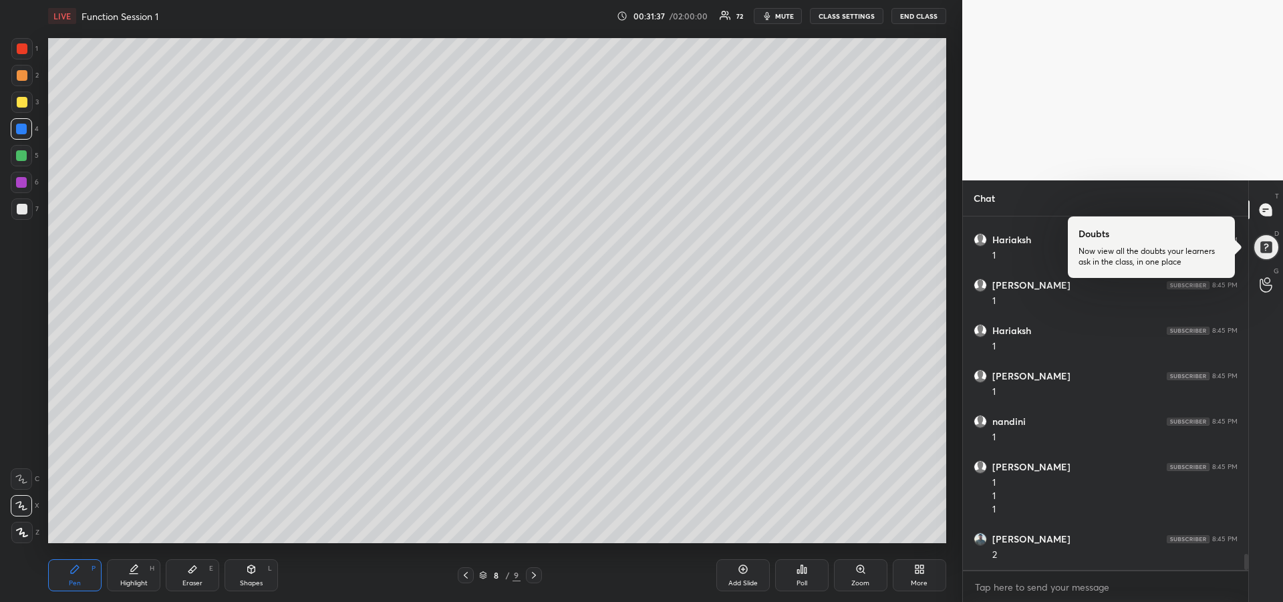
click at [17, 211] on div at bounding box center [22, 209] width 11 height 11
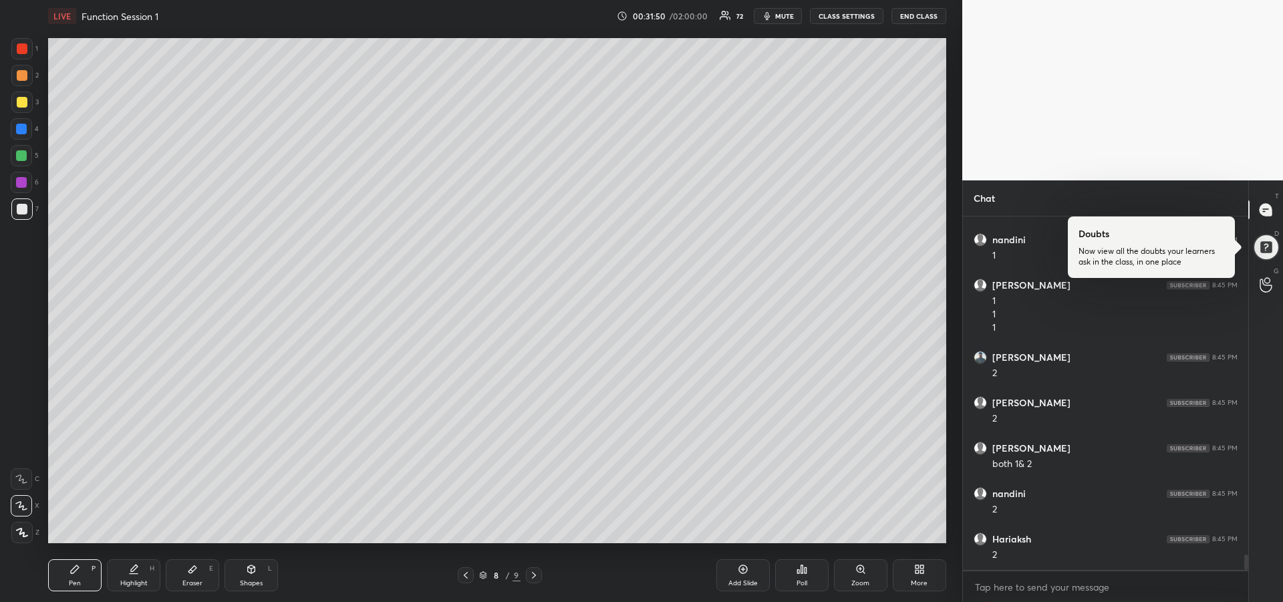
scroll to position [7620, 0]
click at [22, 106] on div at bounding box center [22, 102] width 11 height 11
click at [737, 578] on div "Add Slide" at bounding box center [742, 575] width 53 height 32
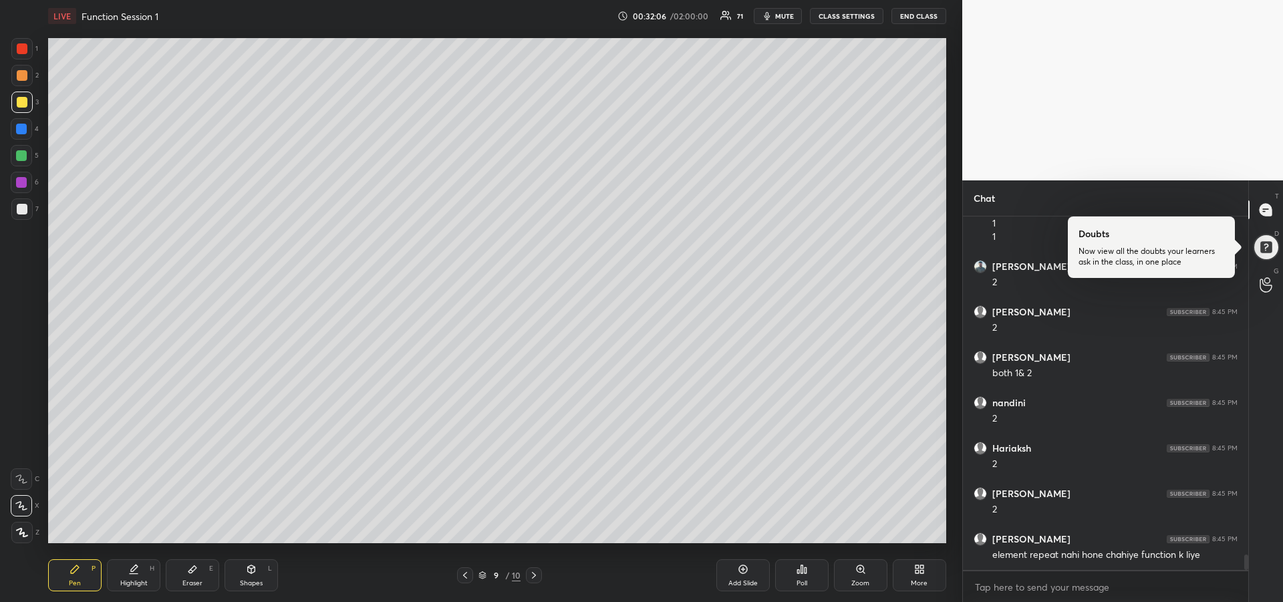
scroll to position [7711, 0]
click at [464, 578] on icon at bounding box center [465, 575] width 11 height 11
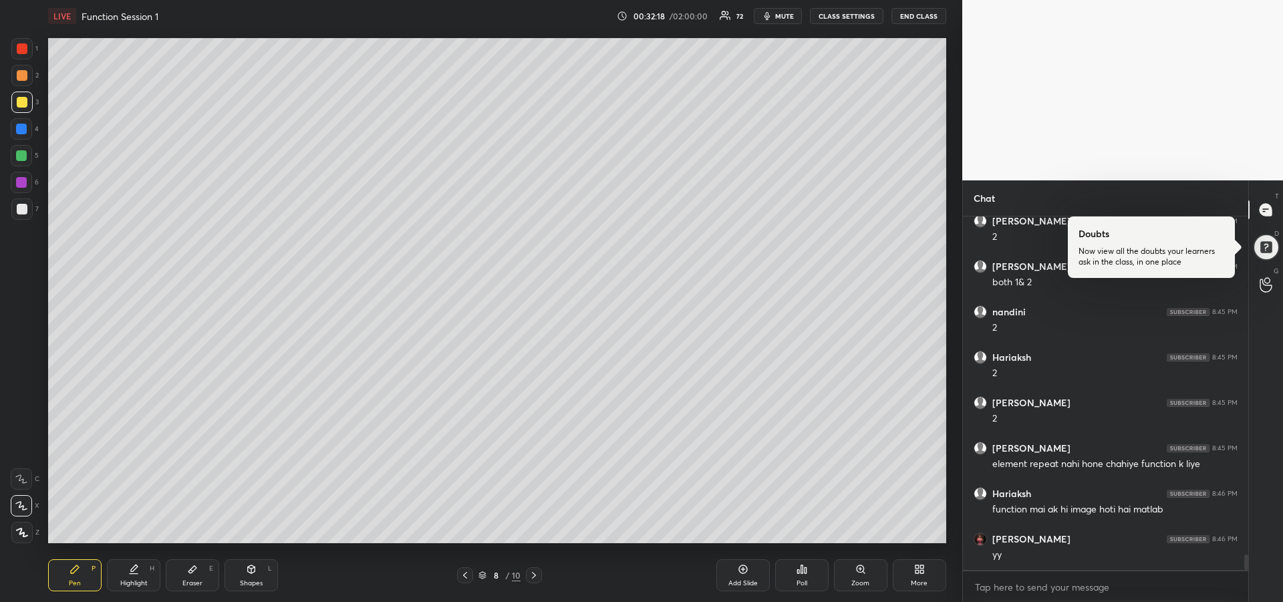
click at [198, 576] on div "Eraser E" at bounding box center [192, 575] width 53 height 32
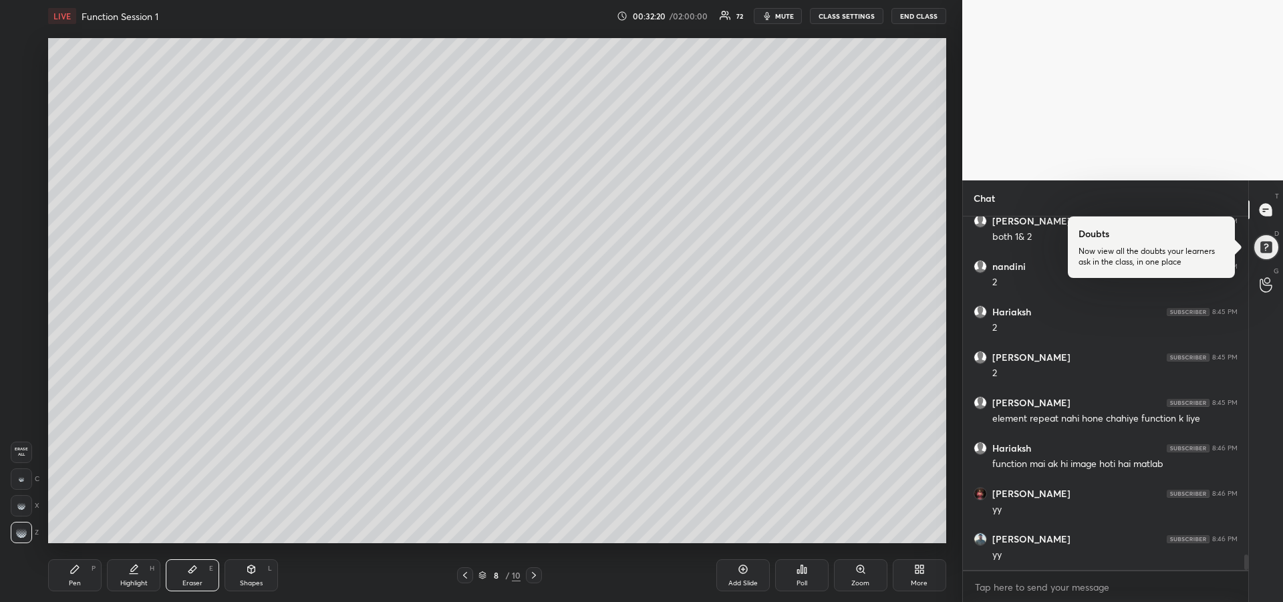
click at [533, 577] on icon at bounding box center [534, 575] width 4 height 7
click at [74, 580] on div "Pen" at bounding box center [75, 583] width 12 height 7
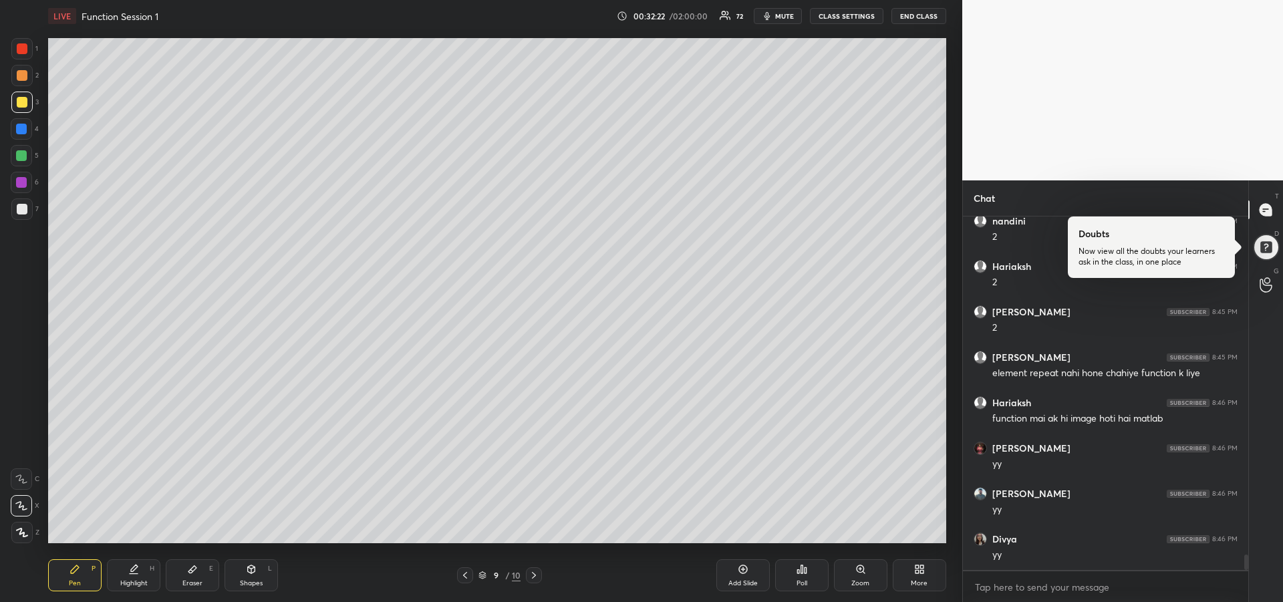
click at [20, 134] on div at bounding box center [21, 128] width 21 height 21
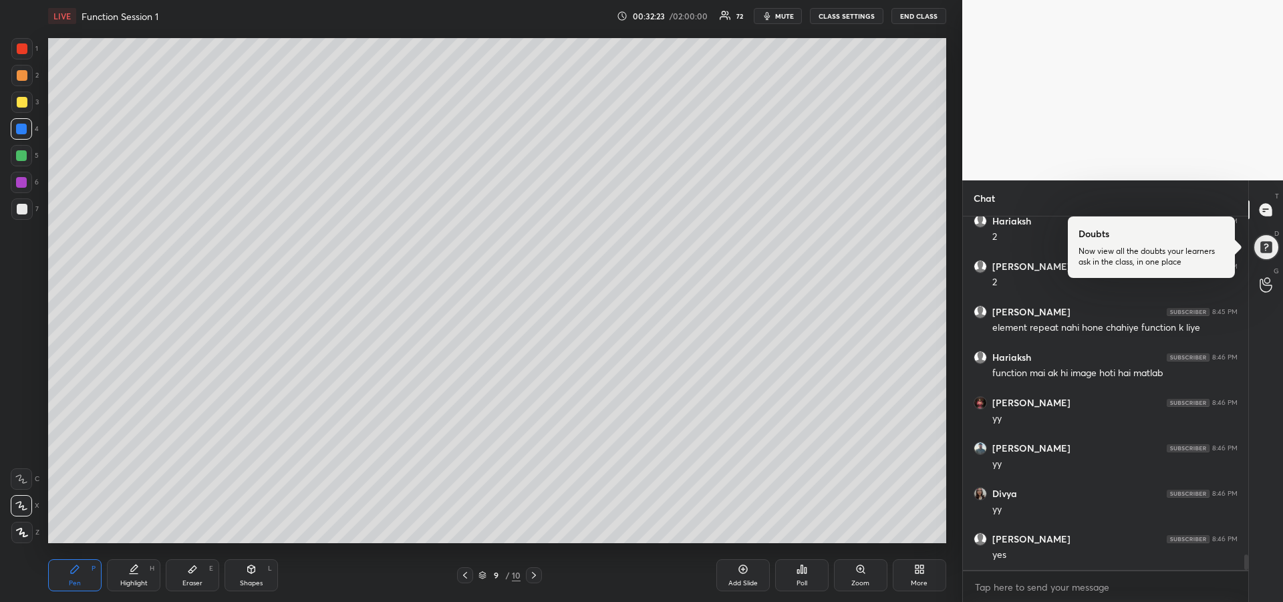
click at [23, 480] on icon at bounding box center [21, 479] width 11 height 8
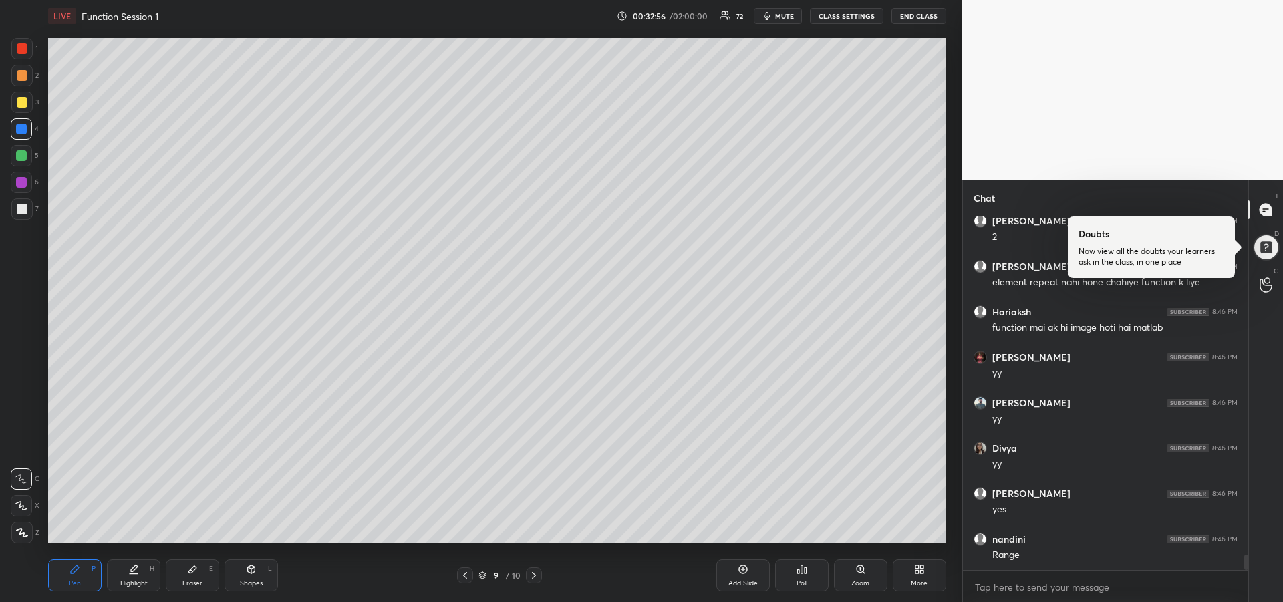
click at [192, 580] on div "Eraser" at bounding box center [192, 583] width 20 height 7
click at [65, 577] on div "Pen P" at bounding box center [74, 575] width 53 height 32
click at [18, 157] on div at bounding box center [21, 155] width 11 height 11
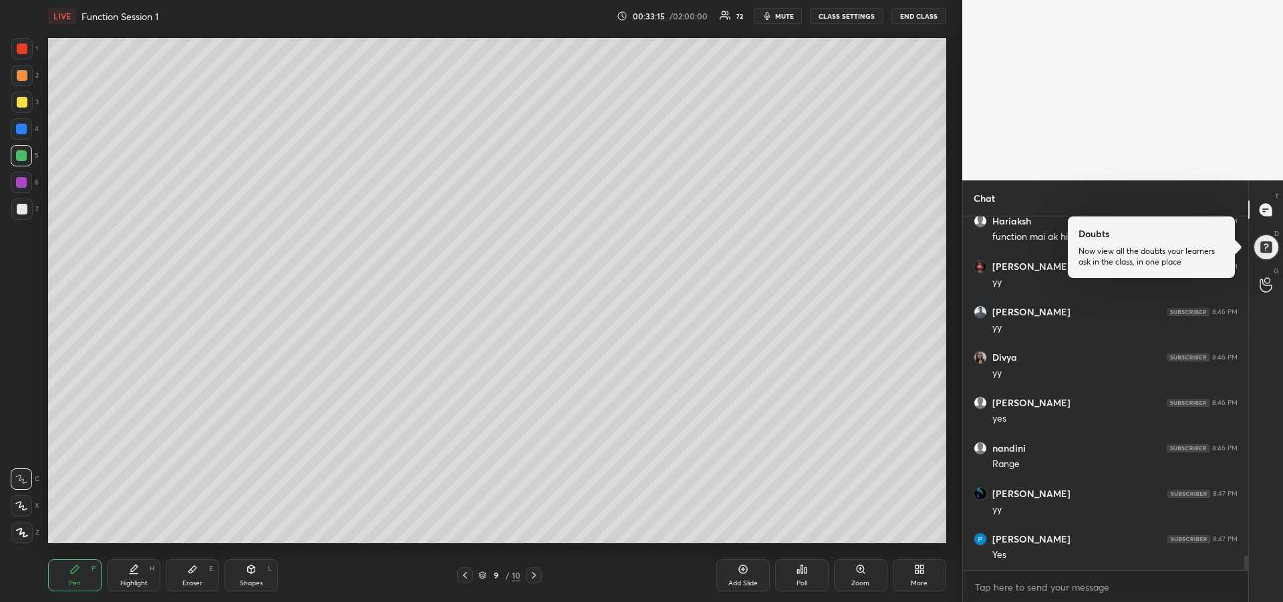
scroll to position [8074, 0]
click at [23, 185] on div at bounding box center [21, 182] width 11 height 11
click at [83, 572] on div "Pen P" at bounding box center [74, 575] width 53 height 32
click at [130, 568] on icon at bounding box center [133, 569] width 11 height 11
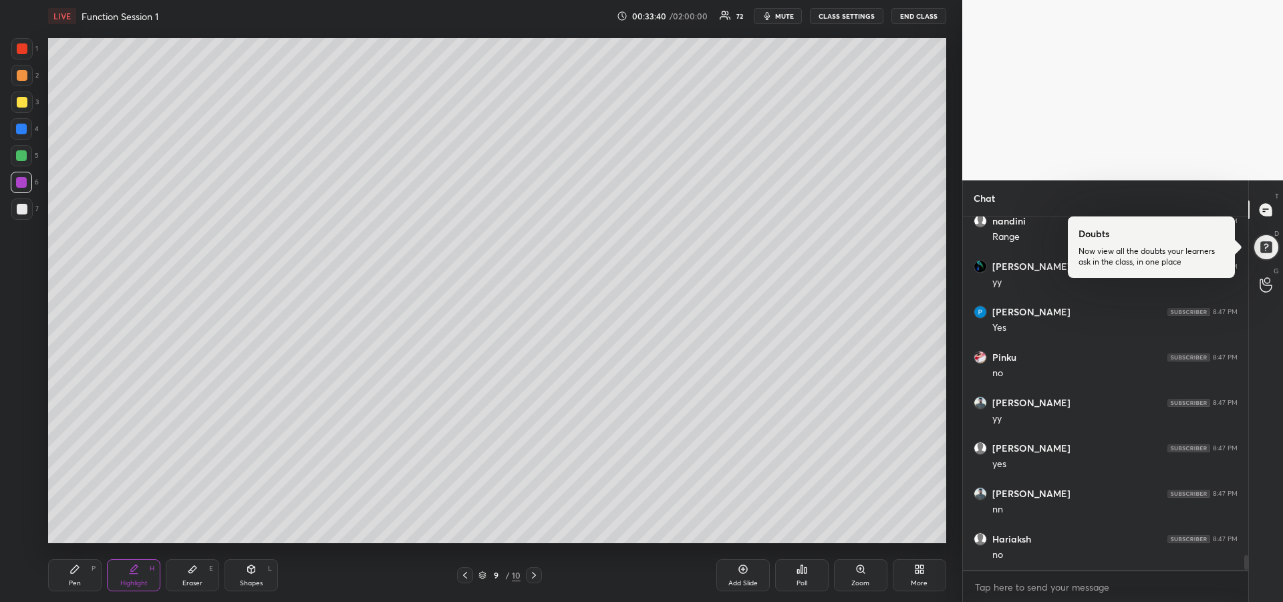
scroll to position [8301, 0]
click at [76, 582] on div "Pen" at bounding box center [75, 583] width 12 height 7
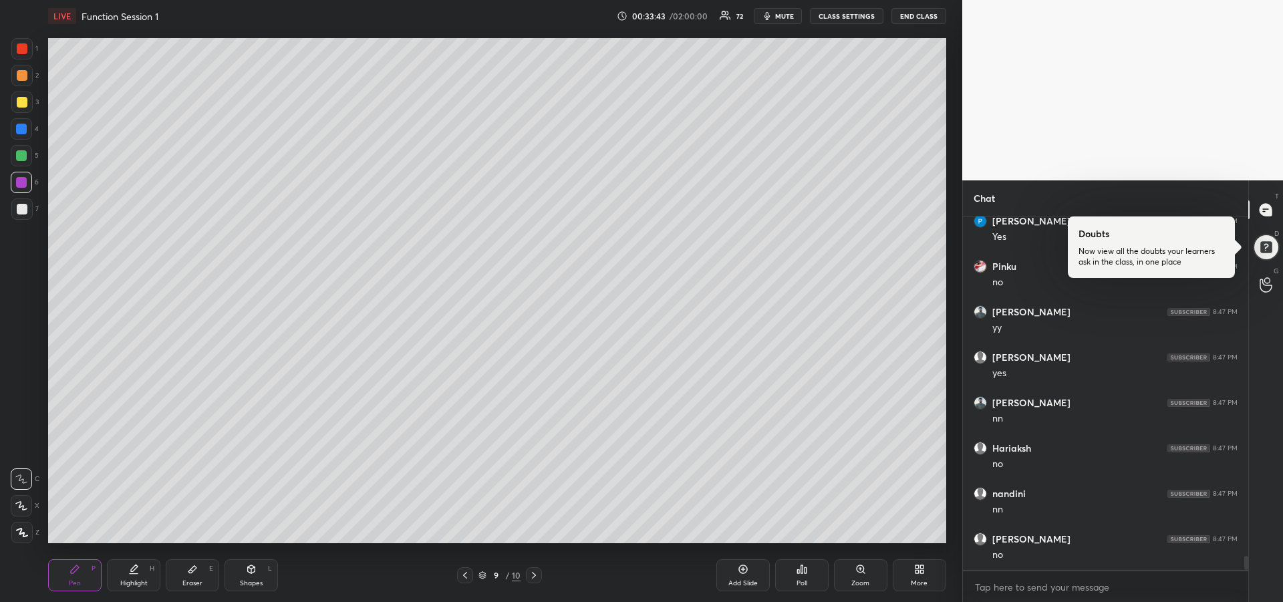
click at [191, 574] on div "Eraser E" at bounding box center [192, 575] width 53 height 32
click at [70, 576] on div "Pen P" at bounding box center [74, 575] width 53 height 32
click at [194, 573] on icon at bounding box center [192, 569] width 11 height 11
click at [70, 577] on div "Pen P" at bounding box center [74, 575] width 53 height 32
click at [16, 214] on div at bounding box center [21, 208] width 21 height 21
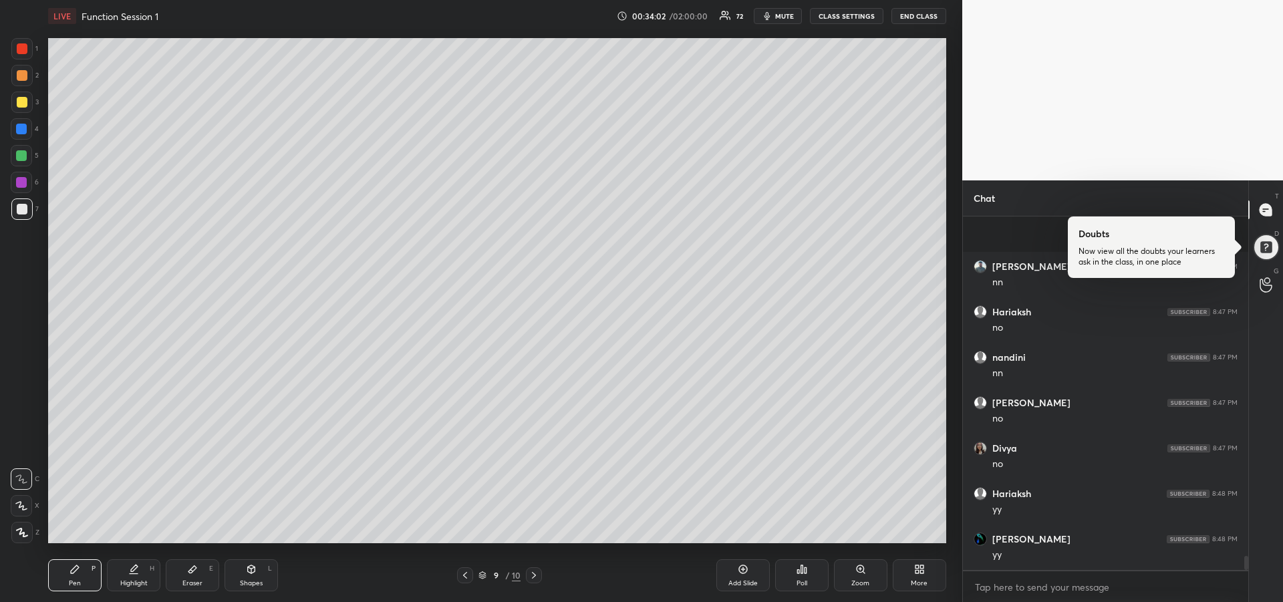
scroll to position [8574, 0]
click at [20, 160] on div at bounding box center [21, 155] width 11 height 11
click at [136, 581] on div "Highlight" at bounding box center [133, 583] width 27 height 7
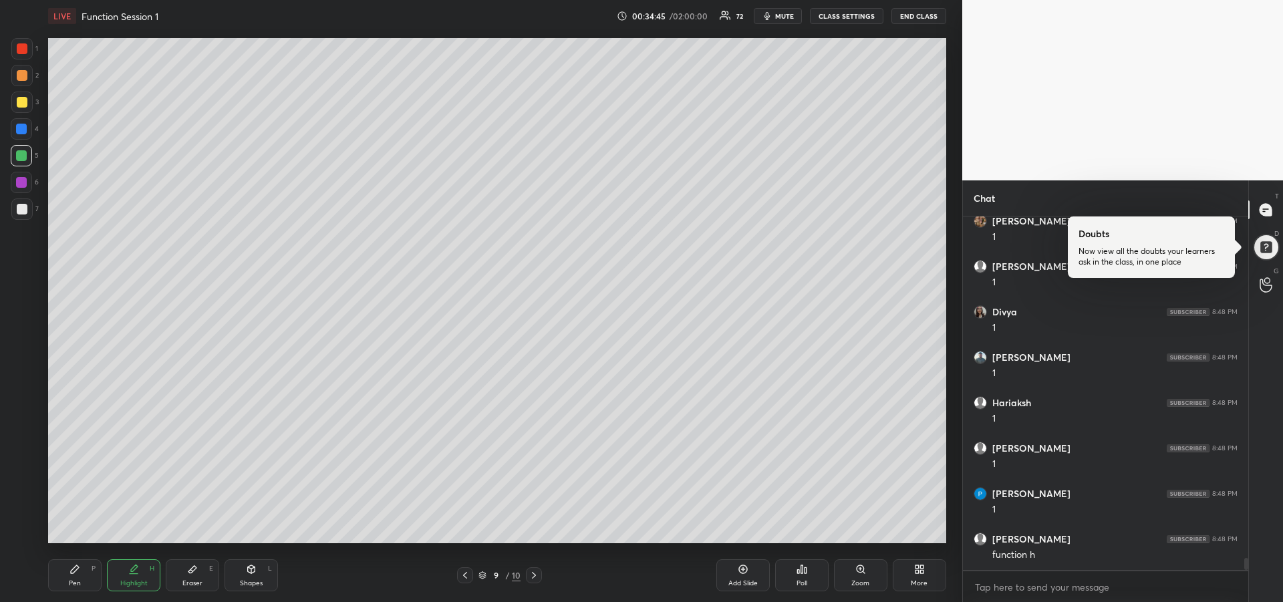
scroll to position [10163, 0]
click at [135, 582] on div "Highlight" at bounding box center [133, 583] width 27 height 7
click at [81, 578] on div "Pen P" at bounding box center [74, 575] width 53 height 32
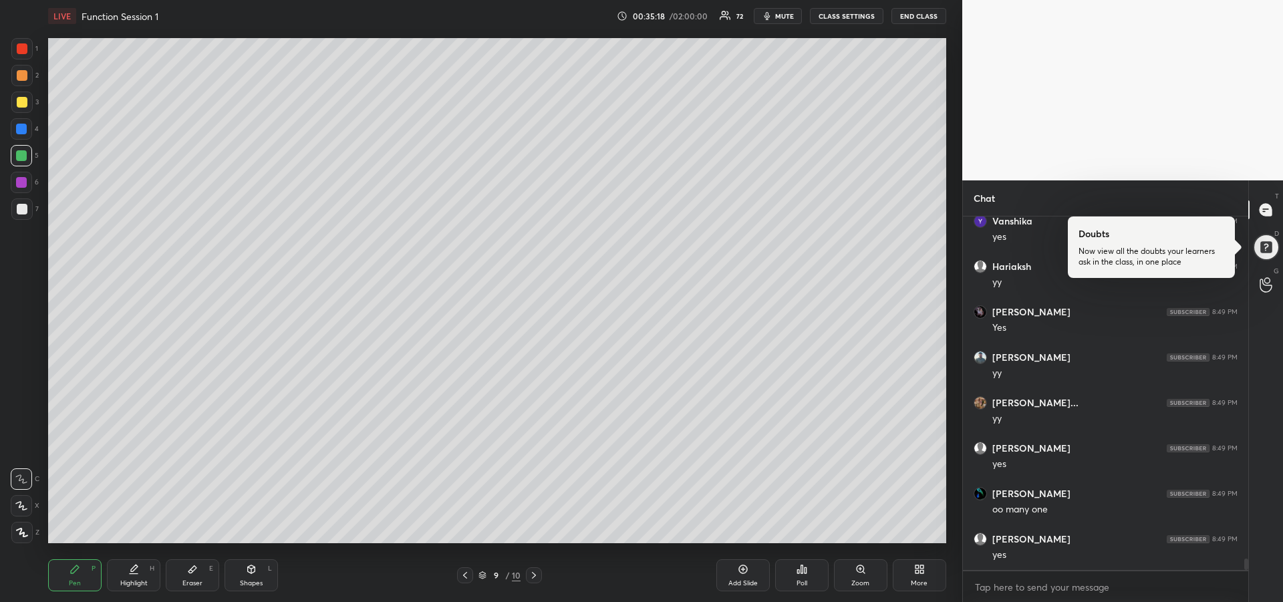
click at [25, 108] on div at bounding box center [21, 102] width 21 height 21
click at [741, 578] on div "Add Slide" at bounding box center [742, 575] width 53 height 32
click at [468, 575] on icon at bounding box center [465, 575] width 11 height 11
click at [138, 576] on div "Highlight H" at bounding box center [133, 575] width 53 height 32
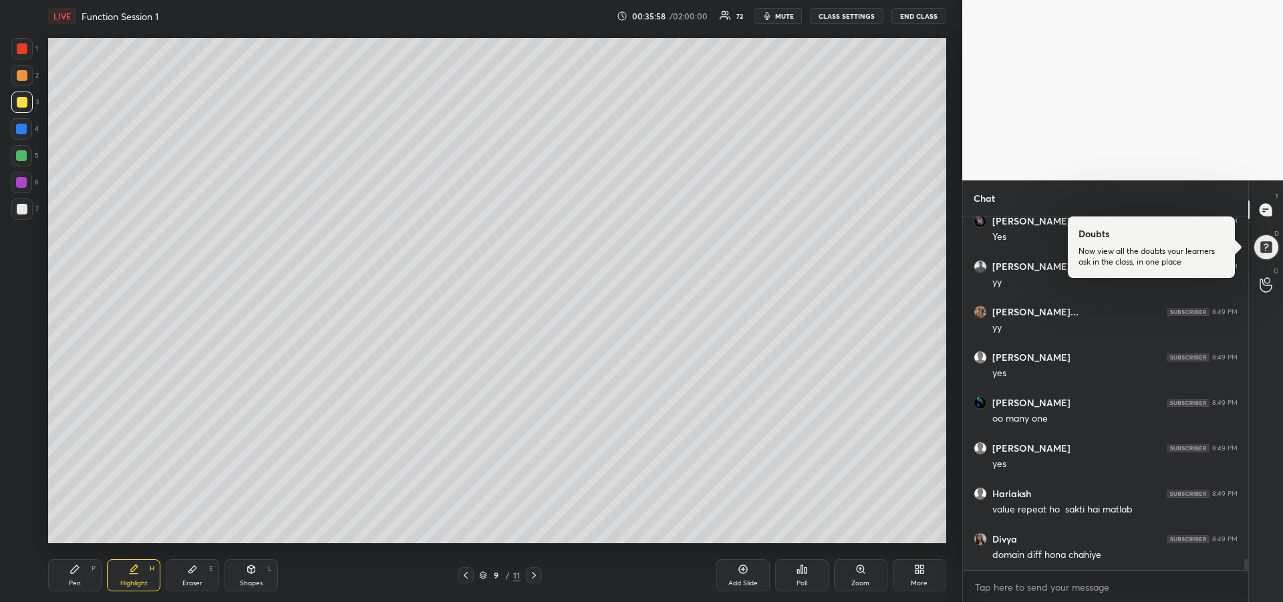
scroll to position [10981, 0]
click at [531, 571] on icon at bounding box center [533, 575] width 11 height 11
click at [530, 570] on icon at bounding box center [533, 575] width 11 height 11
click at [534, 574] on icon at bounding box center [533, 575] width 11 height 11
click at [464, 574] on icon at bounding box center [466, 575] width 4 height 7
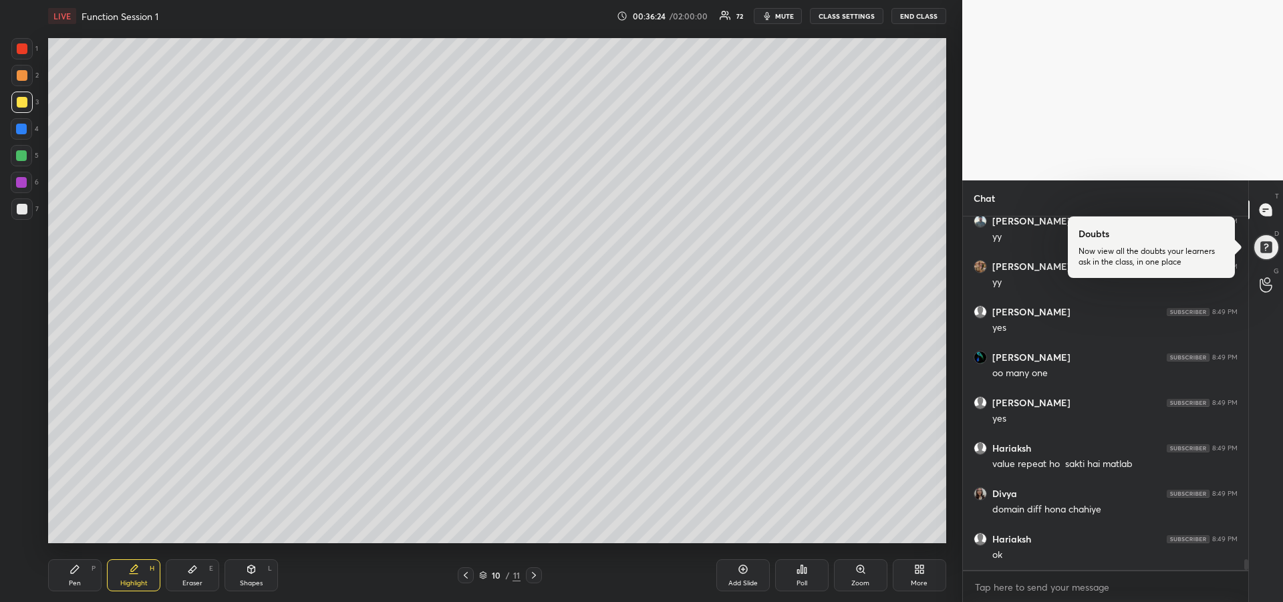
click at [76, 576] on div "Pen P" at bounding box center [74, 575] width 53 height 32
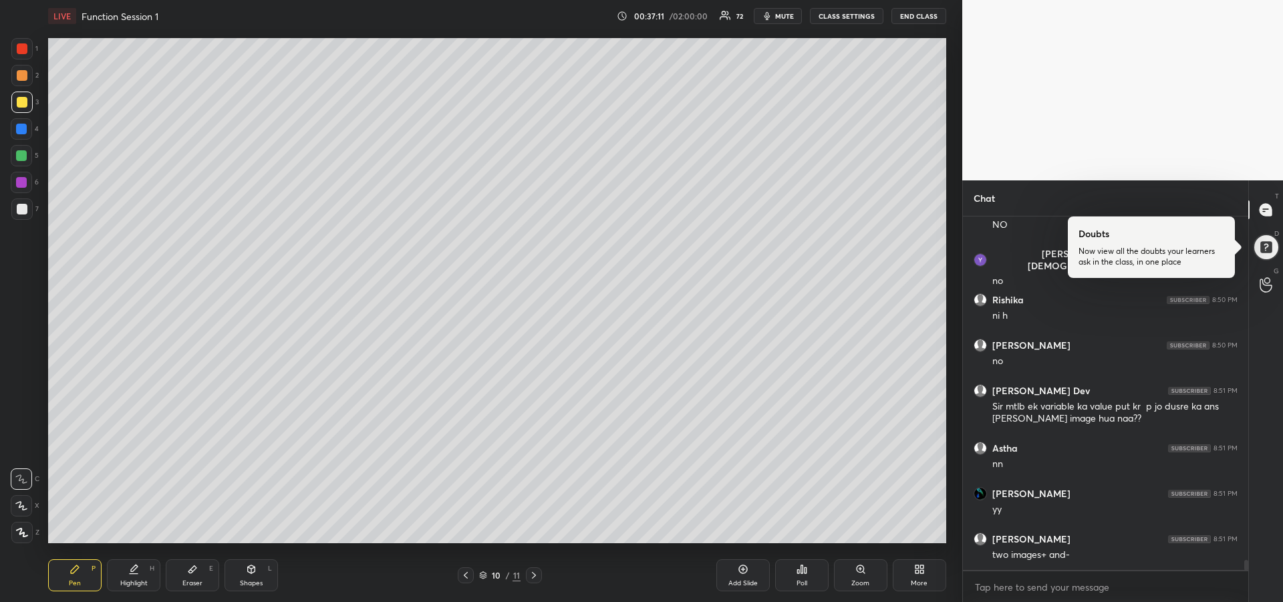
scroll to position [12265, 0]
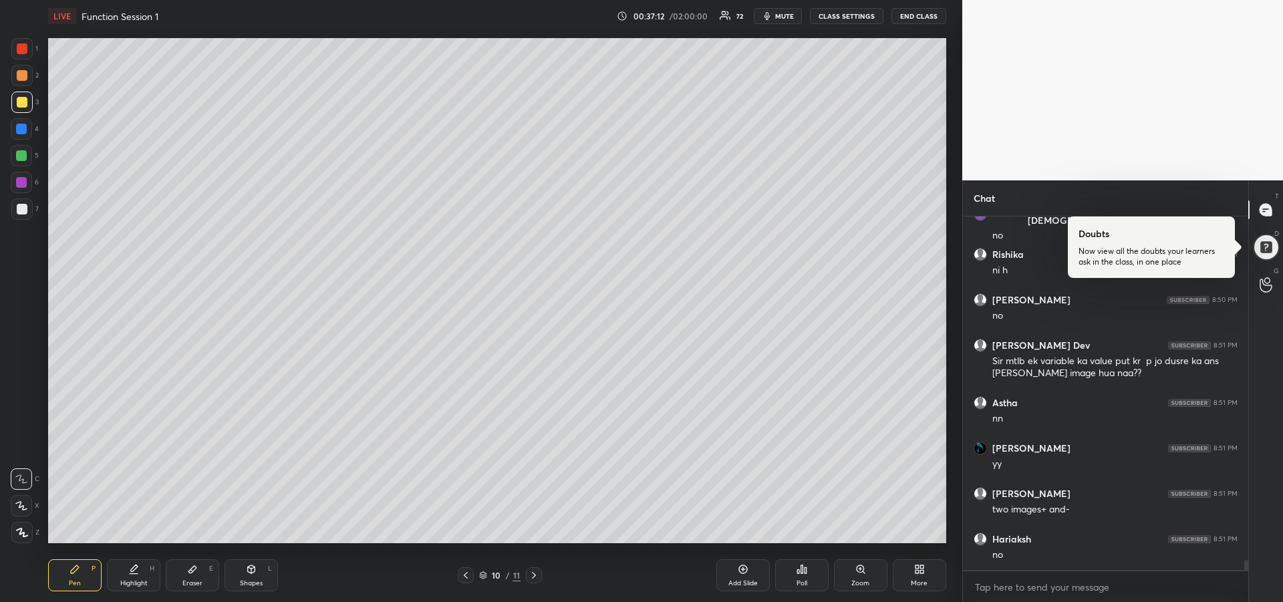
click at [185, 571] on div "Eraser E" at bounding box center [192, 575] width 53 height 32
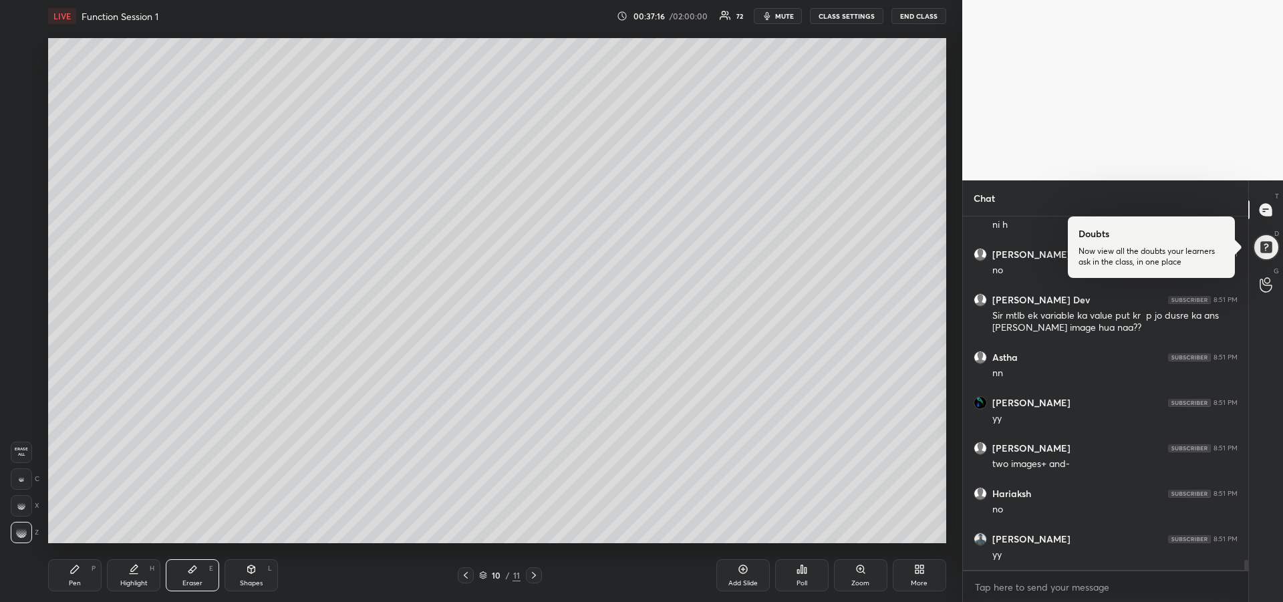
click at [63, 579] on div "Pen P" at bounding box center [74, 575] width 53 height 32
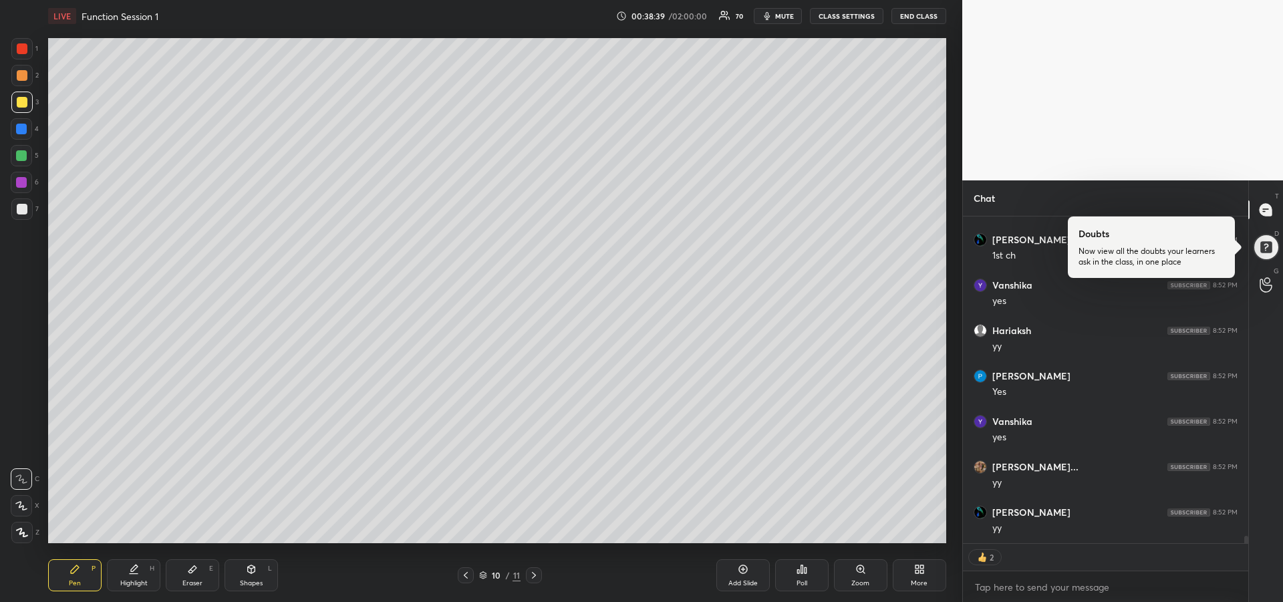
scroll to position [14031, 0]
click at [23, 128] on div at bounding box center [21, 129] width 11 height 11
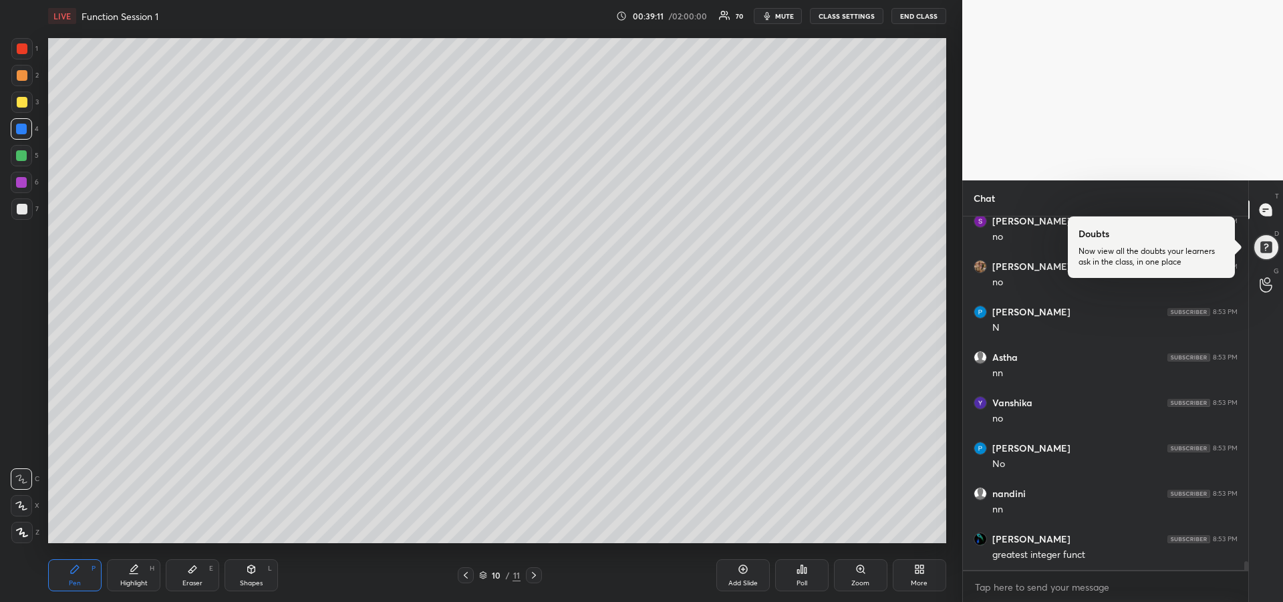
scroll to position [14640, 0]
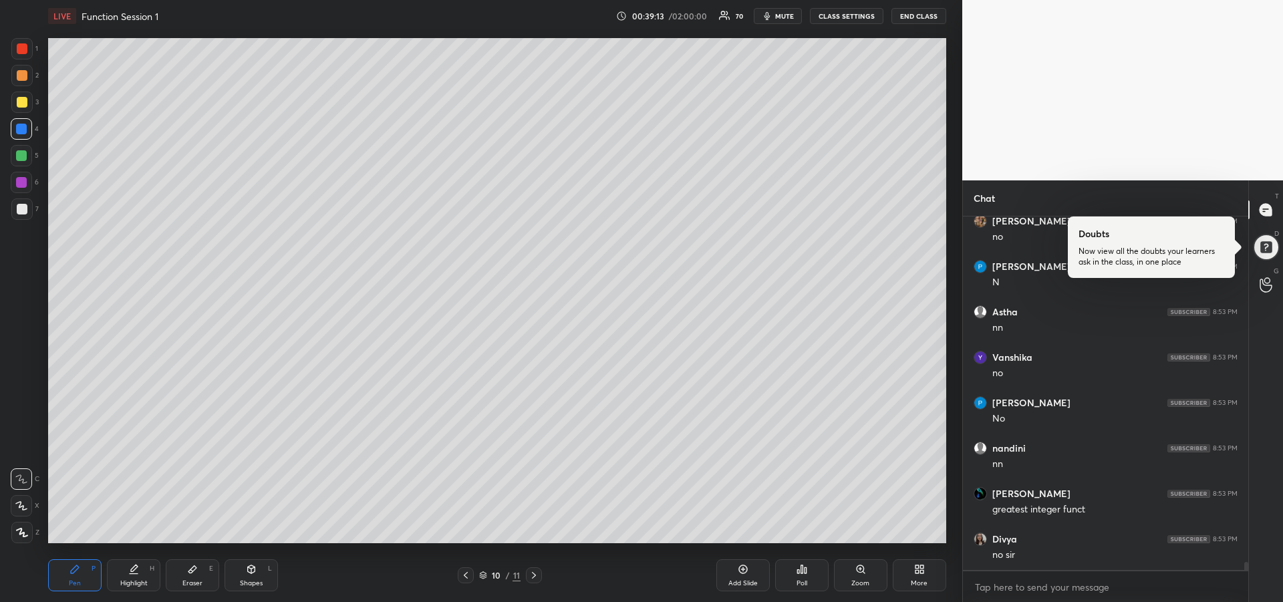
click at [190, 575] on div "Eraser E" at bounding box center [192, 575] width 53 height 32
click at [66, 580] on div "Pen P" at bounding box center [74, 575] width 53 height 32
click at [736, 574] on div "Add Slide" at bounding box center [742, 575] width 53 height 32
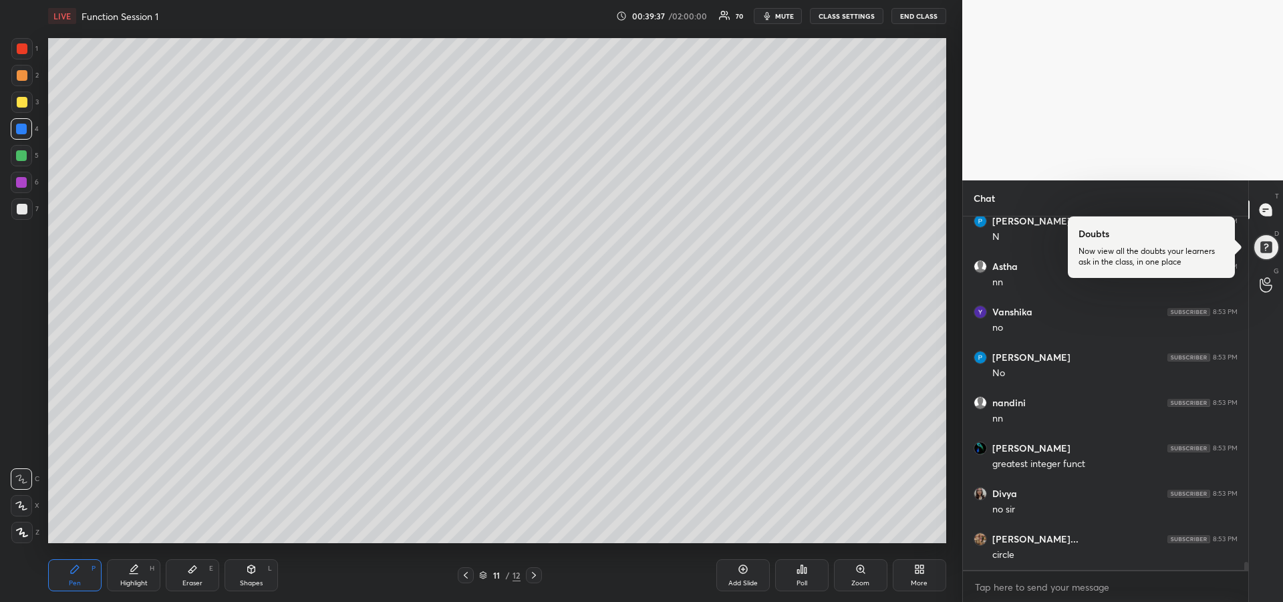
scroll to position [14731, 0]
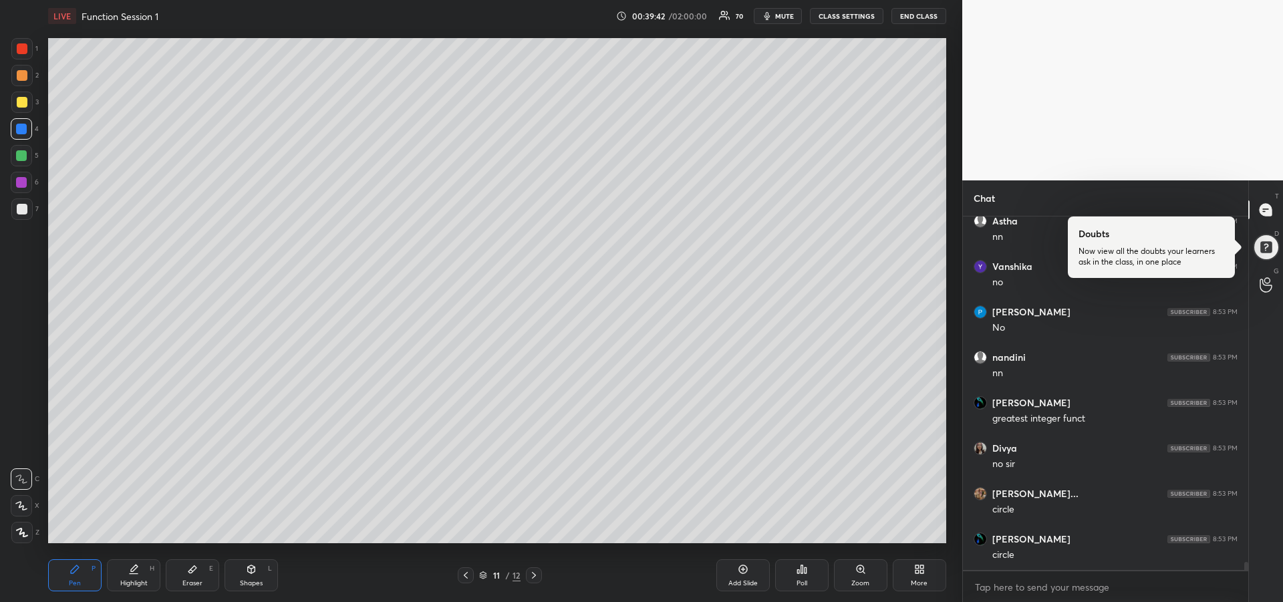
click at [189, 580] on div "Eraser" at bounding box center [192, 583] width 20 height 7
click at [88, 580] on div "Pen P" at bounding box center [74, 575] width 53 height 32
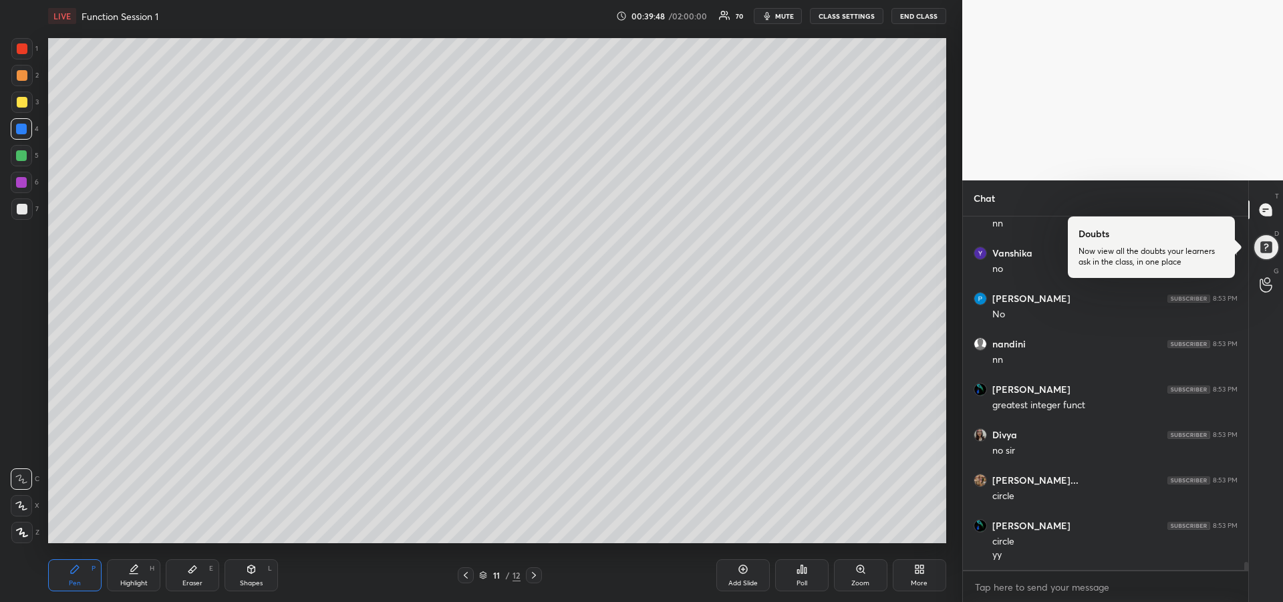
click at [464, 576] on icon at bounding box center [466, 575] width 4 height 7
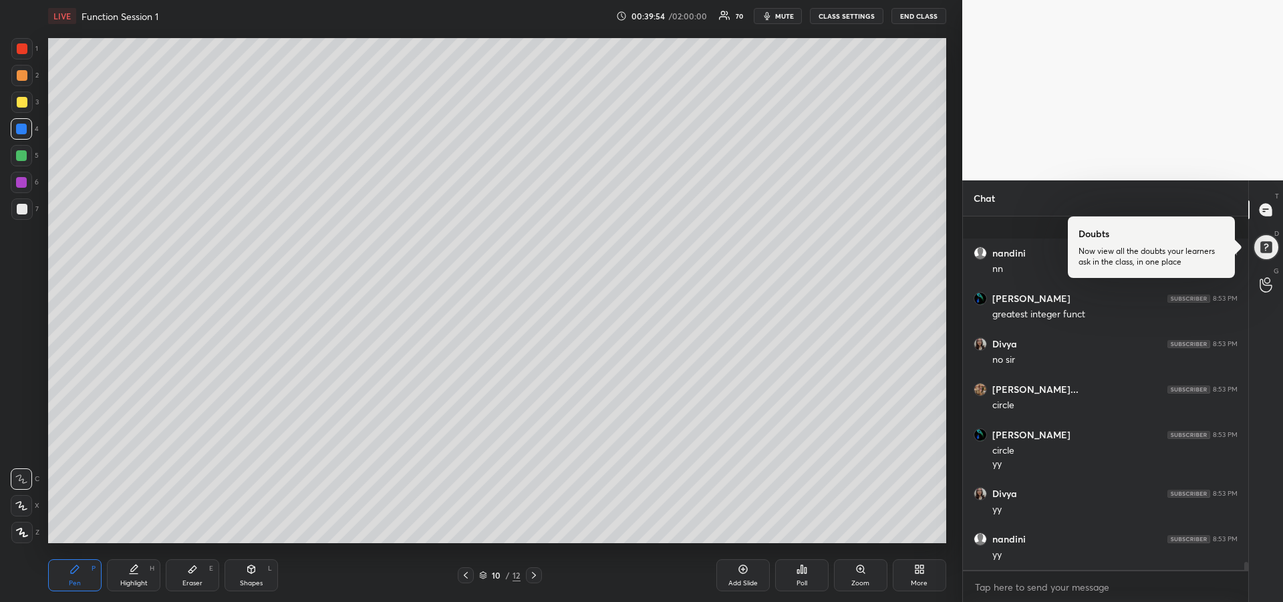
scroll to position [14926, 0]
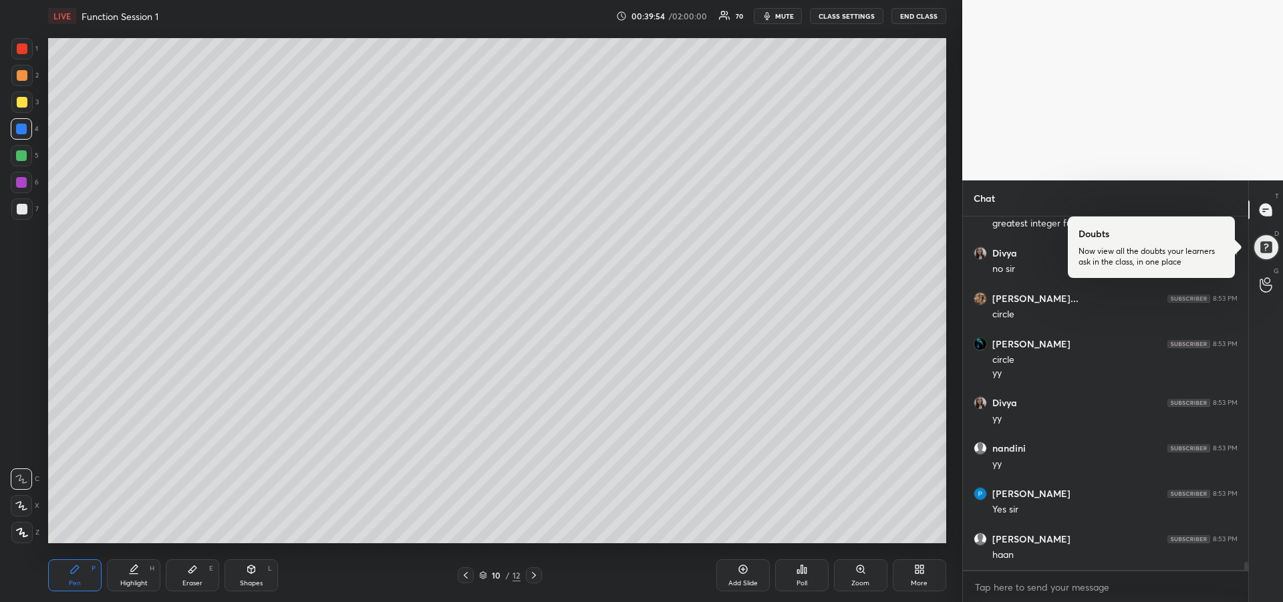
click at [21, 108] on div at bounding box center [21, 102] width 21 height 21
click at [536, 581] on div at bounding box center [534, 575] width 16 height 16
click at [18, 134] on div at bounding box center [21, 129] width 11 height 11
click at [25, 212] on div at bounding box center [22, 209] width 11 height 11
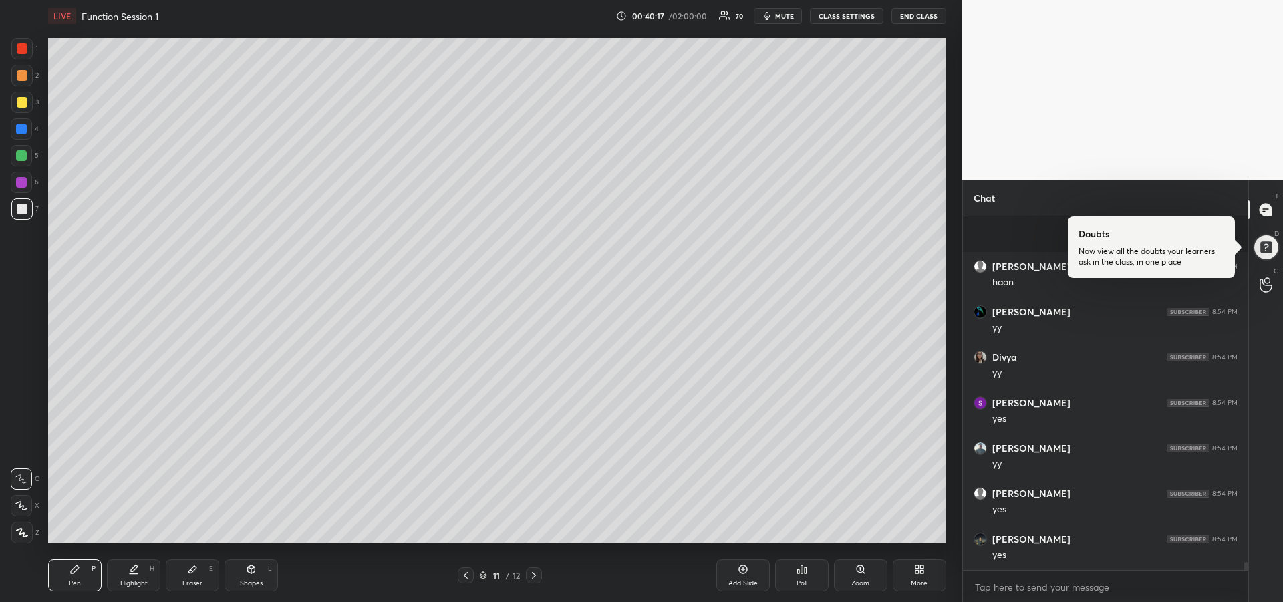
scroll to position [15290, 0]
click at [21, 158] on div at bounding box center [21, 155] width 11 height 11
click at [138, 574] on icon at bounding box center [134, 574] width 8 height 0
click at [25, 187] on div at bounding box center [21, 182] width 11 height 11
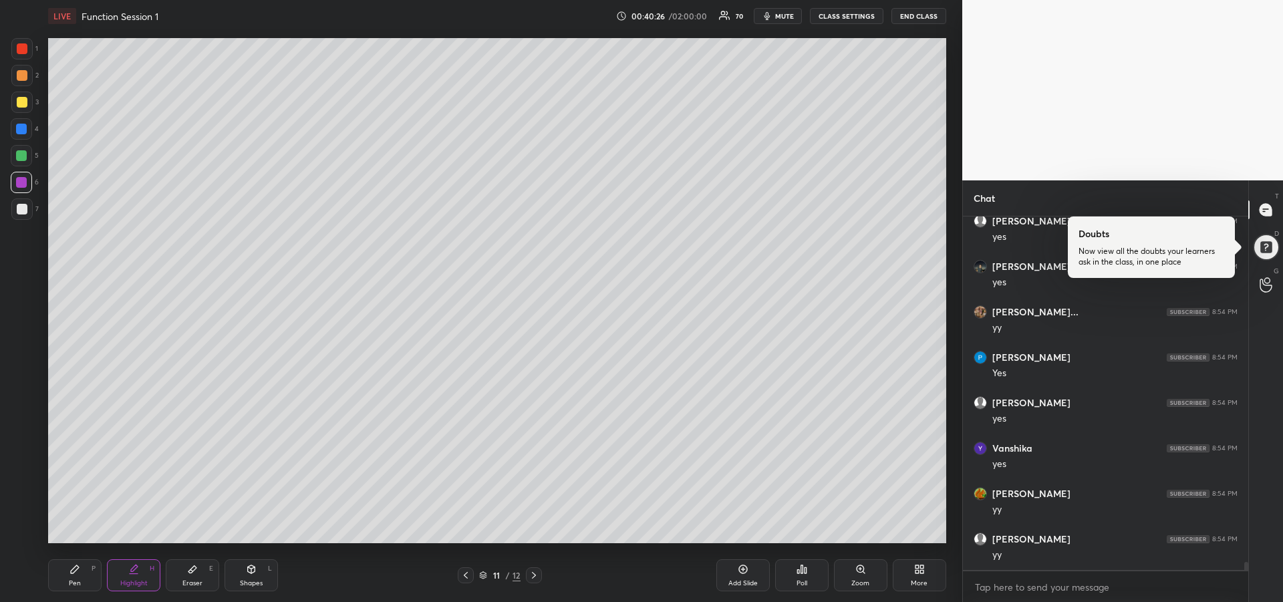
click at [73, 573] on icon at bounding box center [75, 569] width 8 height 8
click at [246, 581] on div "Shapes" at bounding box center [251, 583] width 23 height 7
click at [21, 505] on icon at bounding box center [22, 505] width 14 height 14
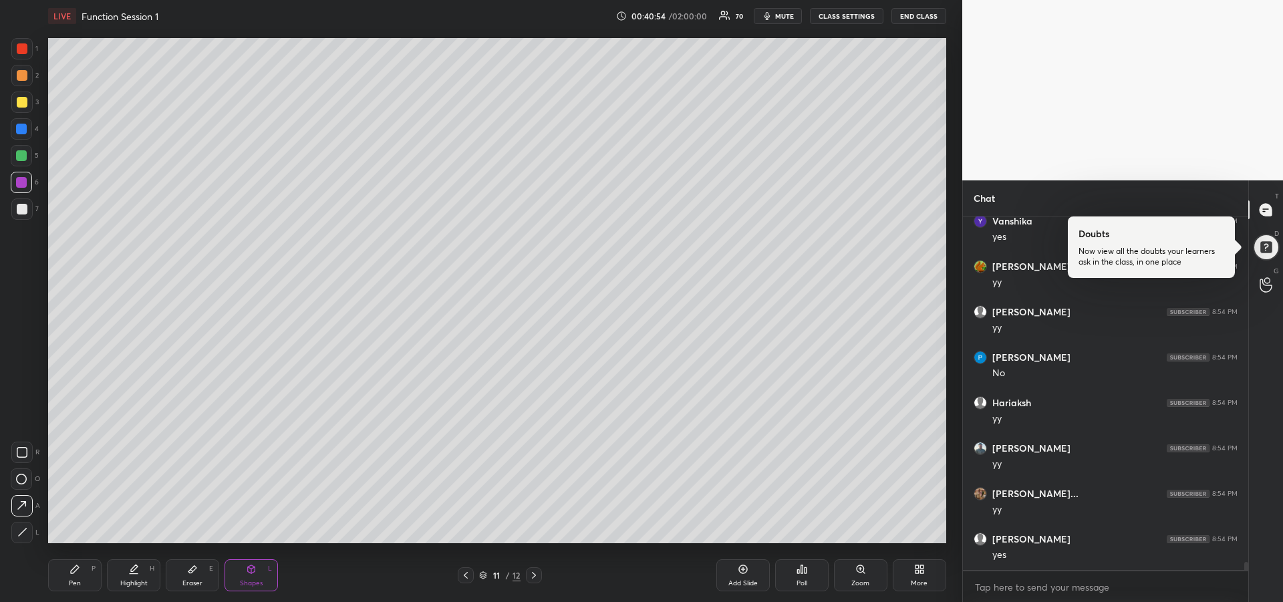
scroll to position [15744, 0]
click at [21, 160] on div at bounding box center [21, 155] width 11 height 11
click at [24, 134] on div at bounding box center [21, 129] width 11 height 11
click at [77, 577] on div "Pen P" at bounding box center [74, 575] width 53 height 32
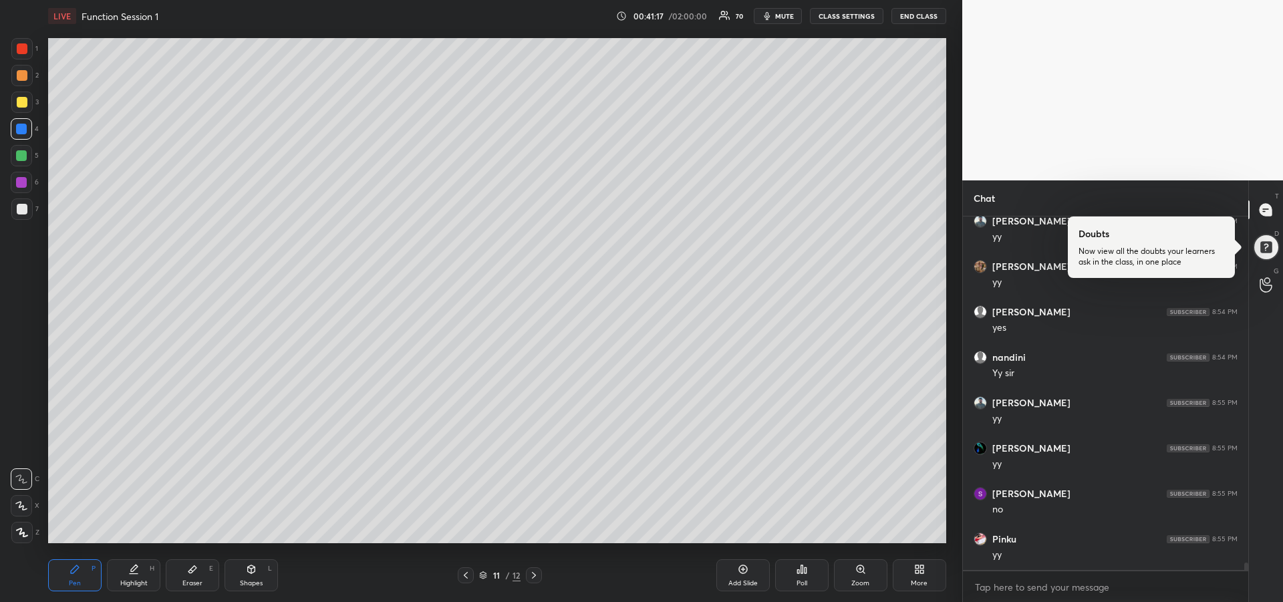
click at [254, 578] on div "Shapes L" at bounding box center [250, 575] width 53 height 32
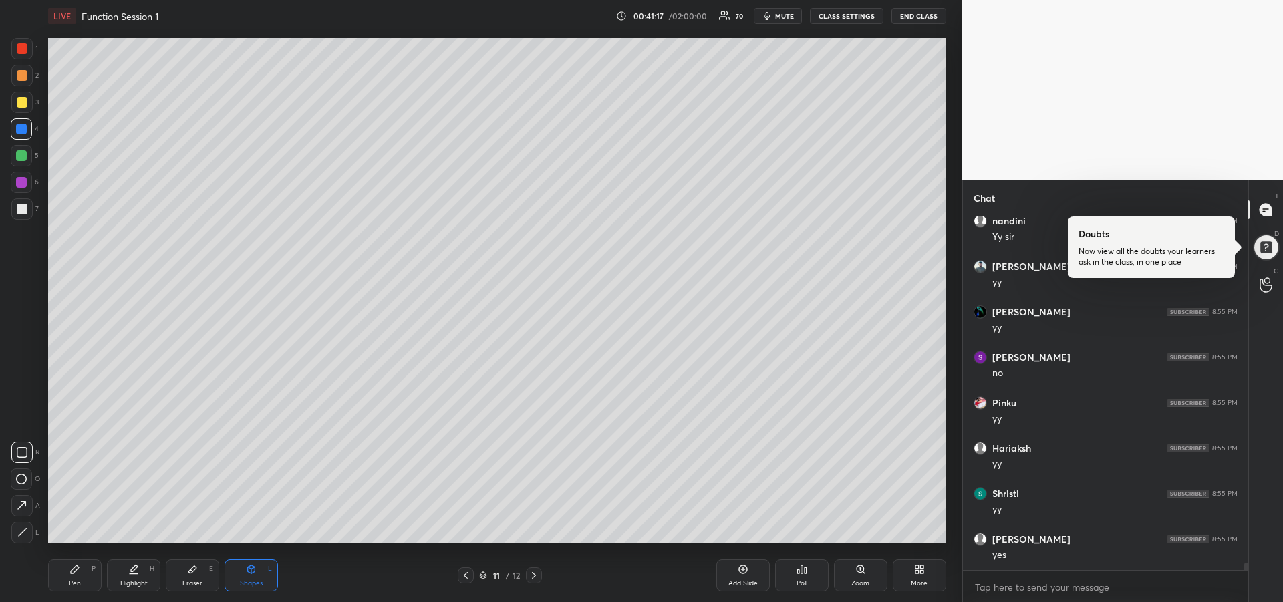
click at [20, 499] on icon at bounding box center [22, 505] width 14 height 14
click at [22, 156] on div at bounding box center [21, 155] width 11 height 11
click at [70, 571] on icon at bounding box center [74, 569] width 11 height 11
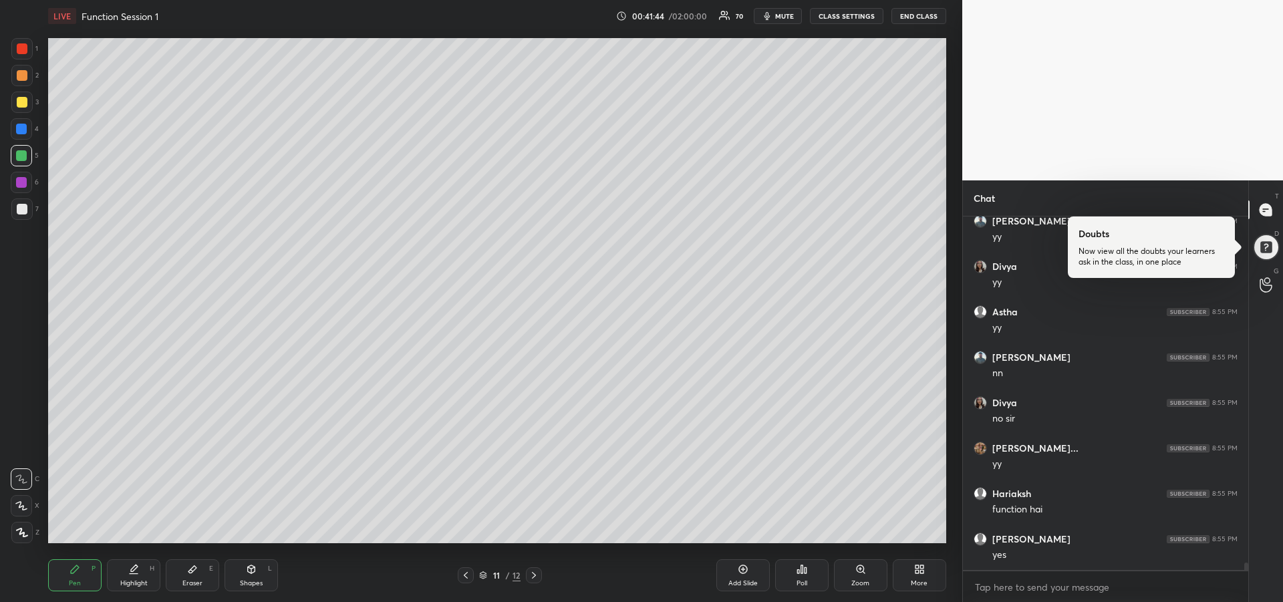
click at [21, 210] on div at bounding box center [22, 209] width 11 height 11
click at [18, 104] on div at bounding box center [22, 102] width 11 height 11
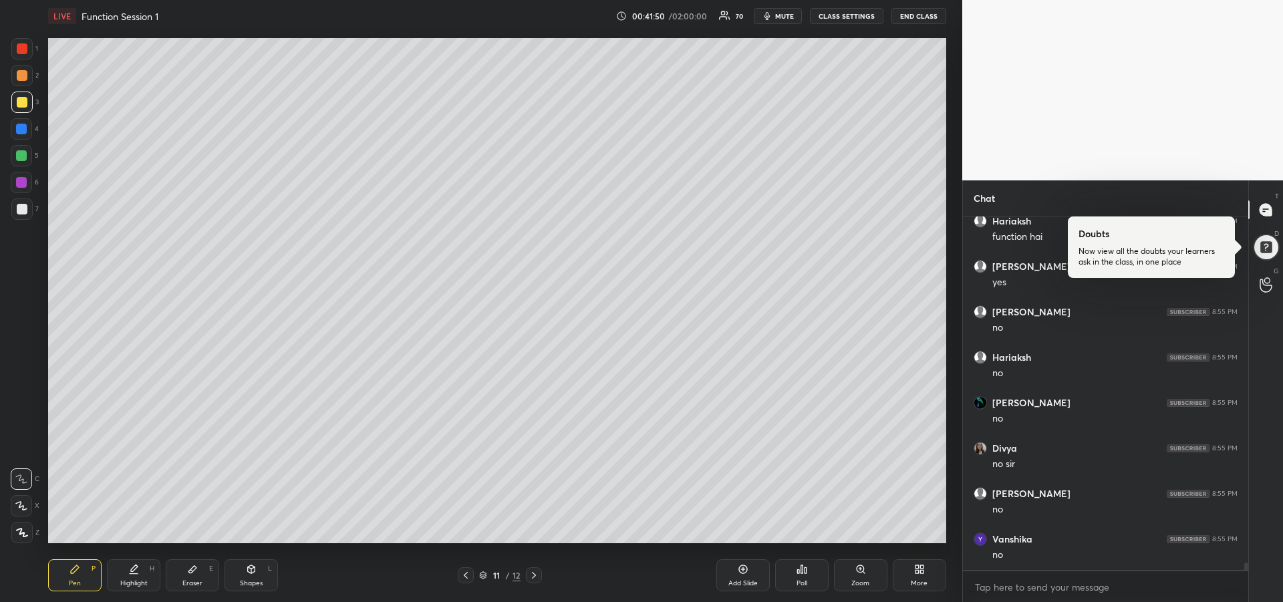
click at [21, 508] on icon at bounding box center [21, 505] width 12 height 9
click at [253, 580] on div "Shapes" at bounding box center [251, 583] width 23 height 7
click at [17, 502] on icon at bounding box center [22, 505] width 14 height 14
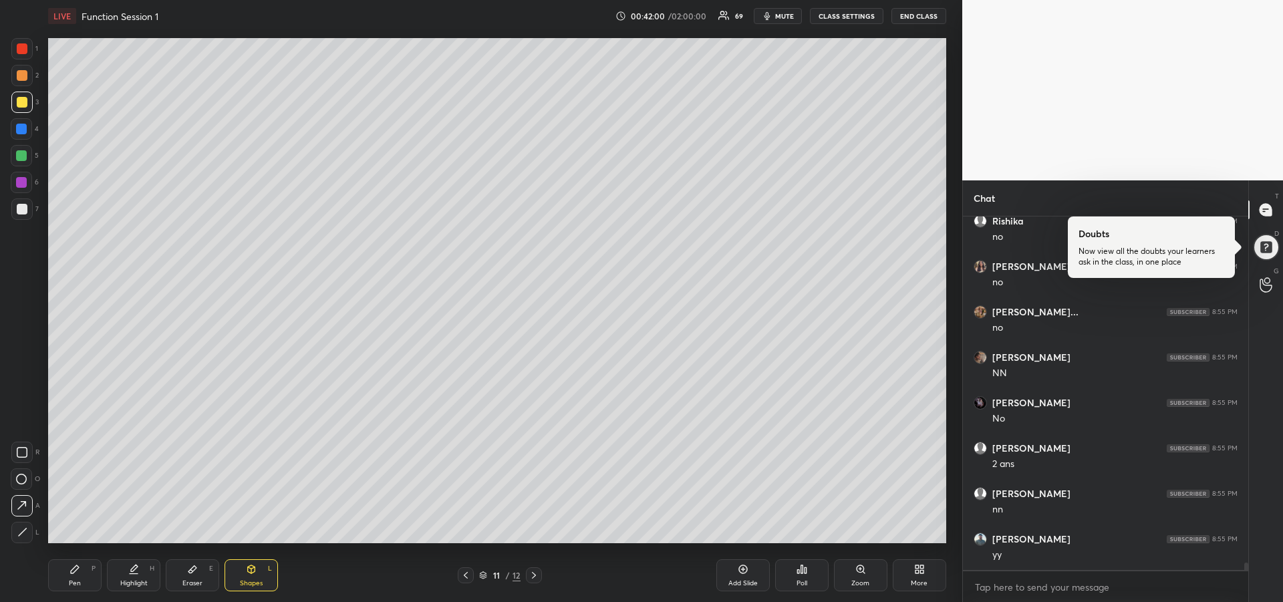
click at [21, 179] on div at bounding box center [21, 182] width 11 height 11
click at [77, 581] on div "Pen" at bounding box center [75, 583] width 12 height 7
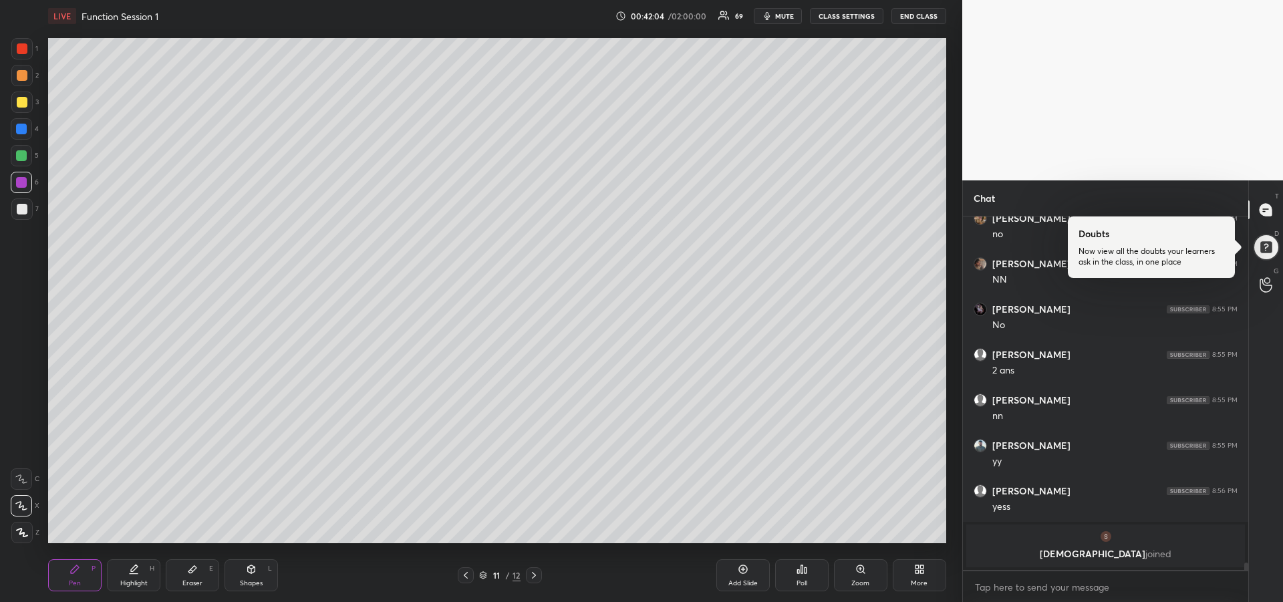
click at [126, 576] on div "Highlight H" at bounding box center [133, 575] width 53 height 32
click at [250, 580] on div "Shapes" at bounding box center [251, 583] width 23 height 7
click at [23, 506] on icon at bounding box center [22, 505] width 14 height 14
click at [19, 159] on div at bounding box center [21, 155] width 11 height 11
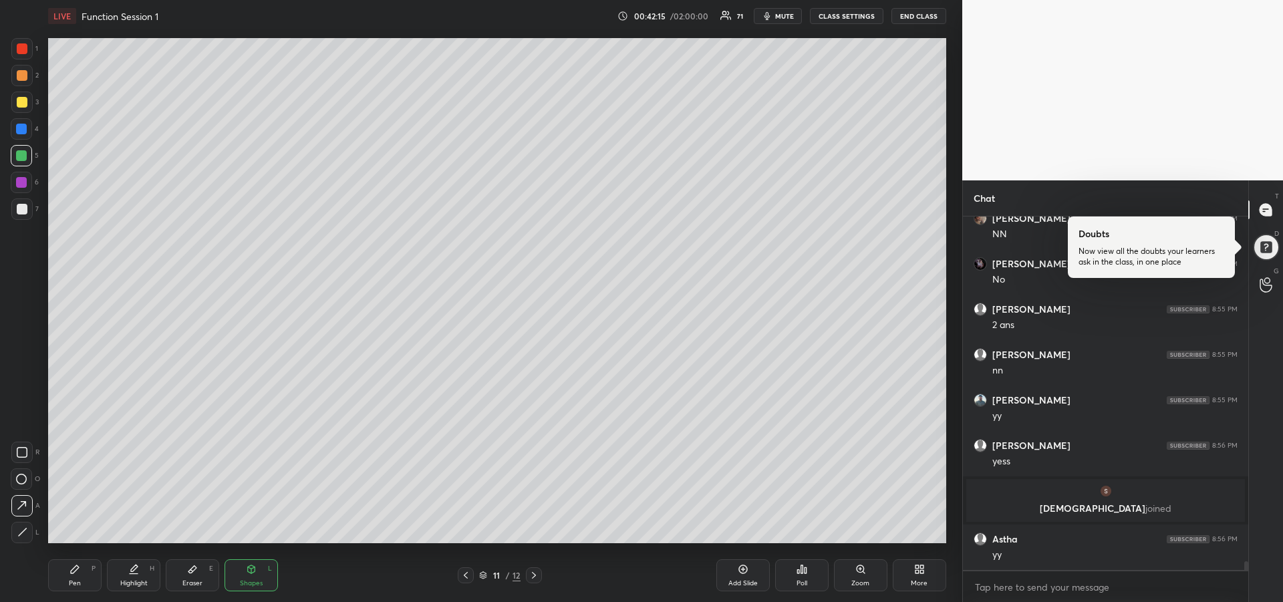
scroll to position [14476, 0]
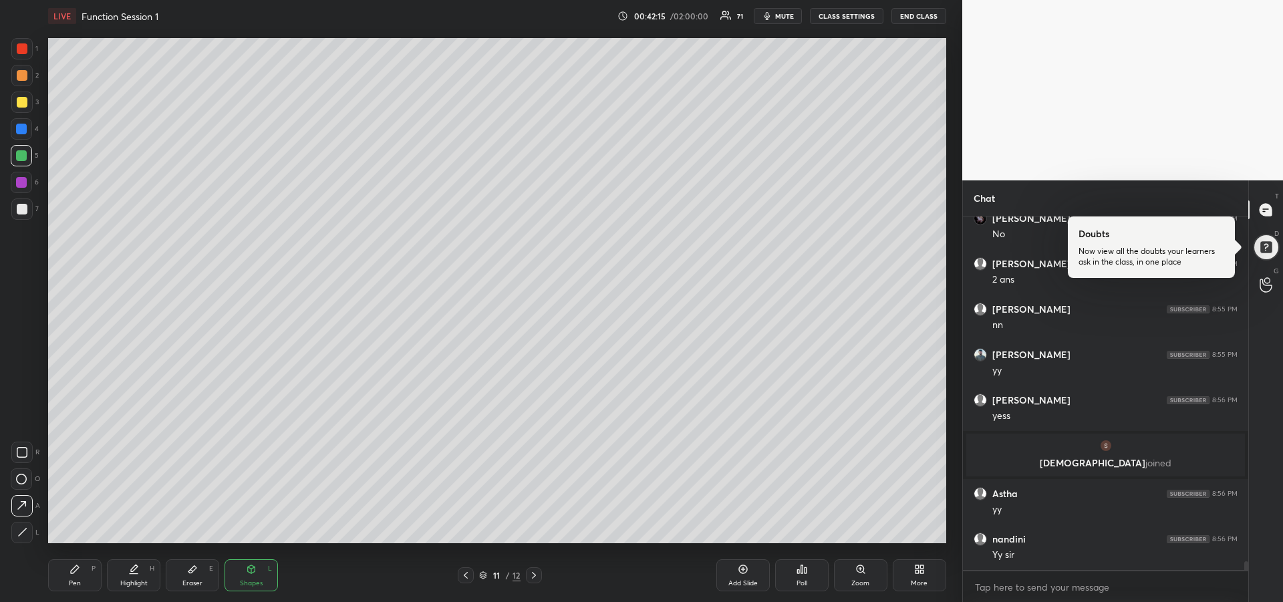
click at [72, 573] on icon at bounding box center [75, 569] width 8 height 8
click at [17, 97] on div at bounding box center [22, 102] width 11 height 11
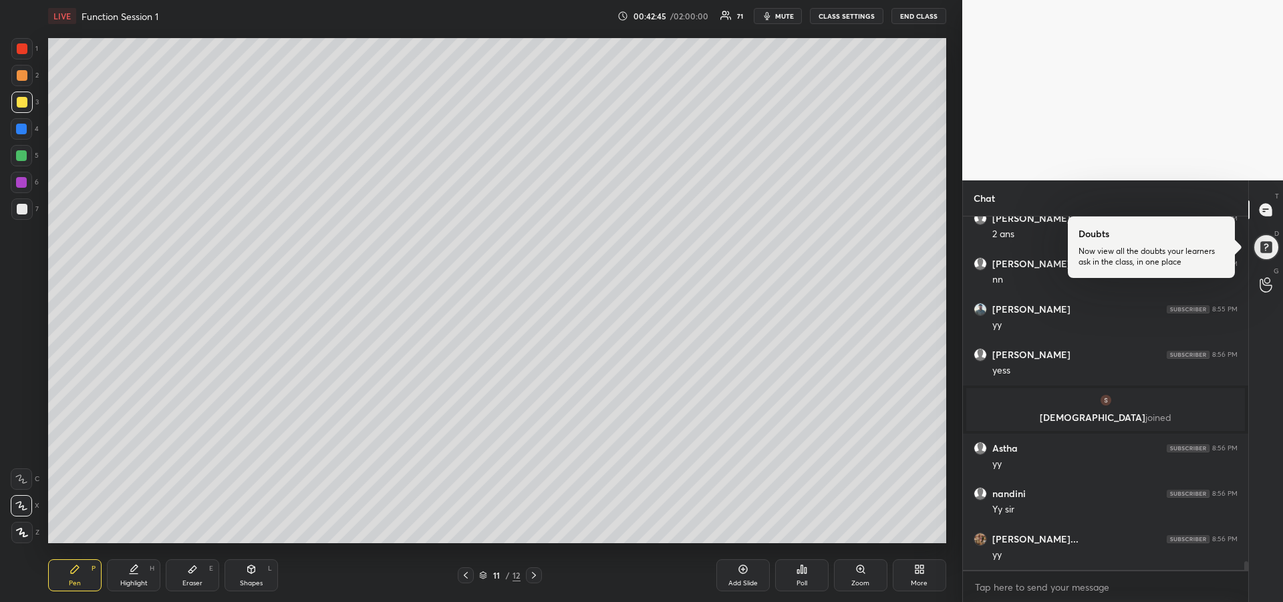
click at [747, 573] on icon at bounding box center [742, 569] width 11 height 11
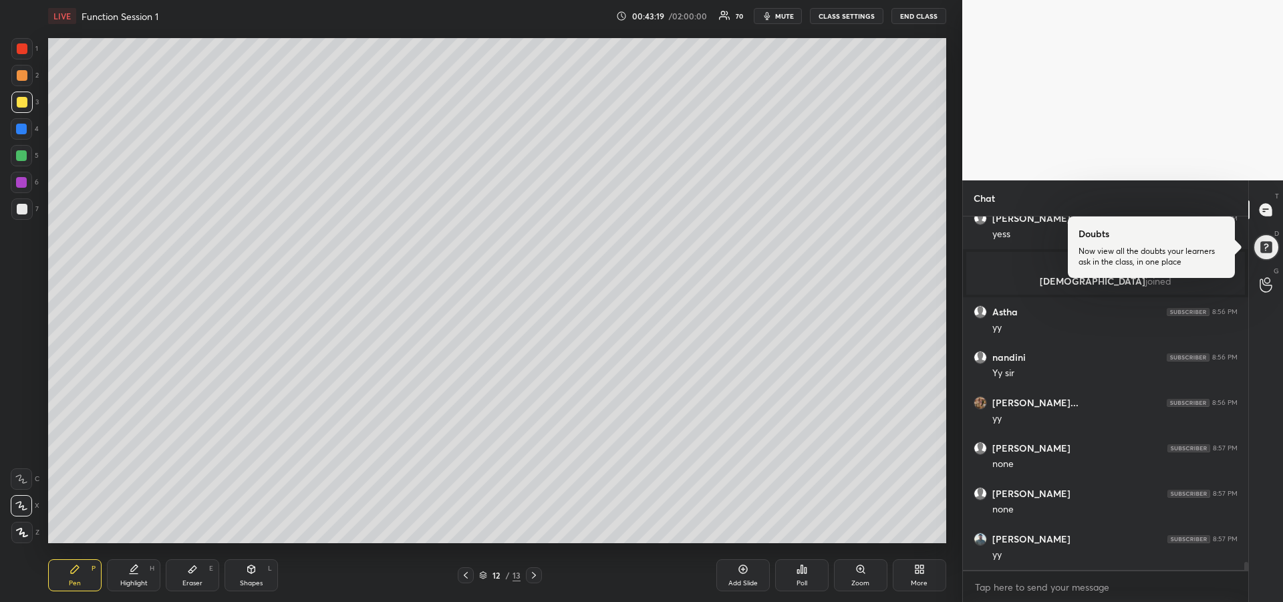
scroll to position [14703, 0]
click at [21, 179] on div at bounding box center [21, 182] width 11 height 11
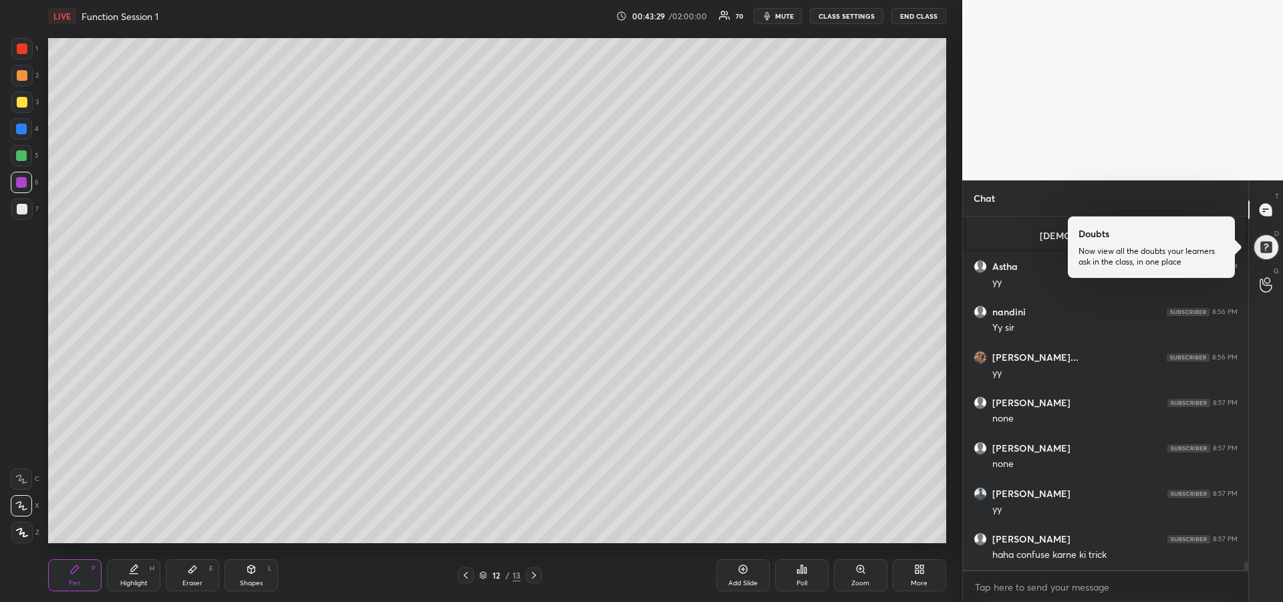
click at [252, 576] on div "Shapes L" at bounding box center [250, 575] width 53 height 32
click at [16, 505] on icon at bounding box center [22, 505] width 14 height 14
click at [81, 572] on div "Pen P" at bounding box center [74, 575] width 53 height 32
click at [200, 568] on div "Eraser E" at bounding box center [192, 575] width 53 height 32
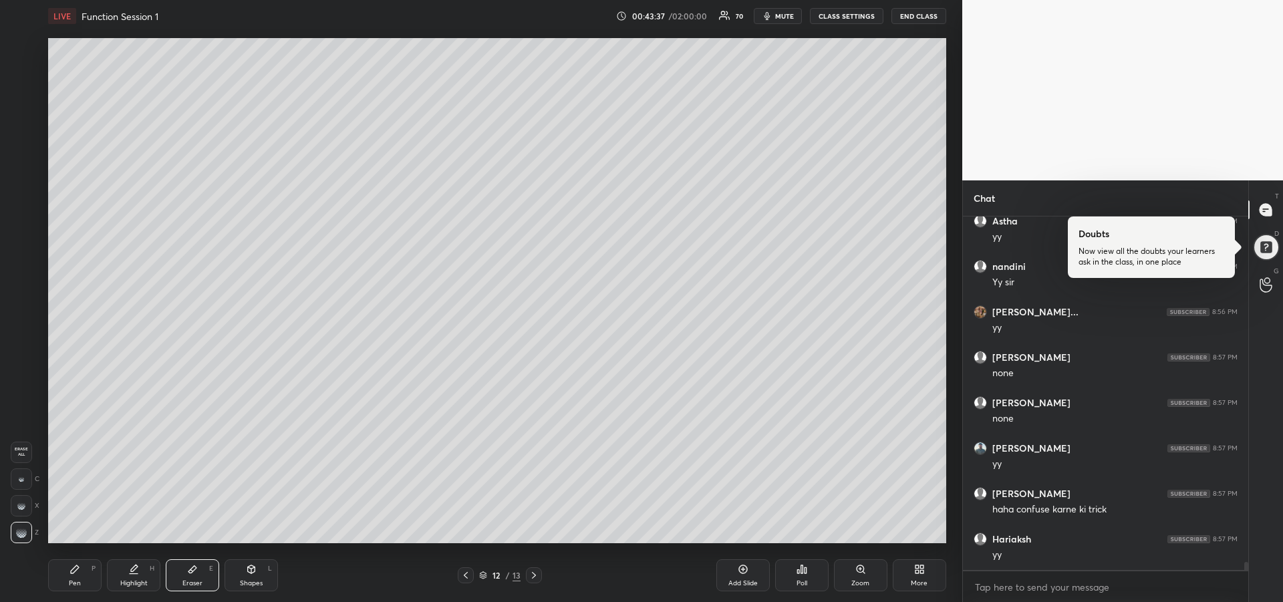
click at [67, 580] on div "Pen P" at bounding box center [74, 575] width 53 height 32
click at [22, 210] on div at bounding box center [22, 209] width 11 height 11
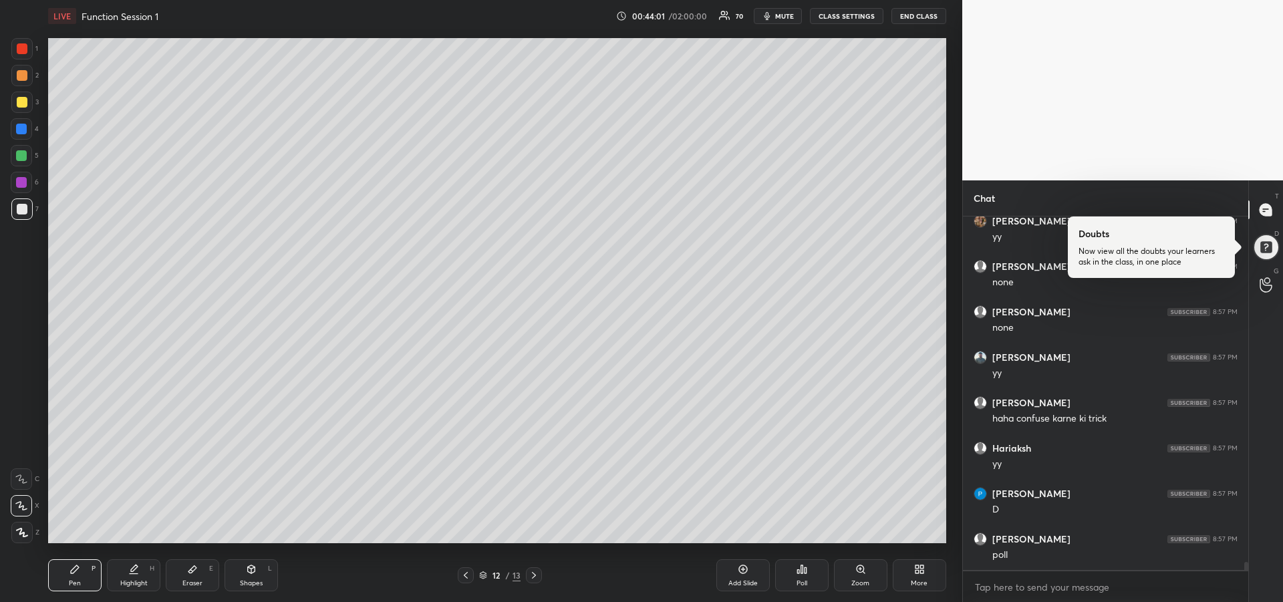
scroll to position [14885, 0]
click at [23, 183] on div at bounding box center [21, 182] width 11 height 11
click at [19, 106] on div at bounding box center [22, 102] width 11 height 11
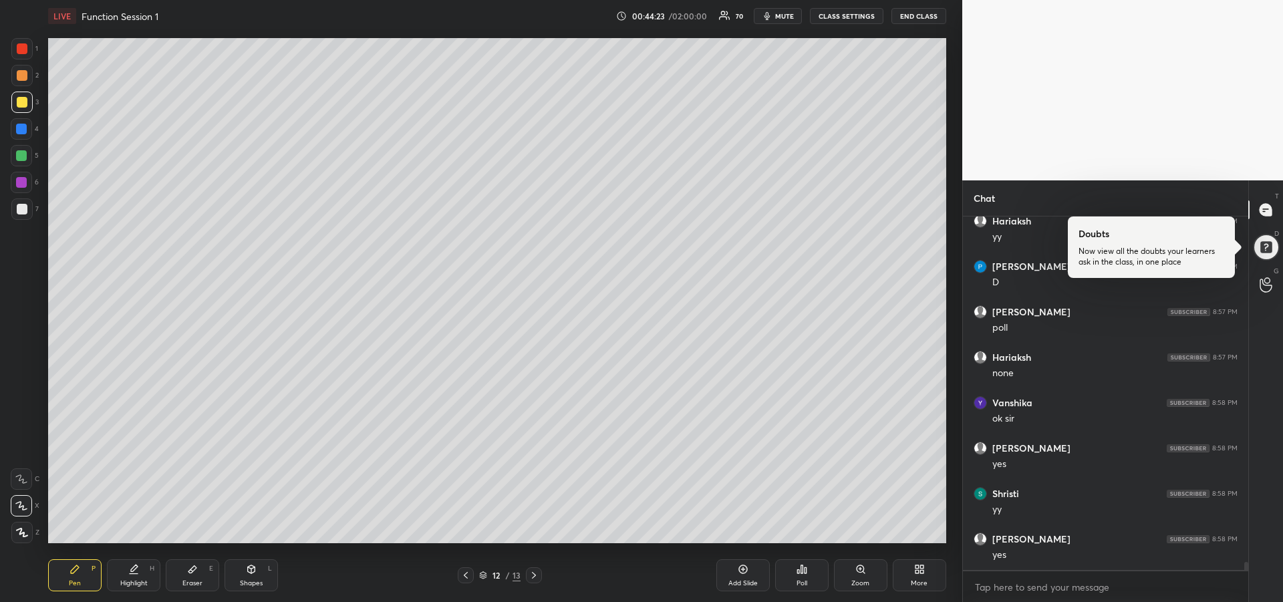
click at [466, 572] on icon at bounding box center [465, 575] width 11 height 11
click at [467, 574] on icon at bounding box center [465, 575] width 11 height 11
click at [466, 572] on icon at bounding box center [465, 575] width 11 height 11
click at [468, 572] on icon at bounding box center [465, 575] width 11 height 11
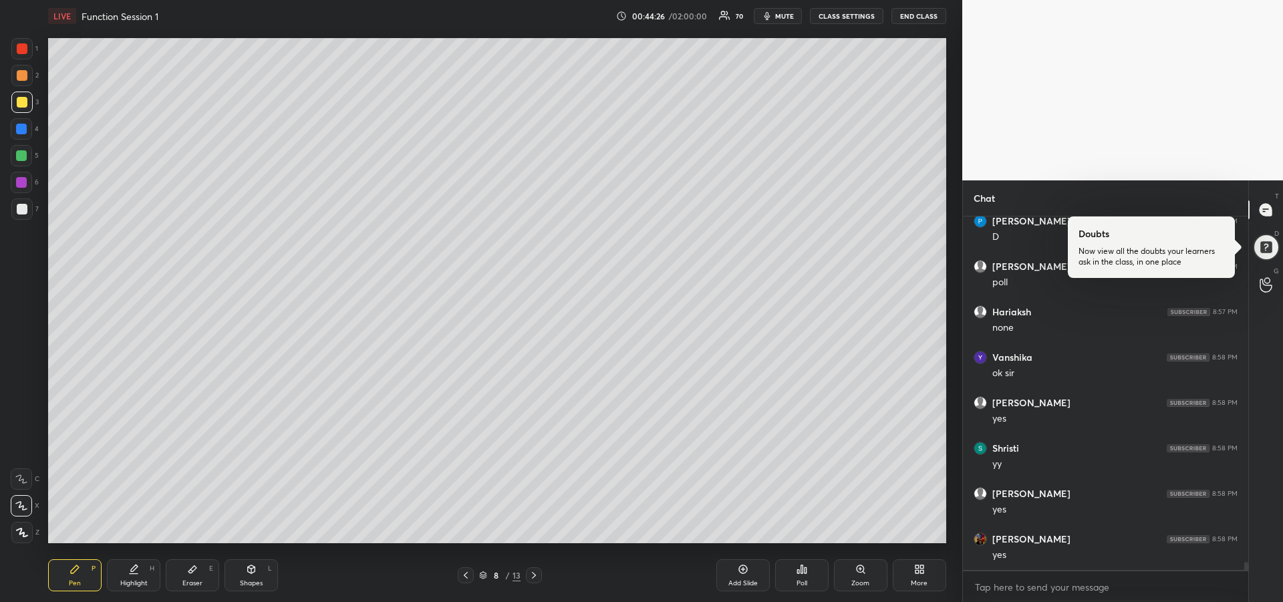
click at [468, 573] on icon at bounding box center [465, 575] width 11 height 11
click at [468, 570] on icon at bounding box center [465, 575] width 11 height 11
click at [468, 571] on icon at bounding box center [465, 575] width 11 height 11
click at [19, 71] on div at bounding box center [22, 75] width 11 height 11
click at [21, 53] on div at bounding box center [22, 48] width 11 height 11
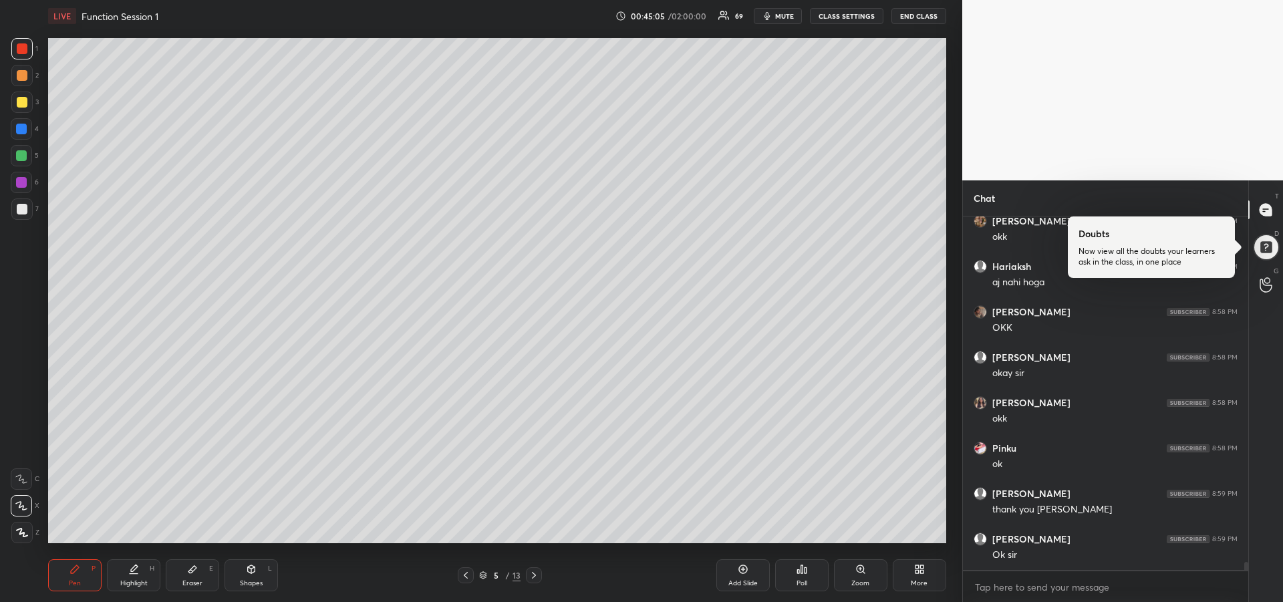
scroll to position [15657, 0]
click at [25, 108] on div at bounding box center [21, 102] width 21 height 21
click at [535, 577] on icon at bounding box center [533, 575] width 11 height 11
click at [536, 578] on icon at bounding box center [533, 575] width 11 height 11
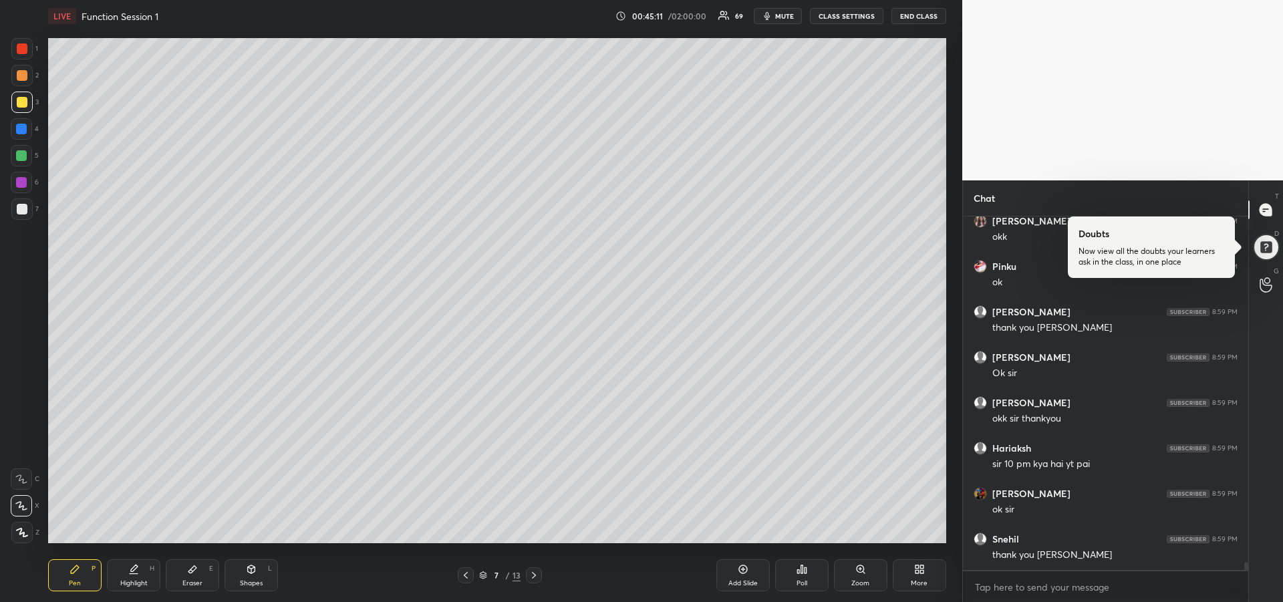
click at [536, 580] on icon at bounding box center [533, 575] width 11 height 11
click at [535, 576] on icon at bounding box center [533, 575] width 11 height 11
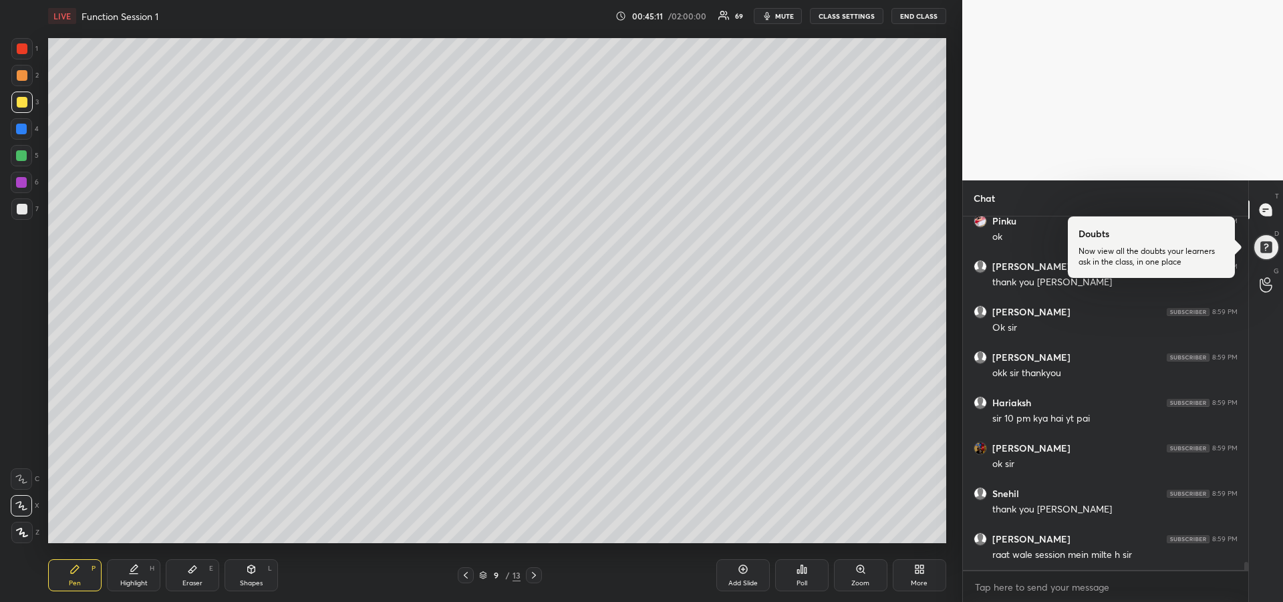
click at [535, 574] on icon at bounding box center [534, 575] width 4 height 7
click at [535, 574] on icon at bounding box center [533, 575] width 11 height 11
click at [536, 574] on icon at bounding box center [533, 575] width 11 height 11
click at [536, 575] on icon at bounding box center [533, 575] width 11 height 11
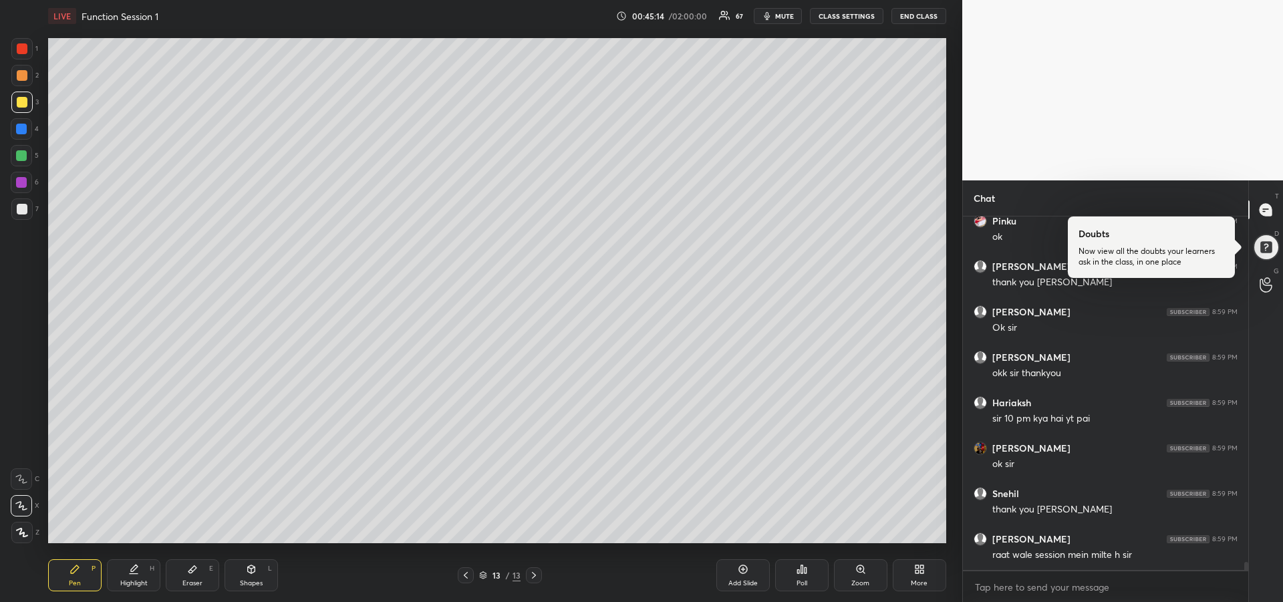
scroll to position [15884, 0]
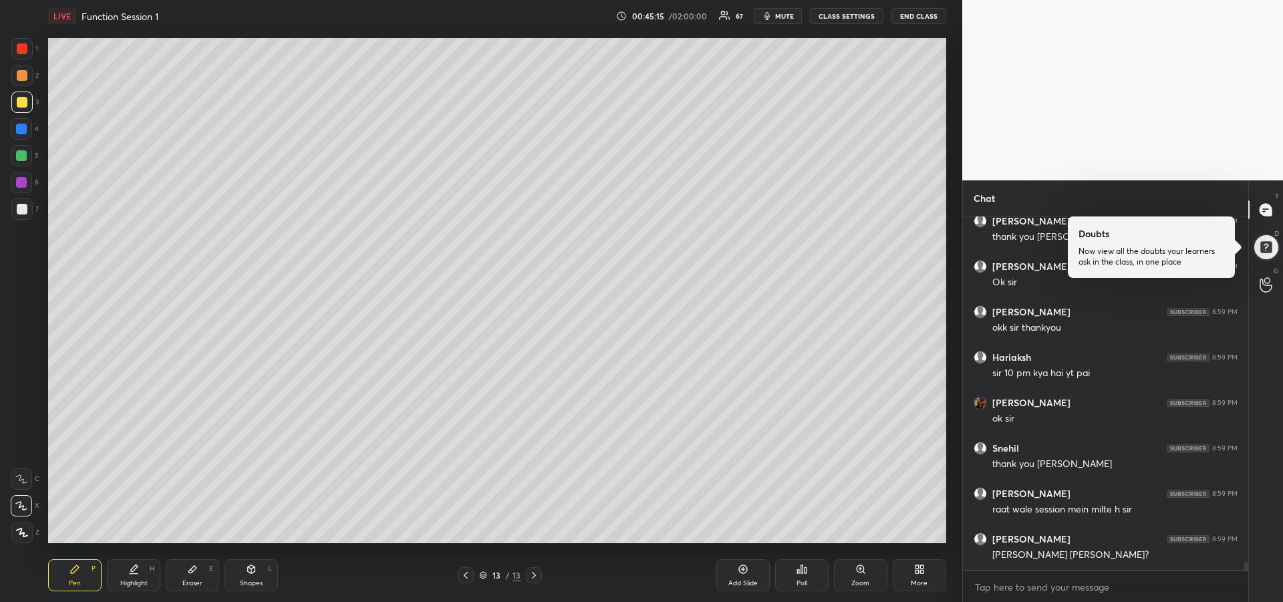
click at [21, 159] on div at bounding box center [21, 155] width 11 height 11
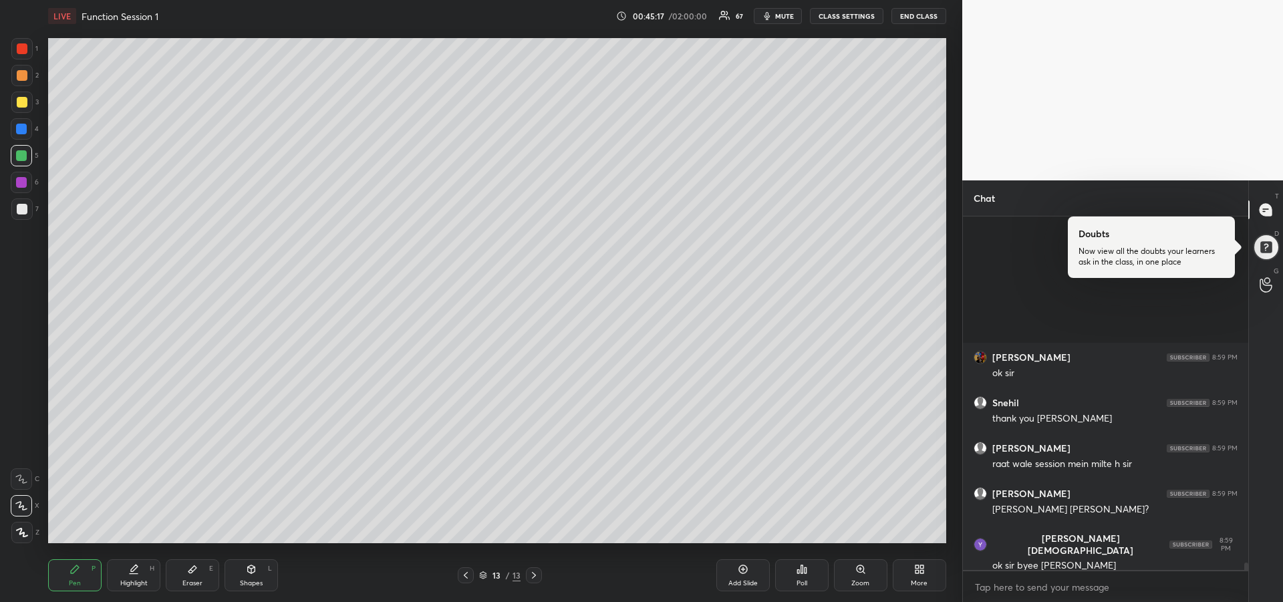
scroll to position [16111, 0]
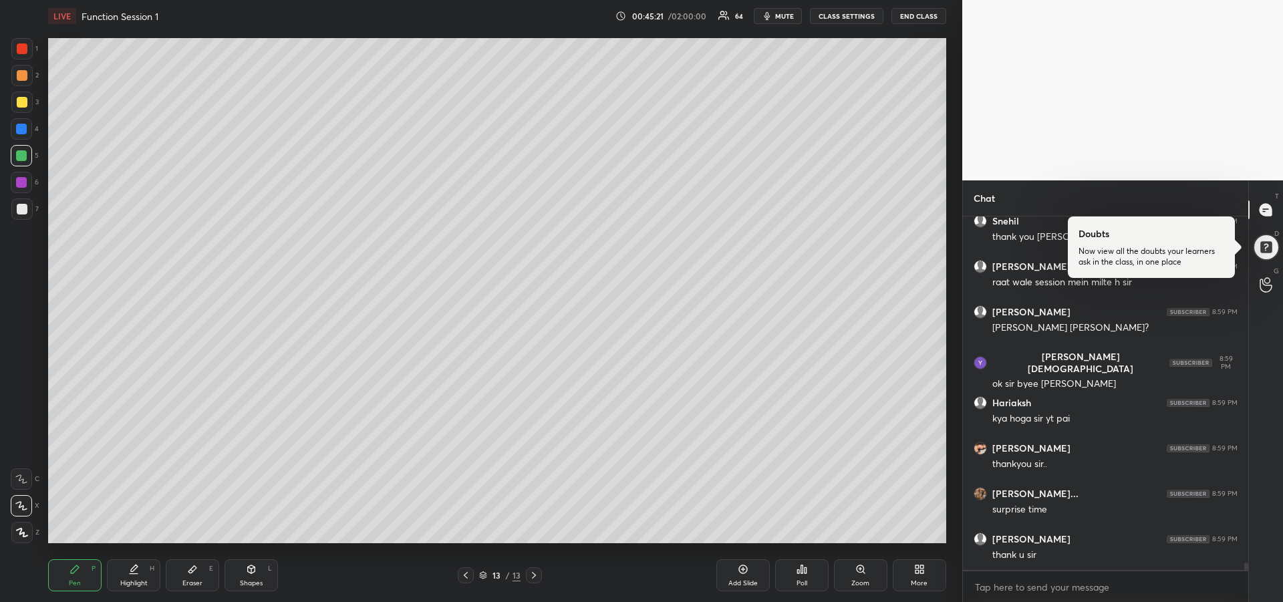
click at [910, 17] on button "END CLASS" at bounding box center [918, 16] width 55 height 16
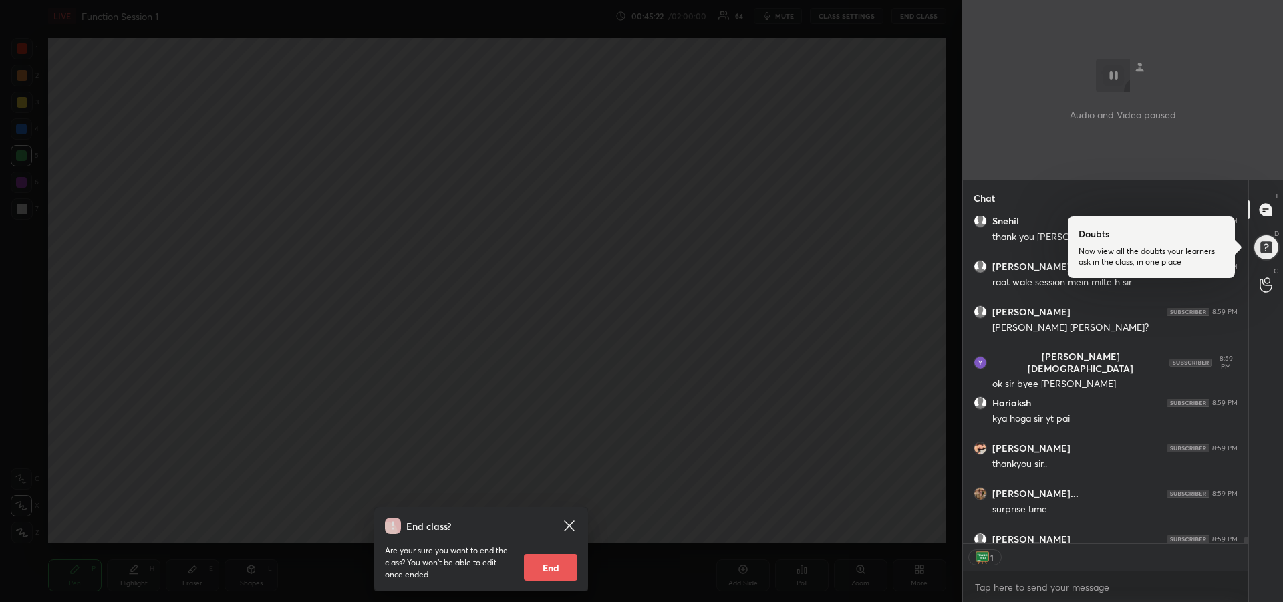
scroll to position [323, 281]
click at [563, 558] on button "End" at bounding box center [550, 567] width 53 height 27
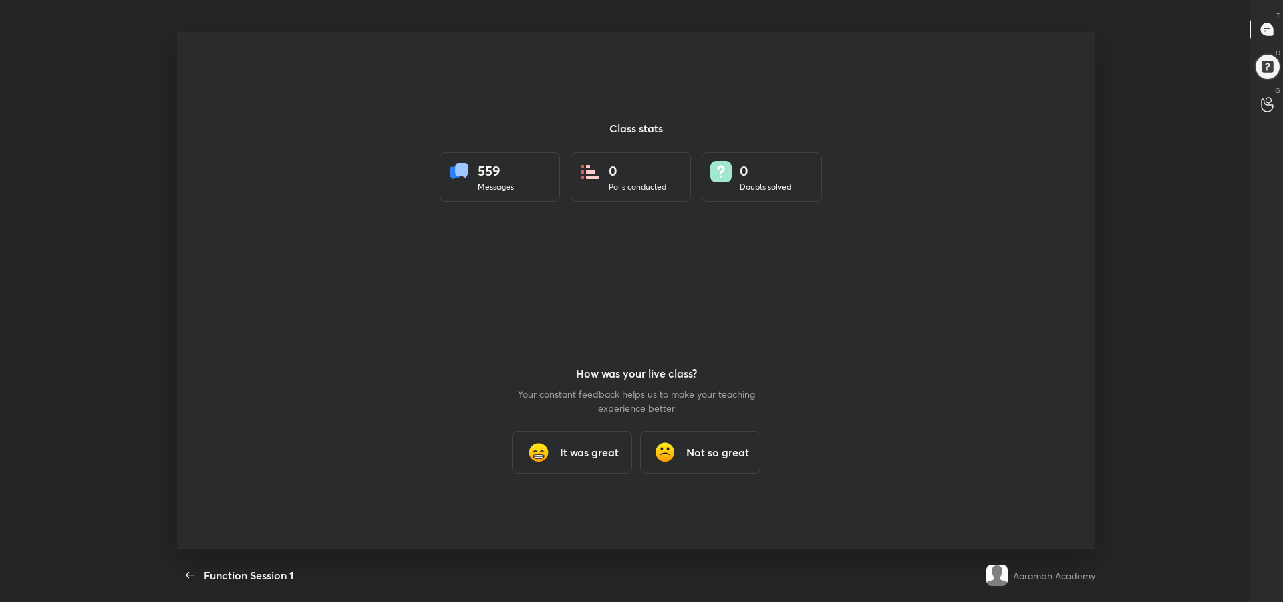
scroll to position [0, 0]
type textarea "x"
click at [569, 458] on h3 "It was great" at bounding box center [589, 452] width 59 height 16
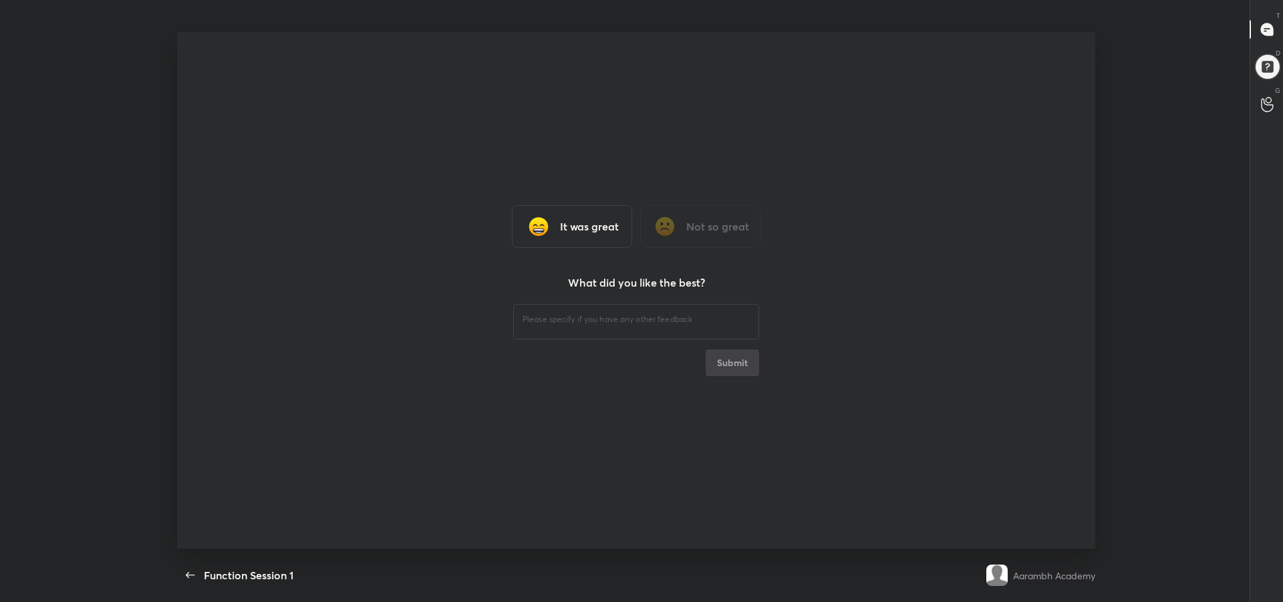
click at [557, 329] on div "​" at bounding box center [636, 319] width 246 height 37
type textarea "hhhh"
click at [728, 363] on button "Submit" at bounding box center [731, 362] width 53 height 27
type textarea "x"
